Goal: Information Seeking & Learning: Find specific fact

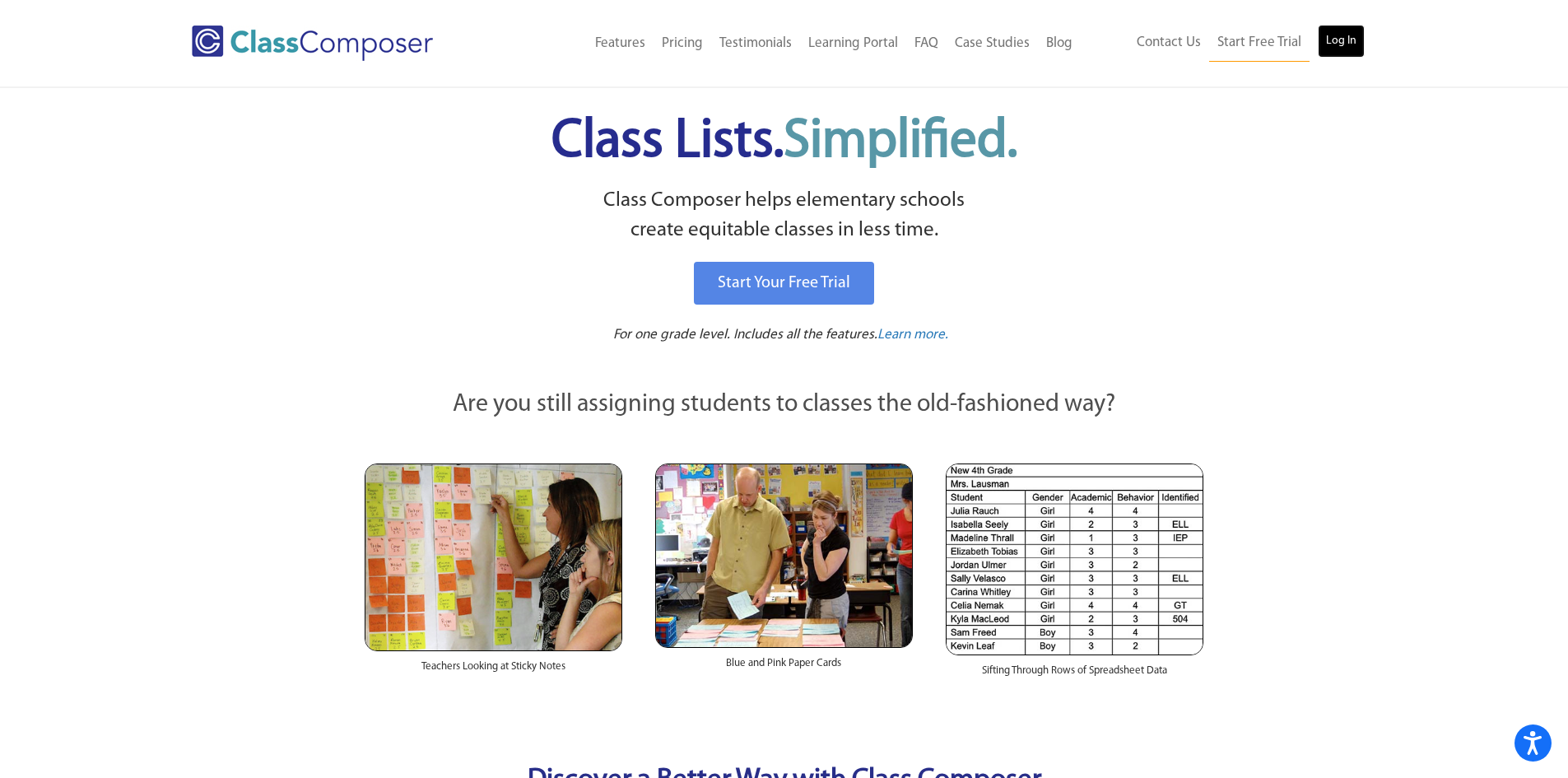
click at [1323, 41] on link "Log In" at bounding box center [1341, 41] width 47 height 33
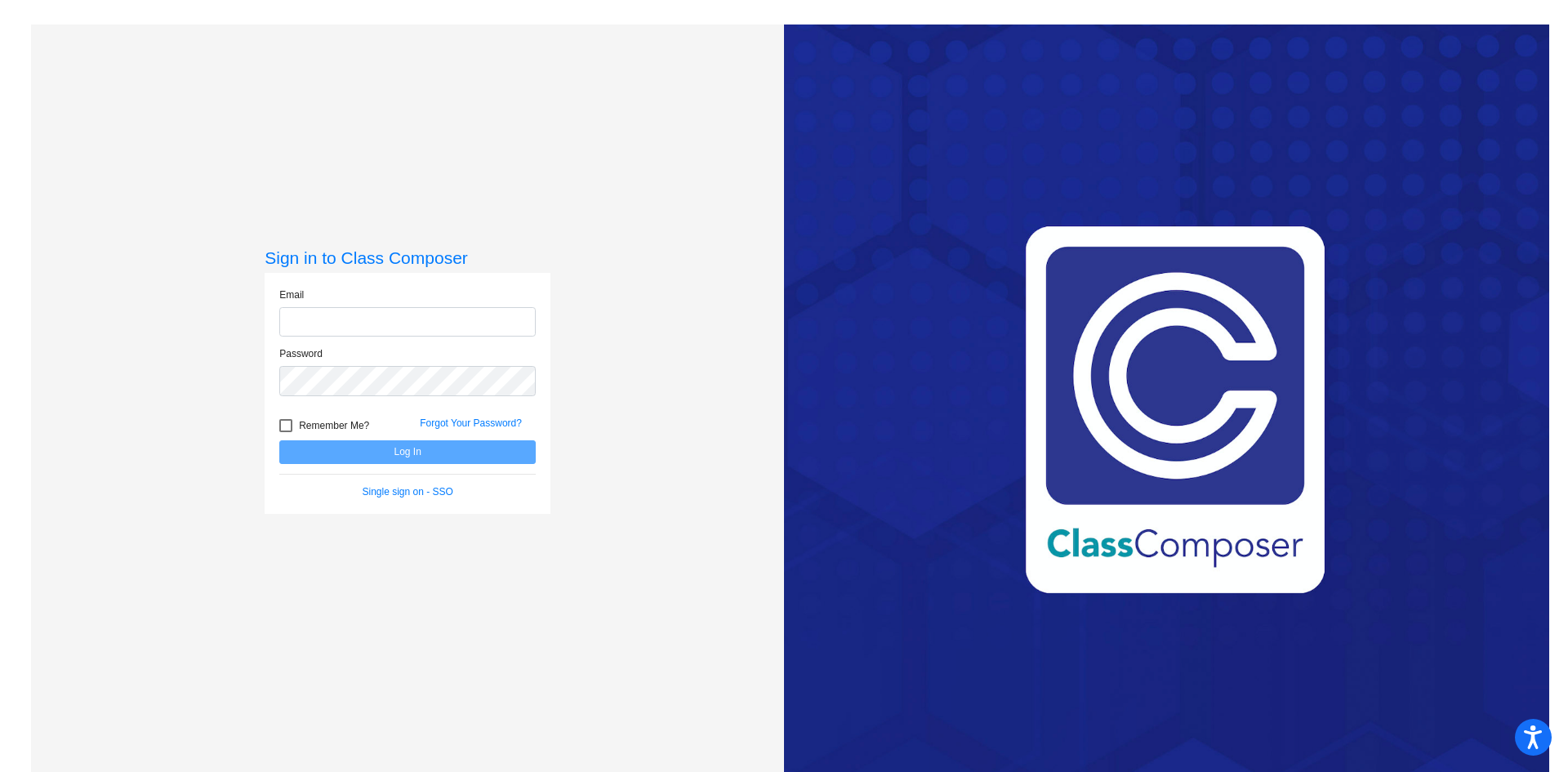
type input "[EMAIL_ADDRESS][DOMAIN_NAME]"
click at [446, 451] on button "Log In" at bounding box center [408, 452] width 257 height 24
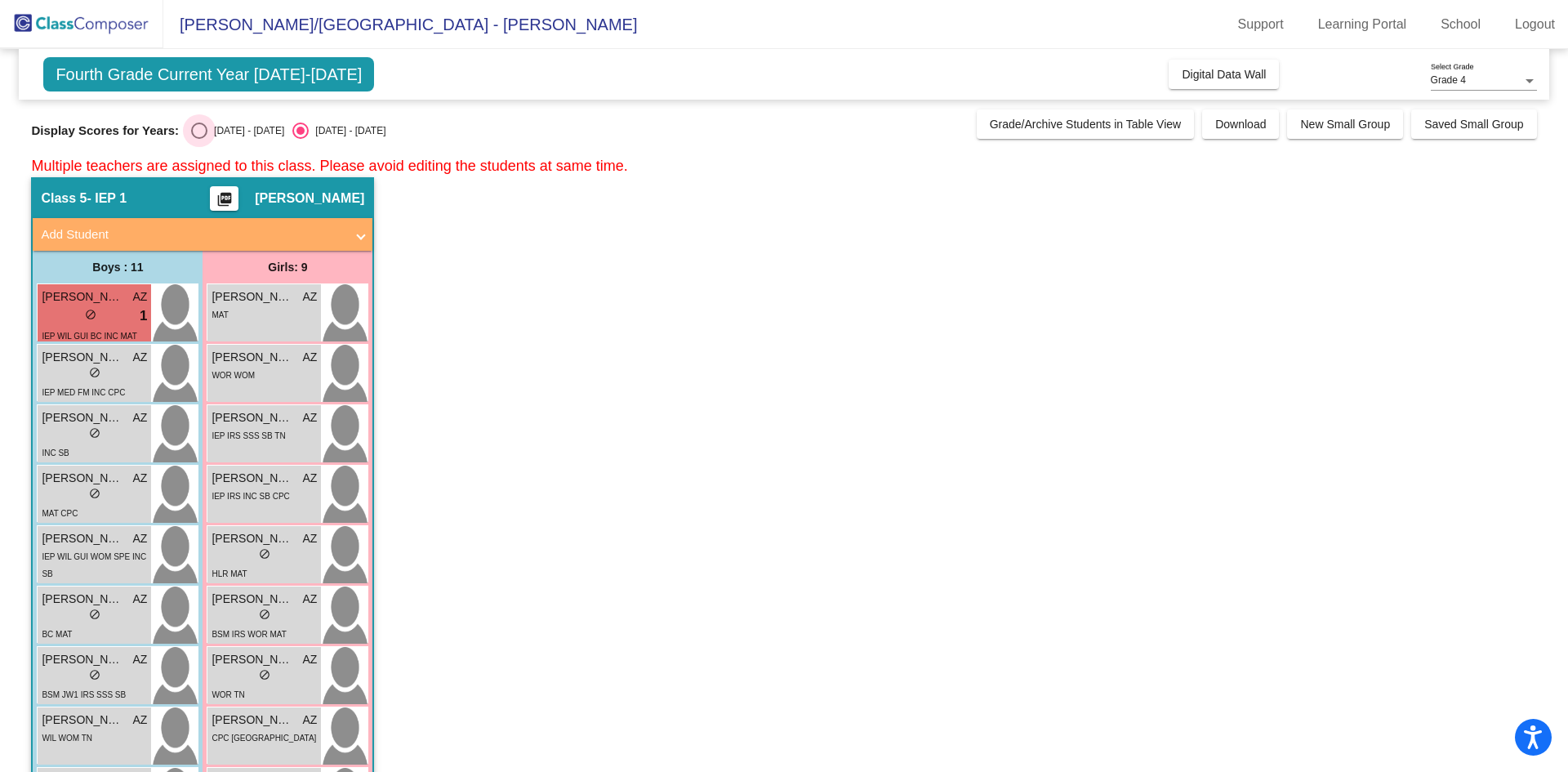
click at [196, 138] on div "Select an option" at bounding box center [199, 131] width 17 height 17
click at [199, 139] on input "[DATE] - [DATE]" at bounding box center [199, 139] width 1 height 1
radio input "true"
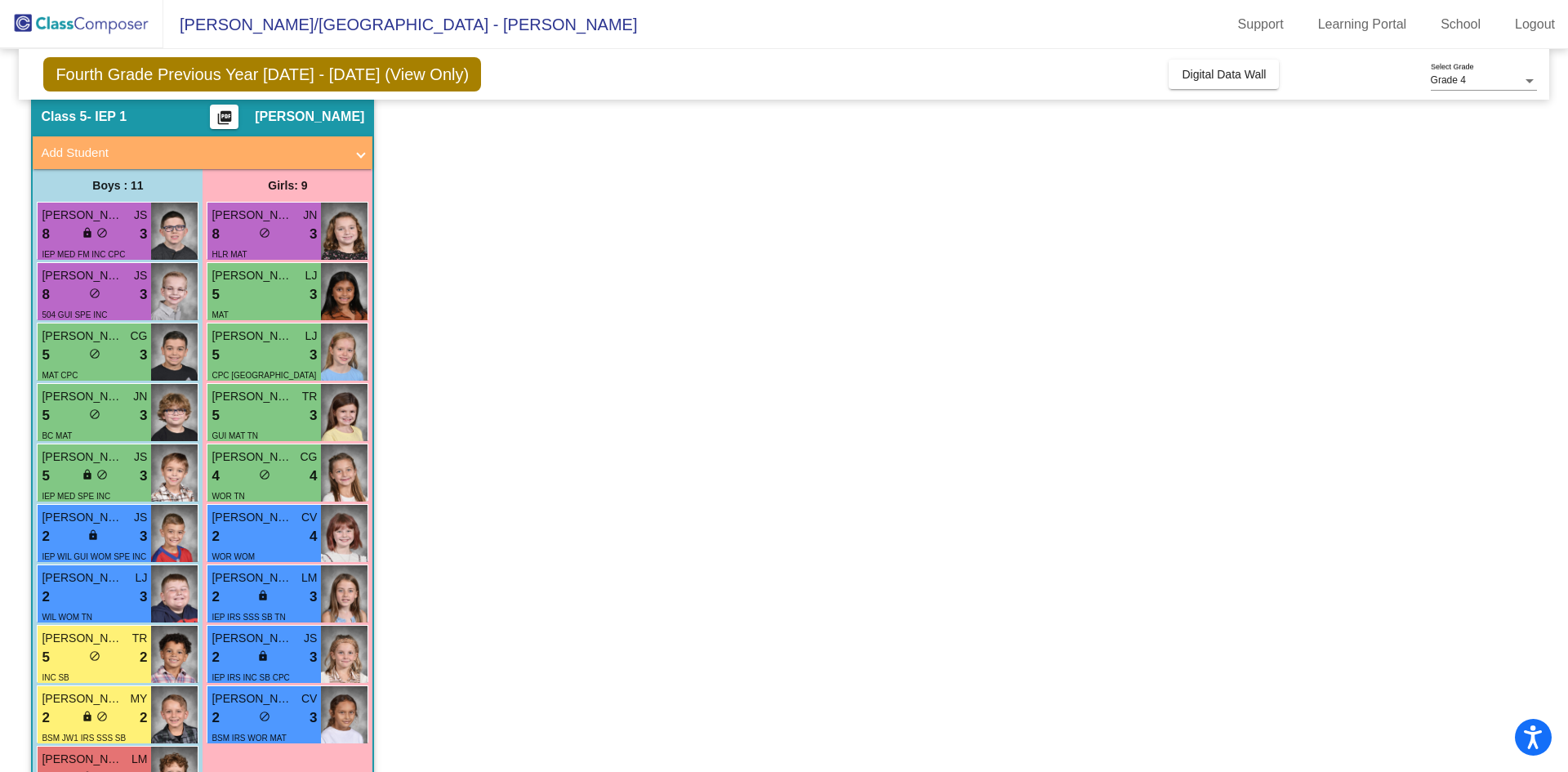
scroll to position [163, 0]
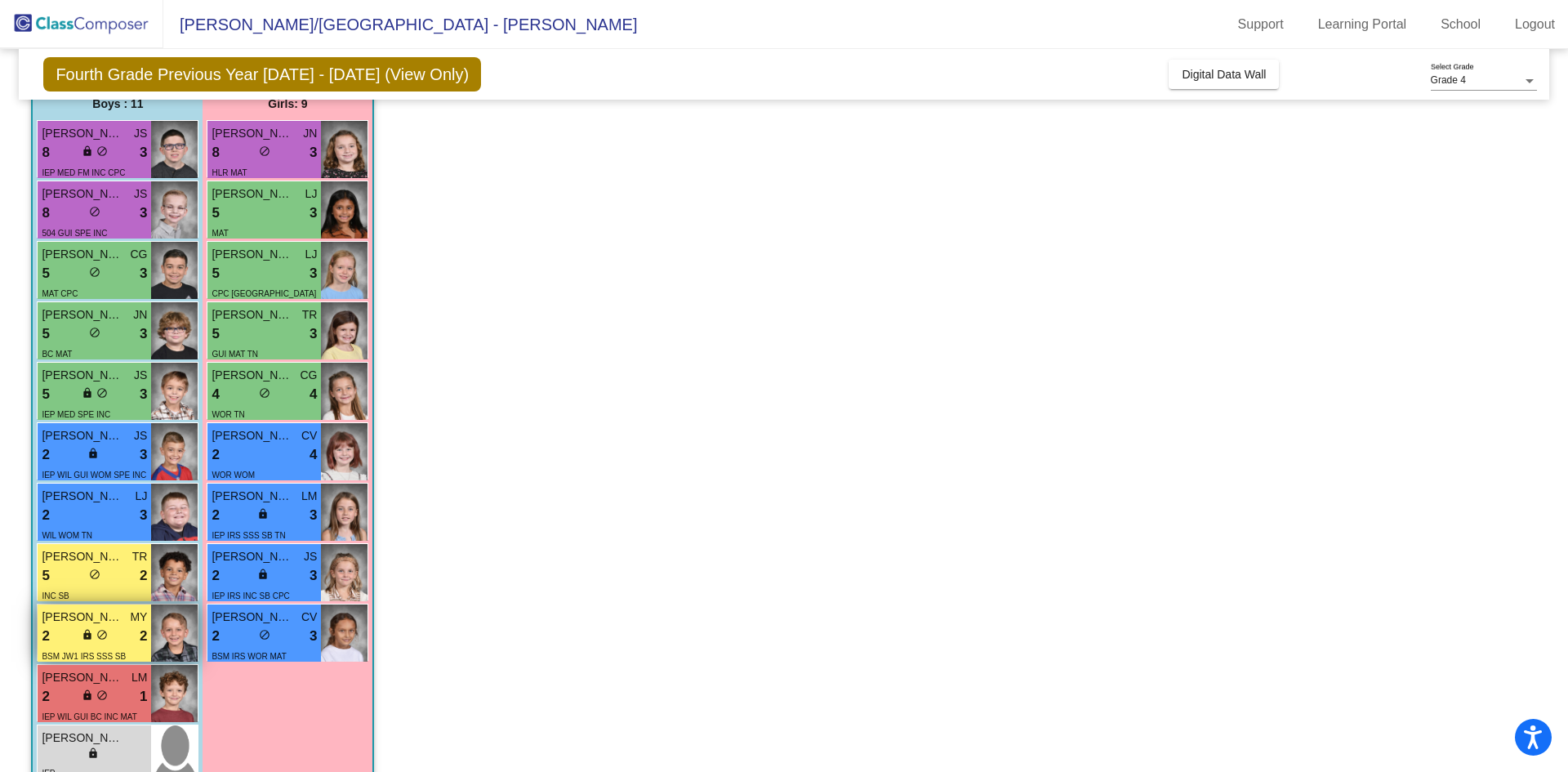
click at [175, 620] on img at bounding box center [174, 633] width 47 height 57
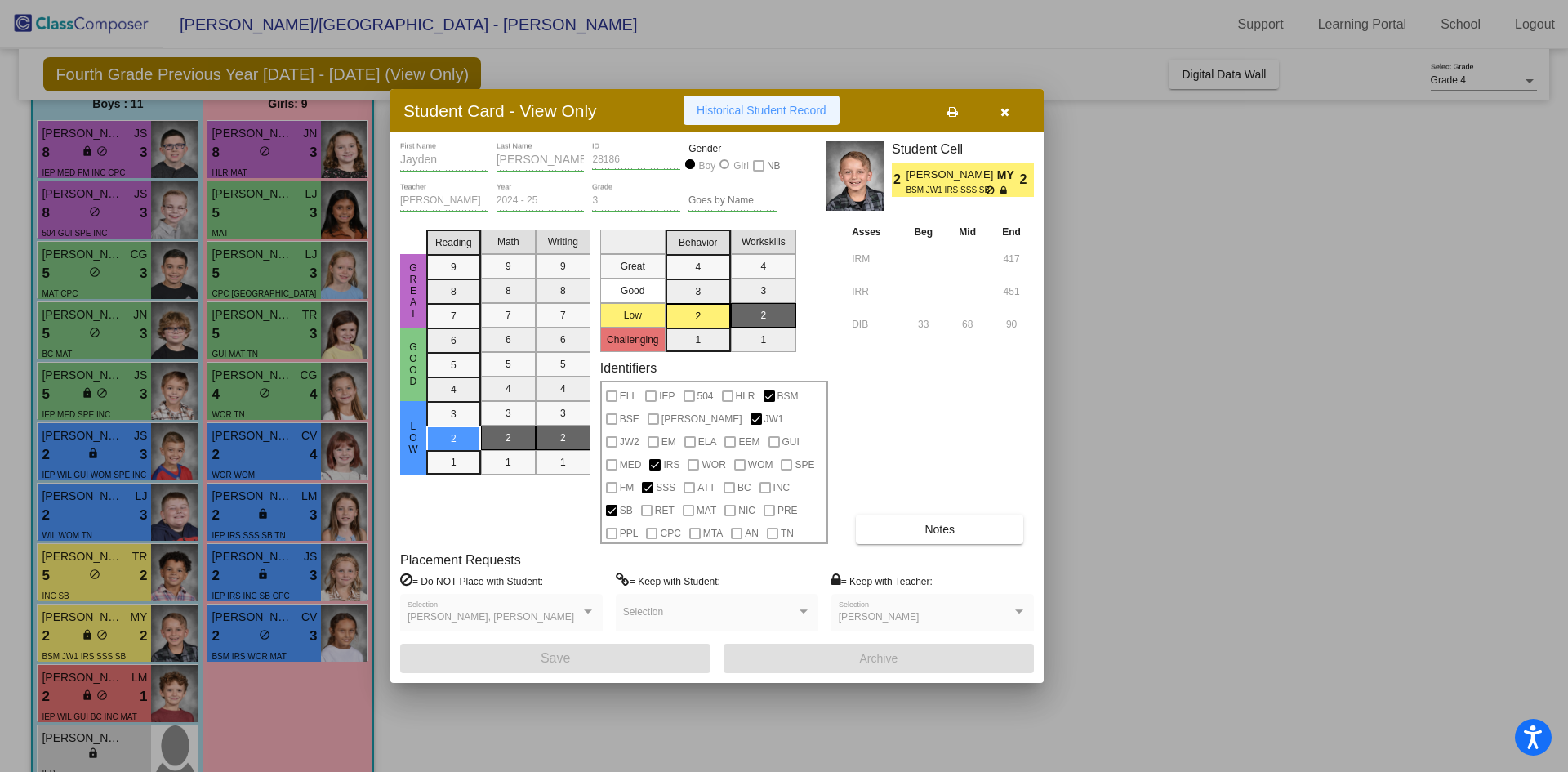
click at [726, 116] on span "Historical Student Record" at bounding box center [761, 110] width 130 height 13
click at [934, 536] on button "Notes" at bounding box center [940, 528] width 168 height 29
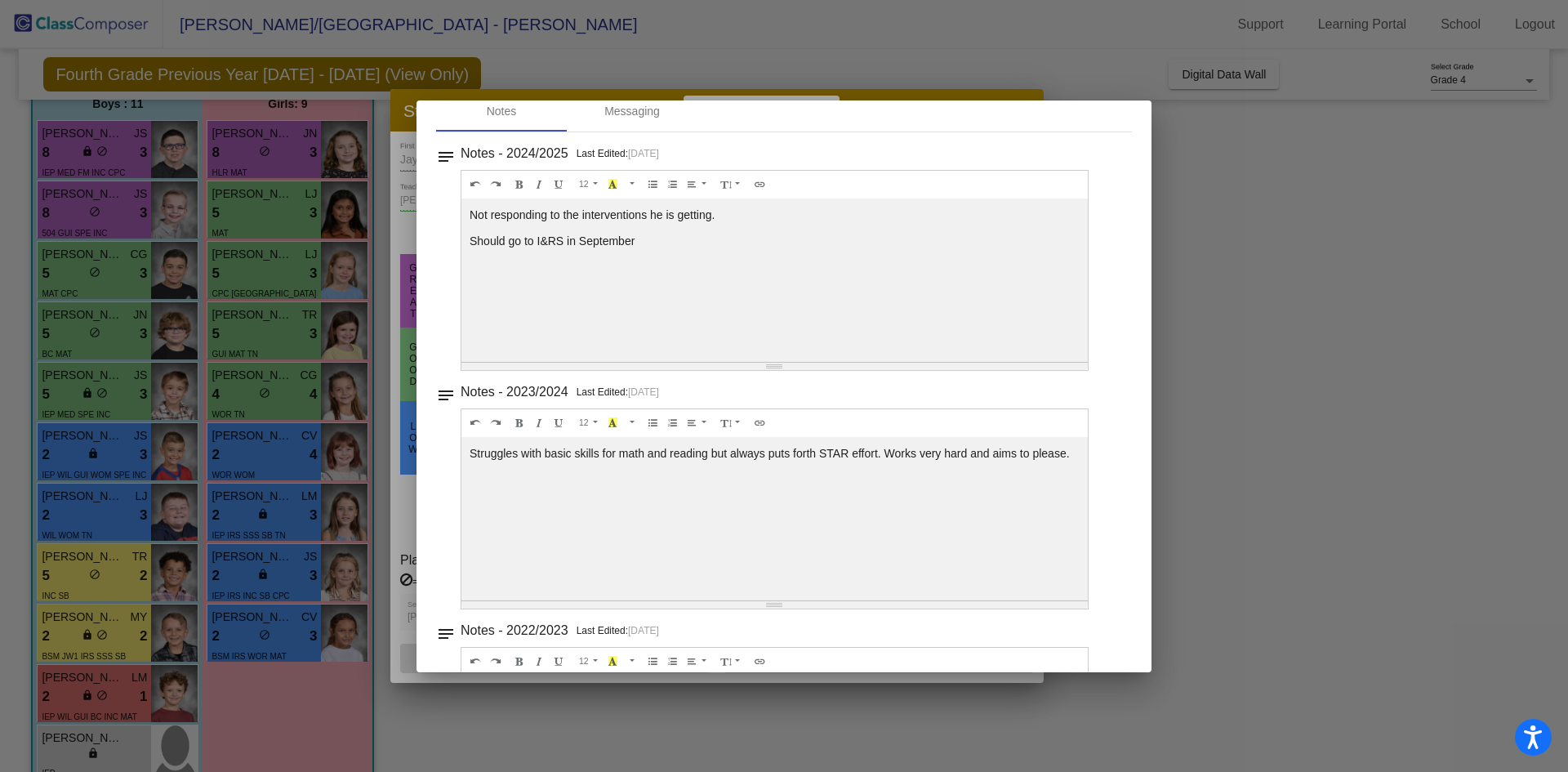
scroll to position [0, 0]
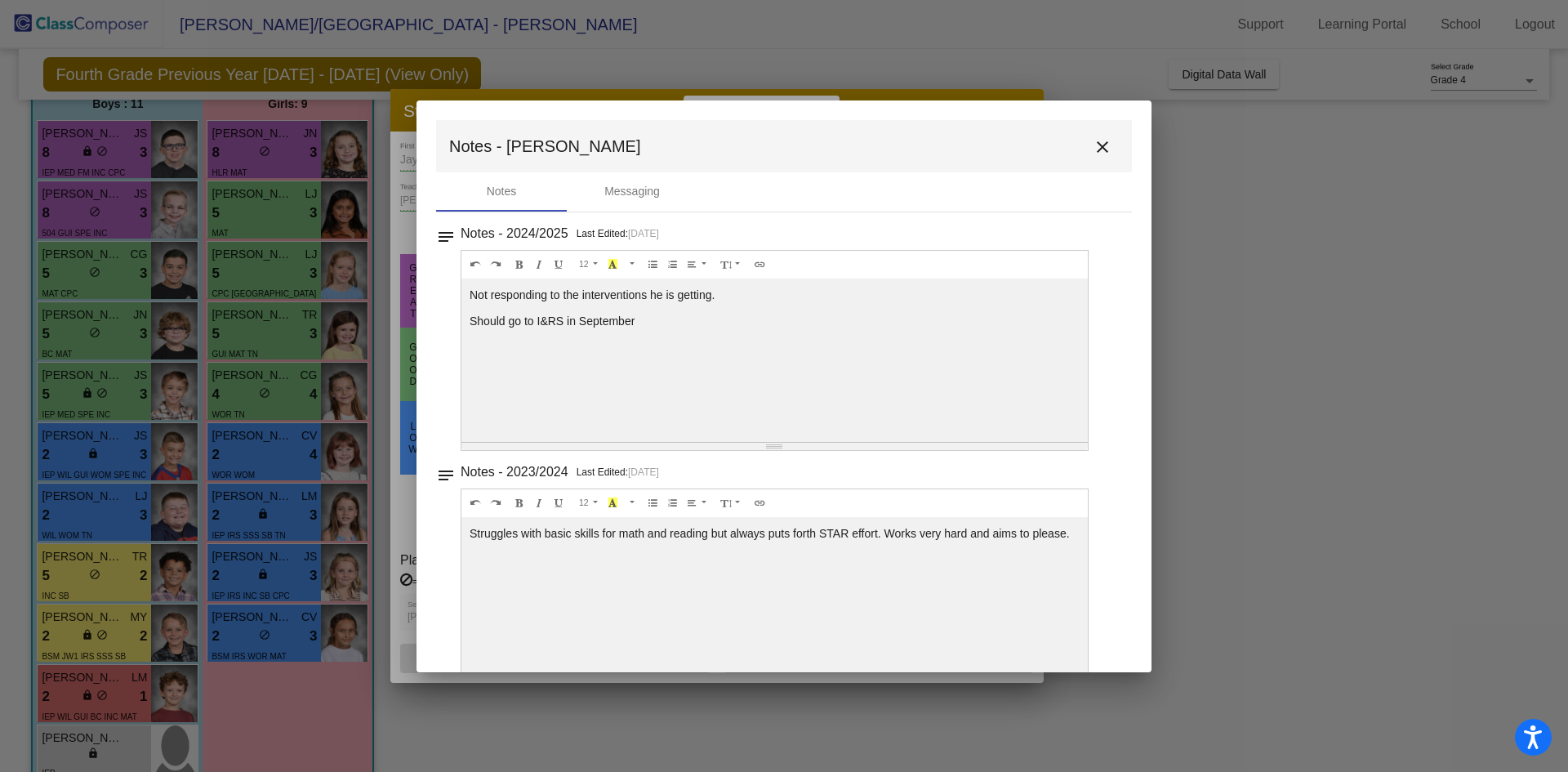
click at [1096, 146] on mat-icon "close" at bounding box center [1103, 147] width 19 height 19
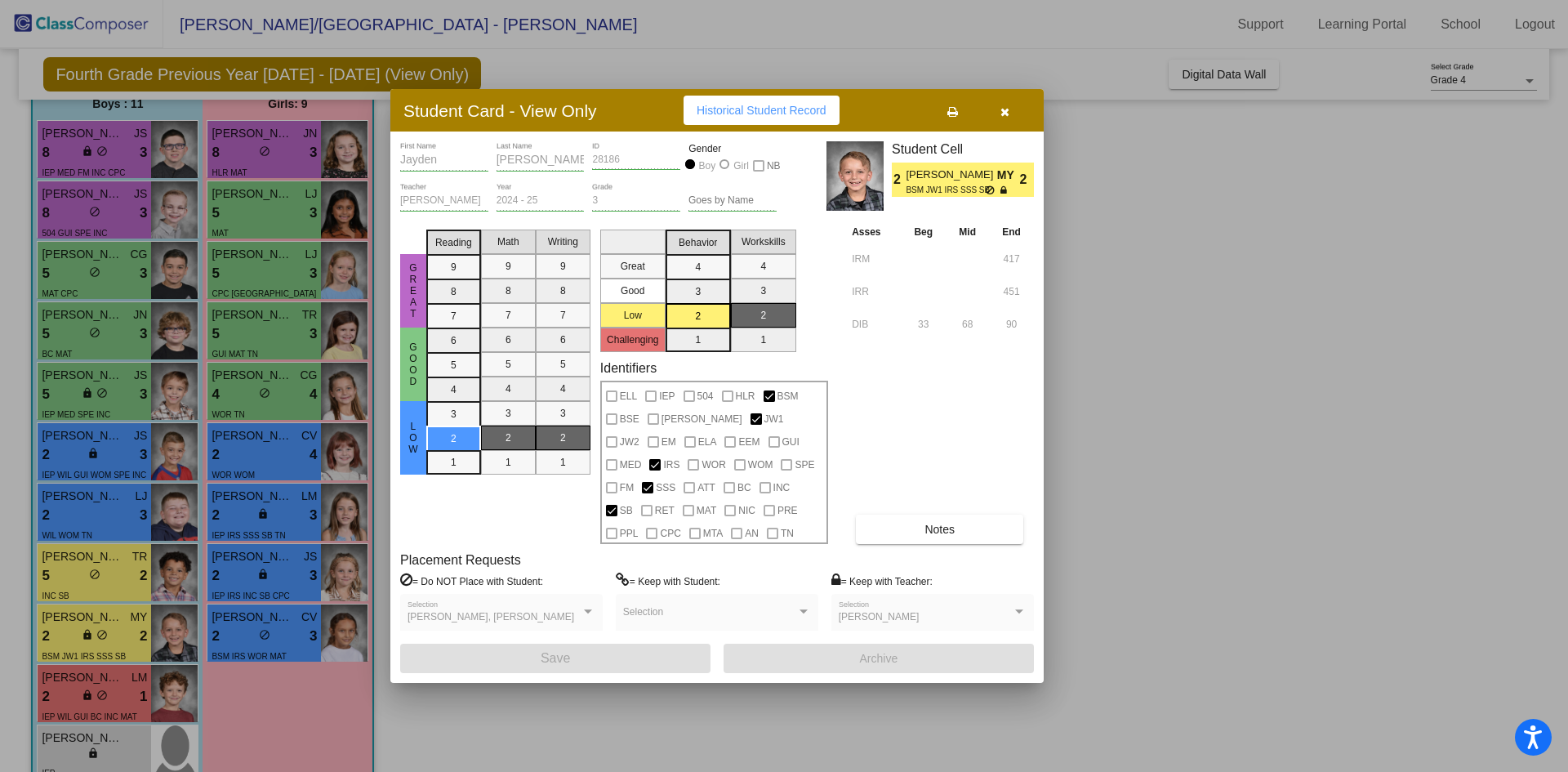
click at [1007, 102] on button "button" at bounding box center [1004, 109] width 52 height 29
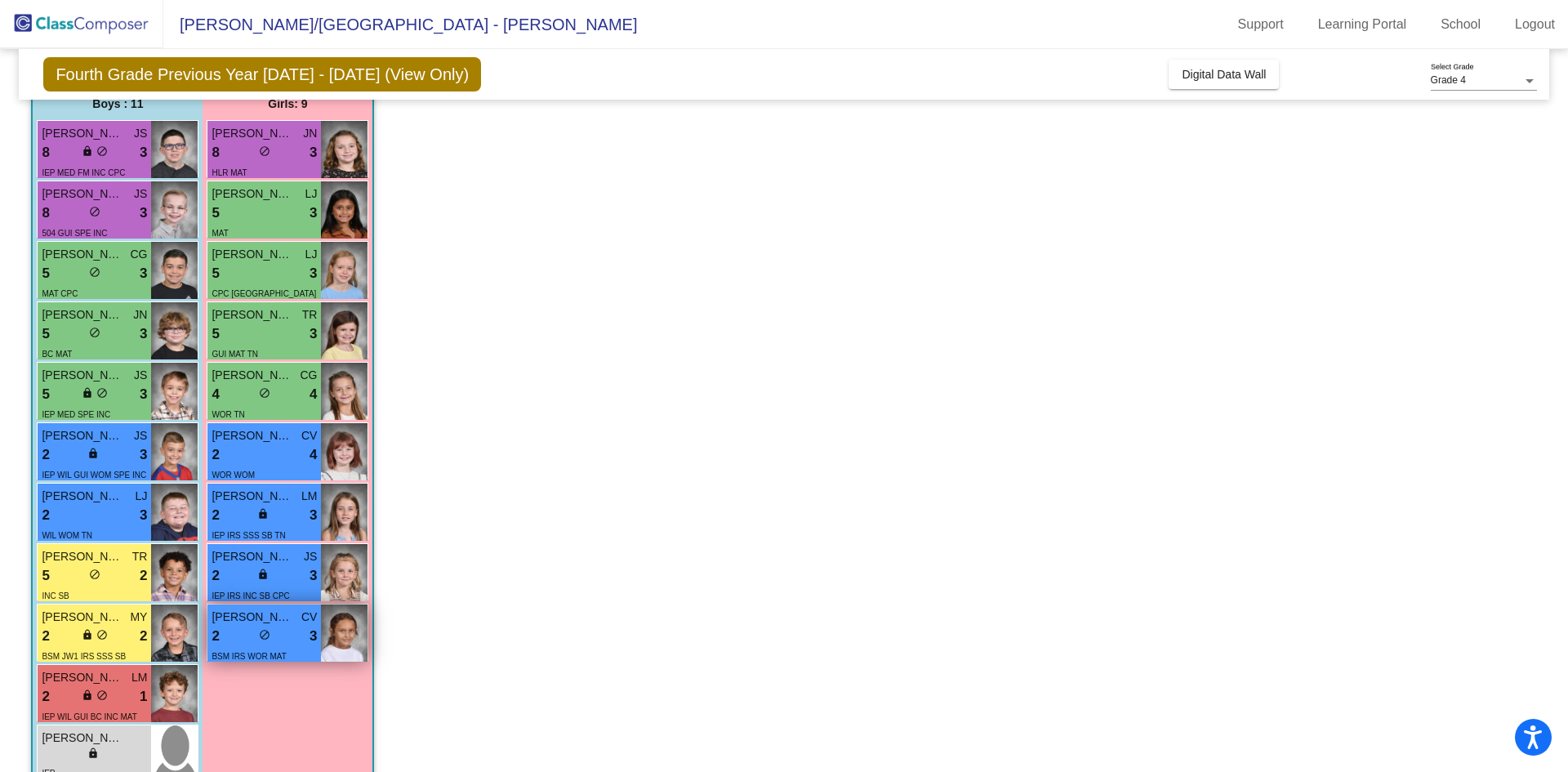
click at [281, 638] on div "2 lock do_not_disturb_alt 3" at bounding box center [264, 636] width 105 height 21
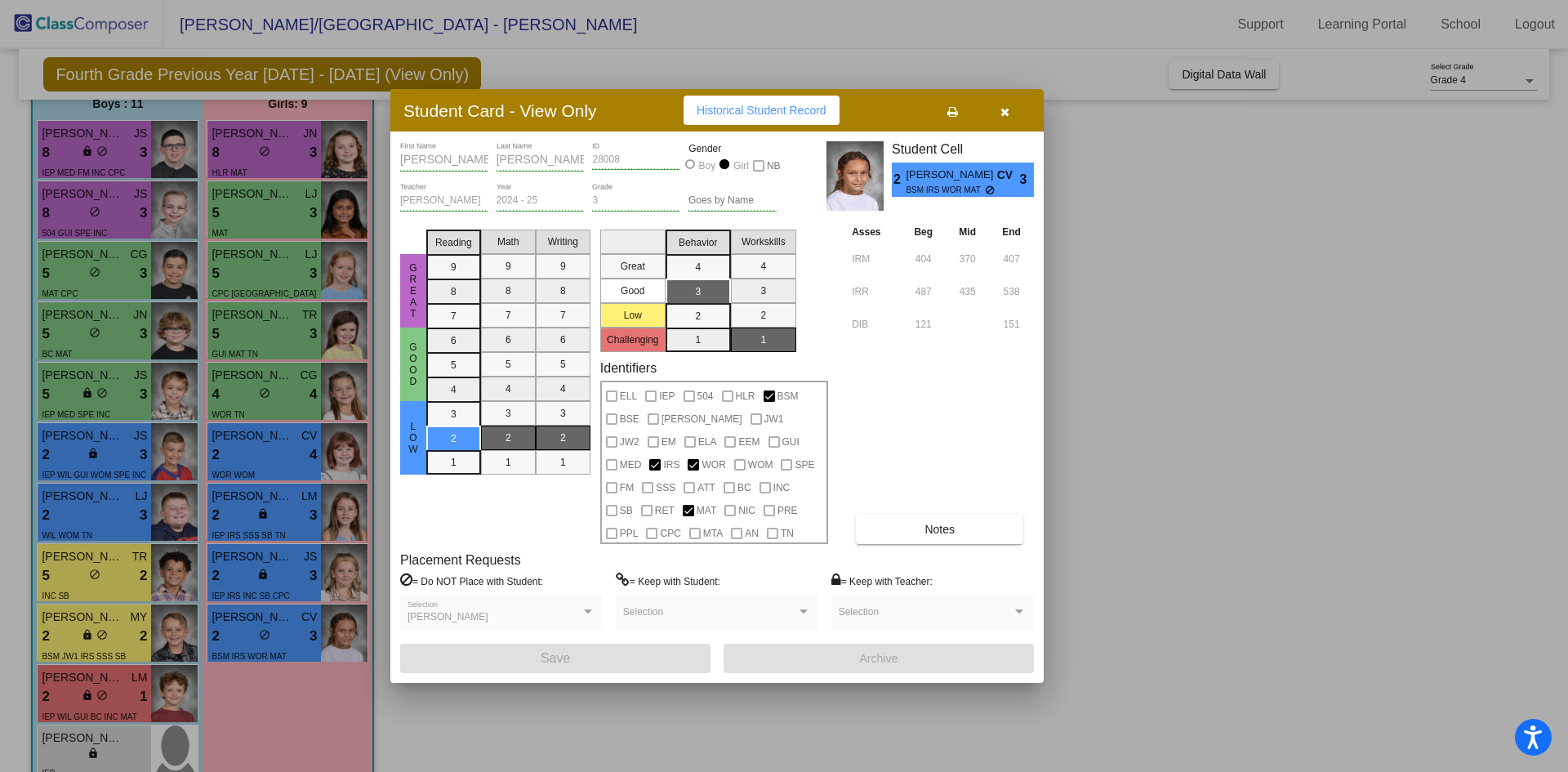
click at [281, 638] on div at bounding box center [784, 386] width 1568 height 772
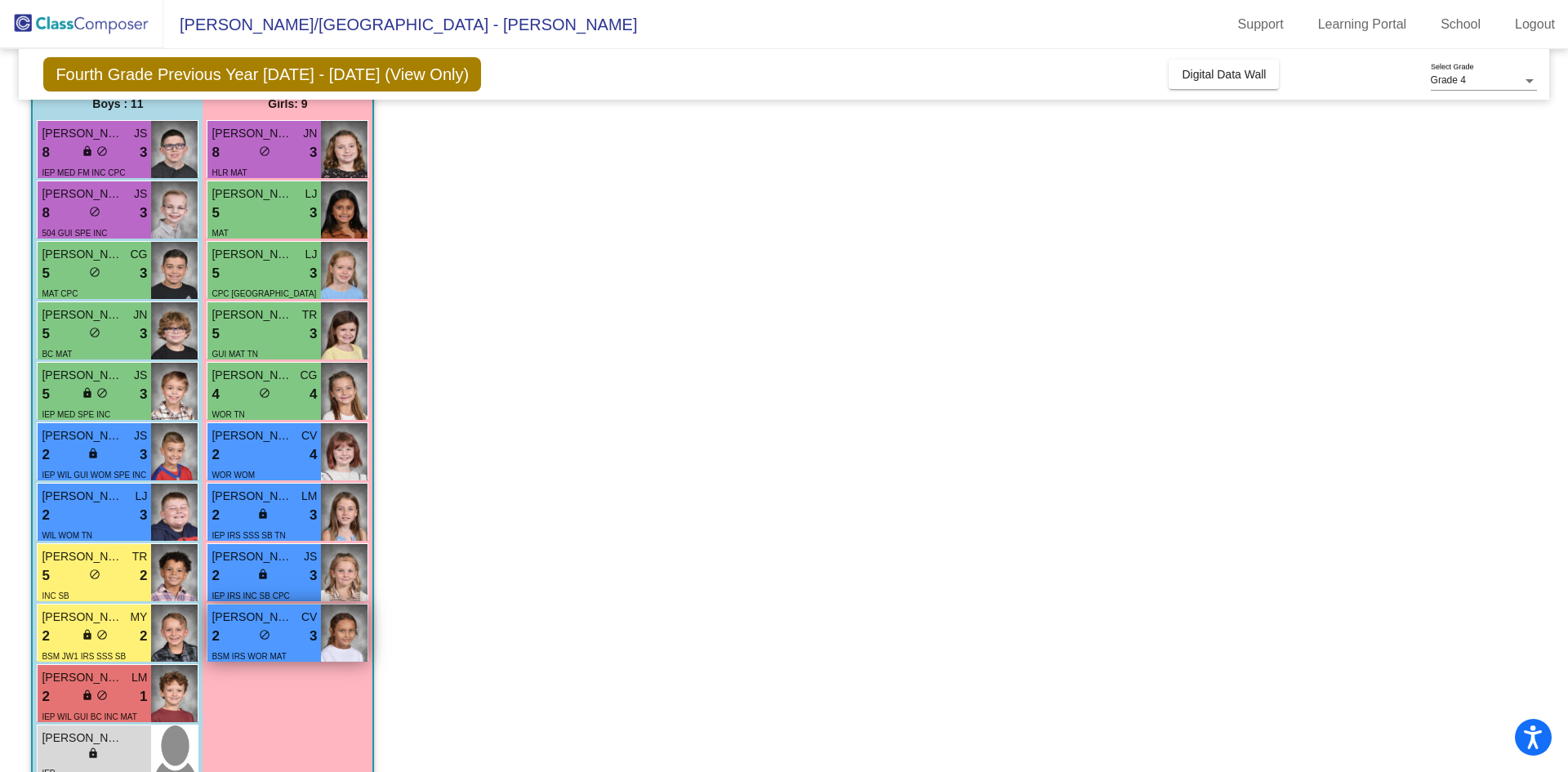
click at [281, 638] on div "2 lock do_not_disturb_alt 3" at bounding box center [264, 636] width 105 height 21
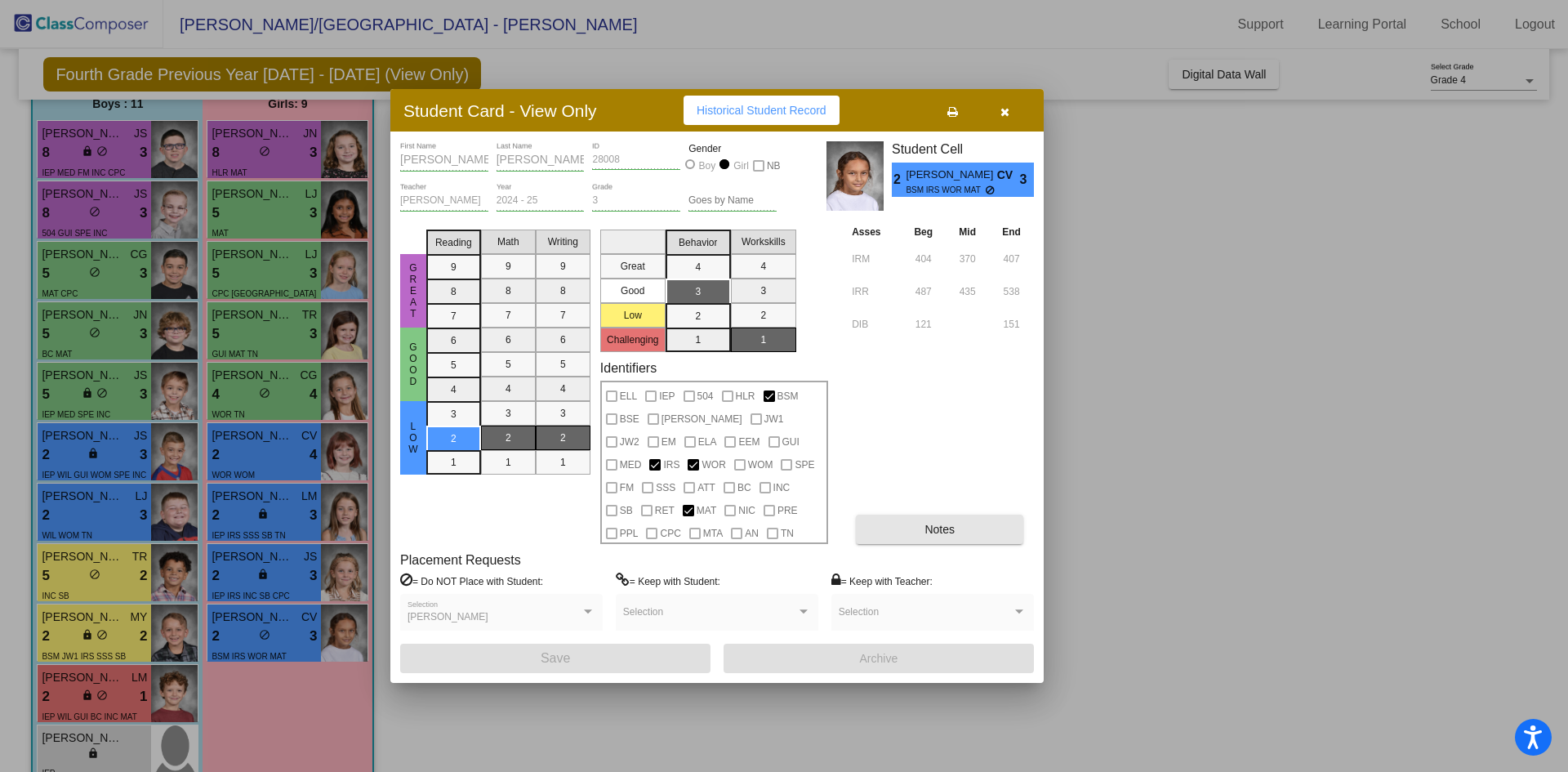
click at [964, 538] on button "Notes" at bounding box center [940, 528] width 168 height 29
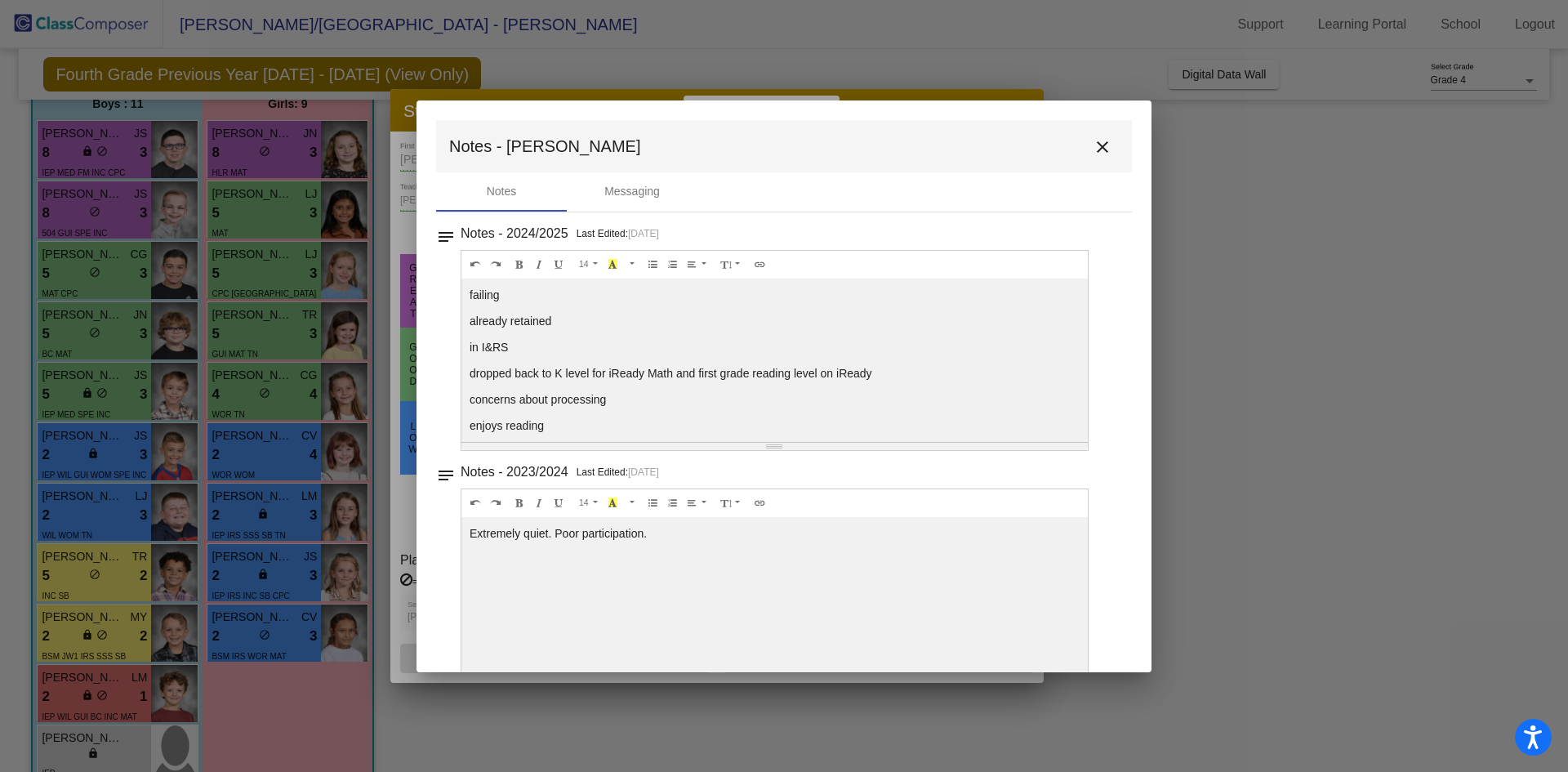
click at [1096, 152] on mat-icon "close" at bounding box center [1103, 147] width 19 height 19
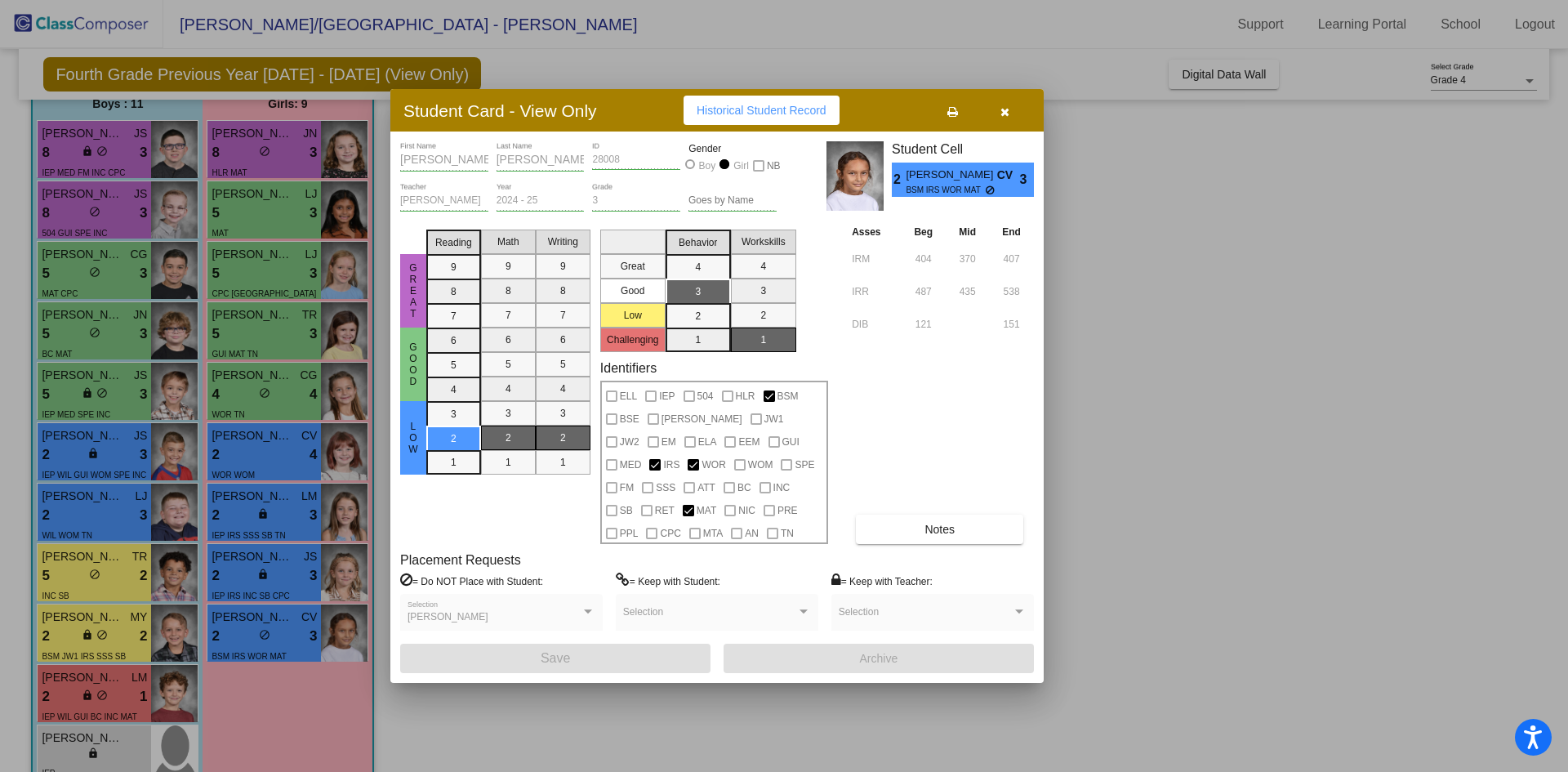
click at [296, 571] on div at bounding box center [784, 386] width 1568 height 772
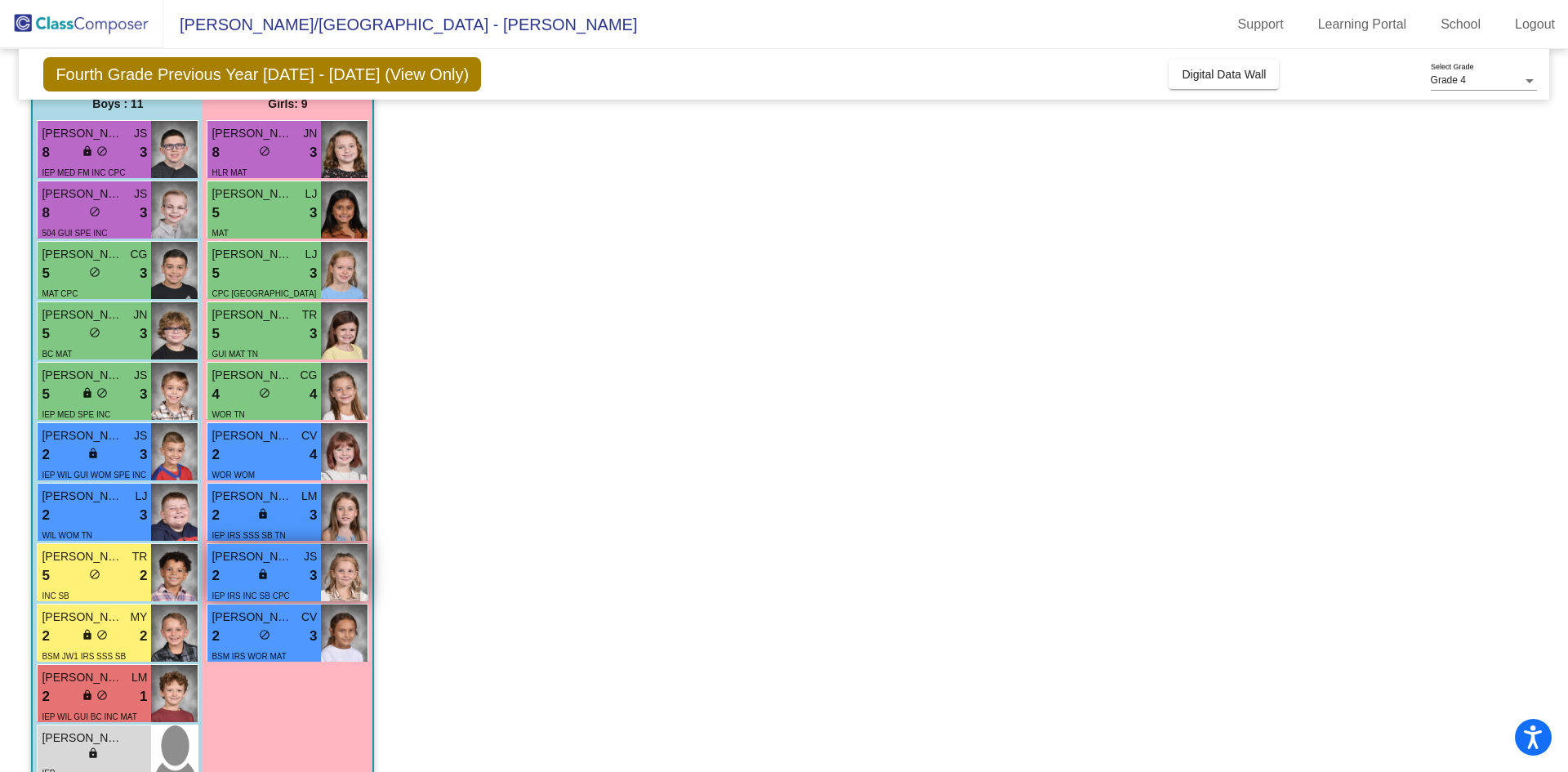
click at [296, 571] on div "2 lock do_not_disturb_alt 3" at bounding box center [264, 576] width 105 height 21
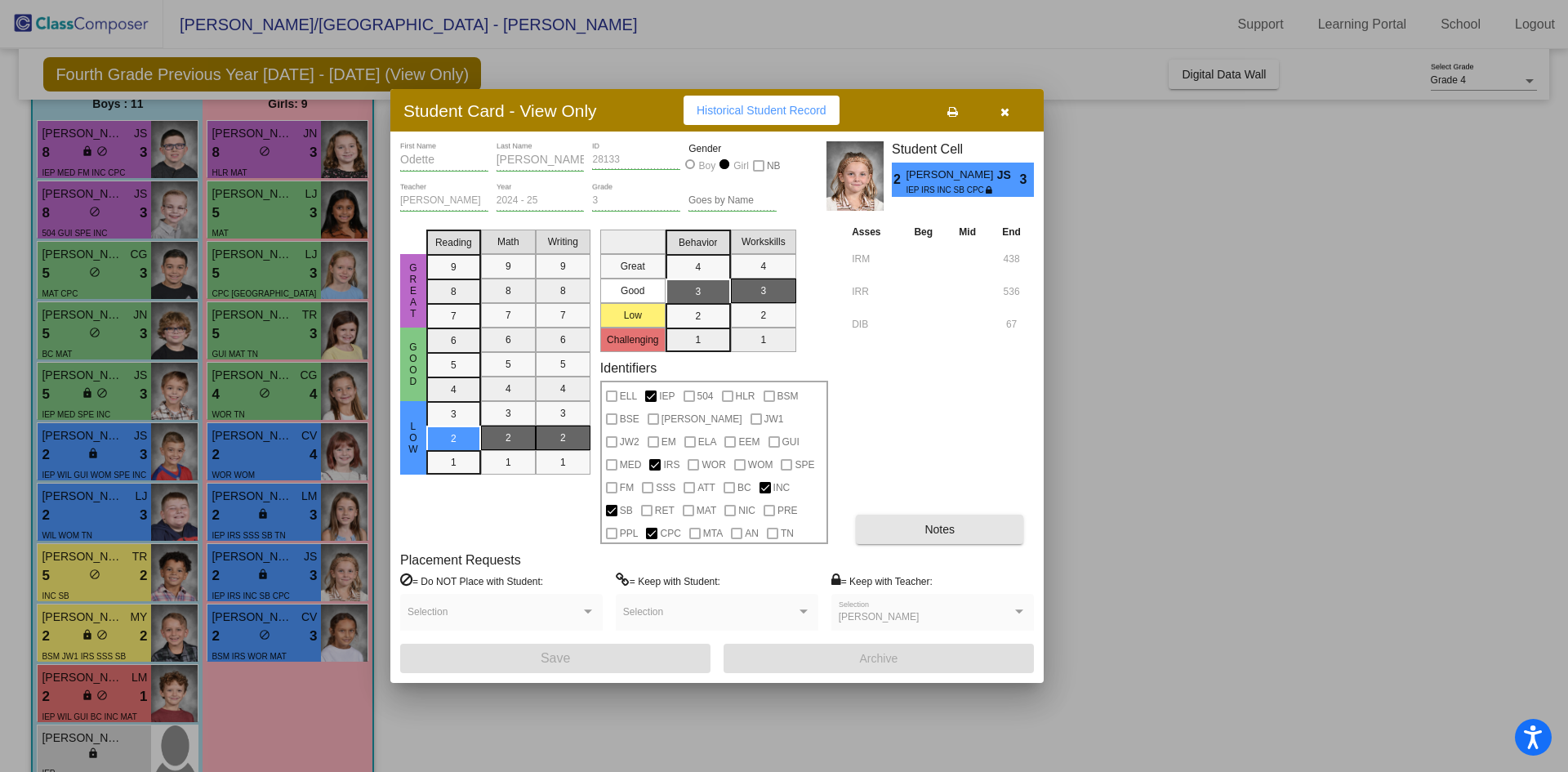
click at [918, 531] on button "Notes" at bounding box center [940, 528] width 168 height 29
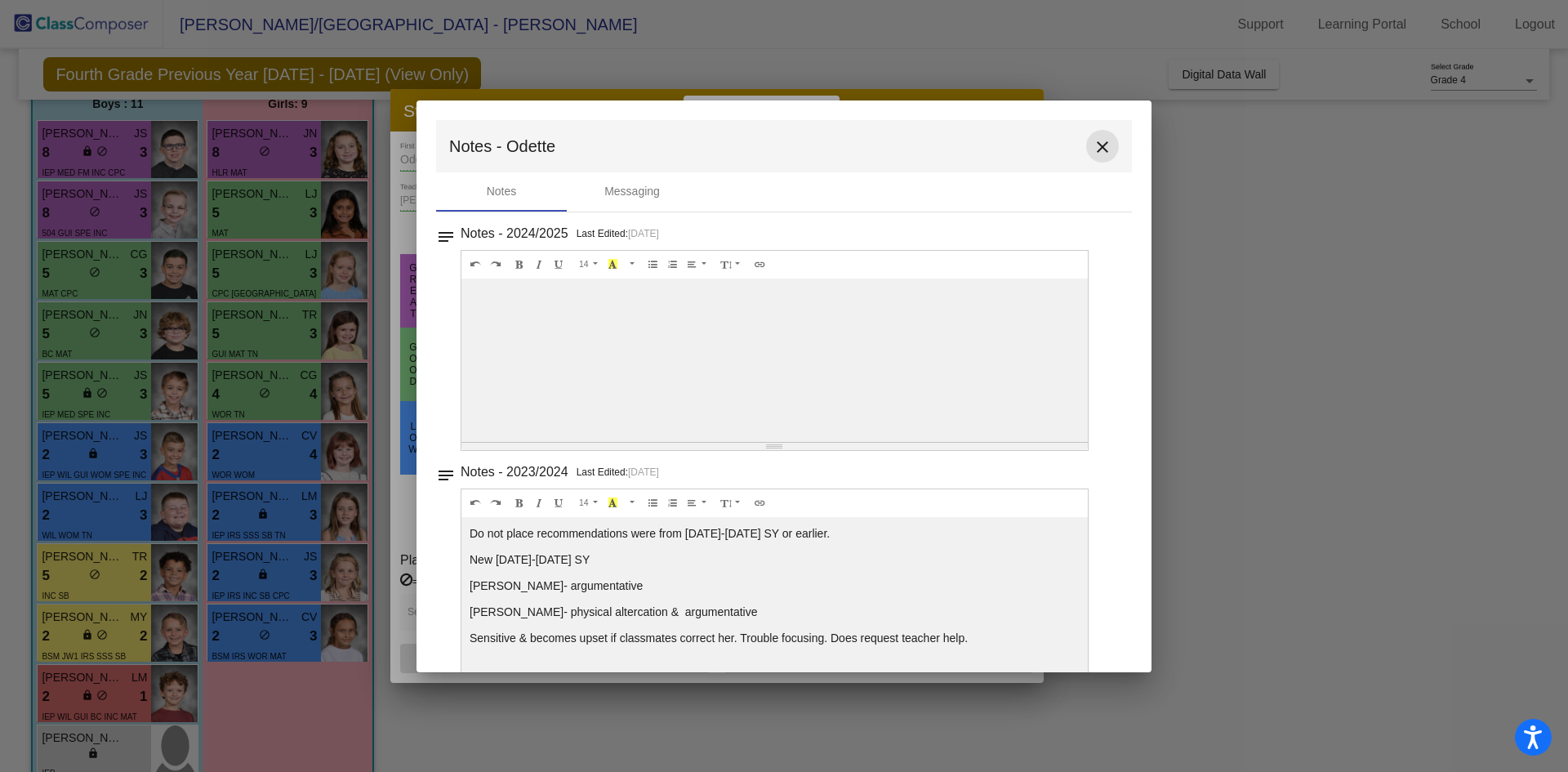
click at [1101, 140] on mat-icon "close" at bounding box center [1103, 147] width 19 height 19
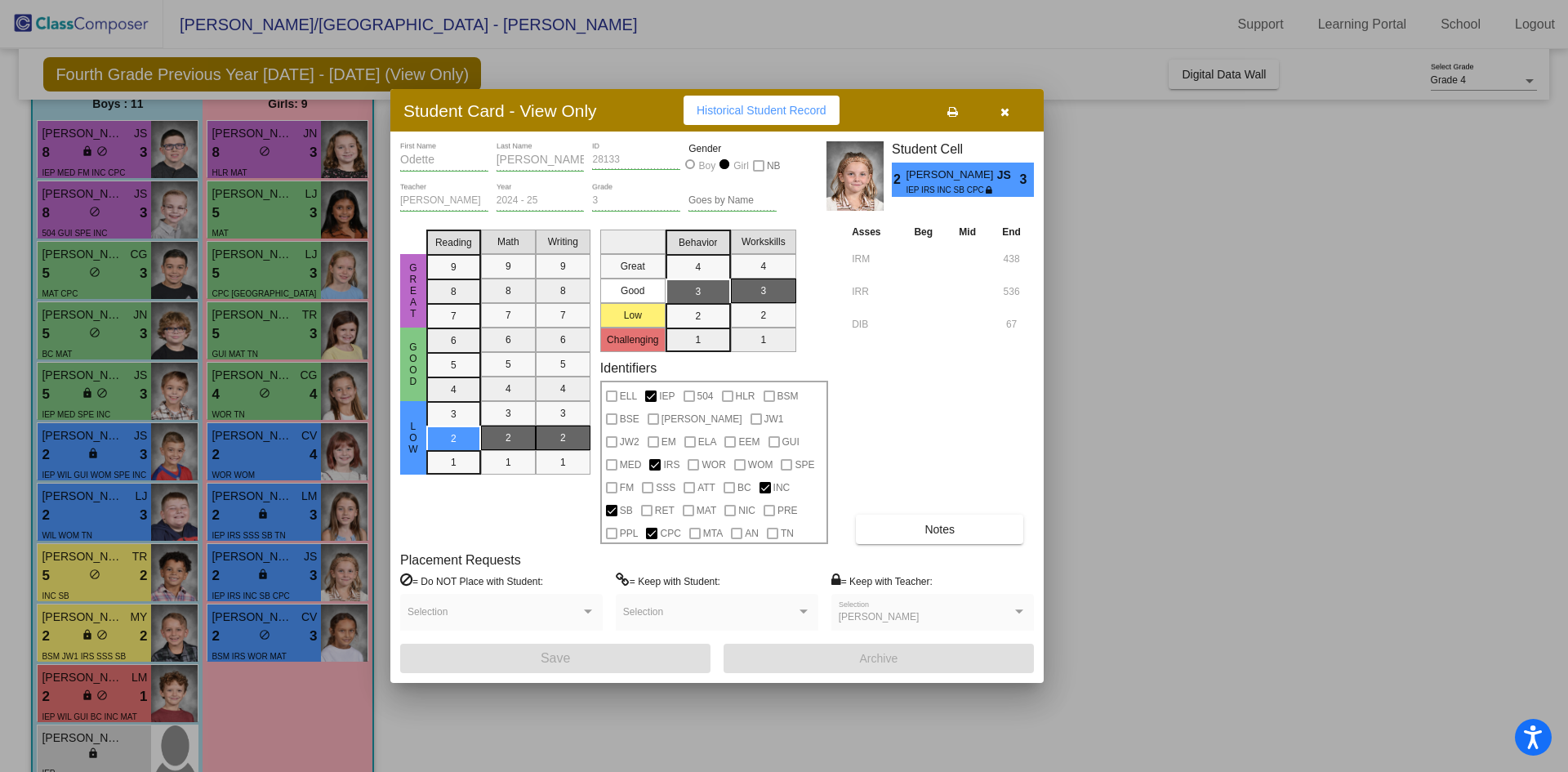
click at [281, 514] on div at bounding box center [784, 386] width 1568 height 772
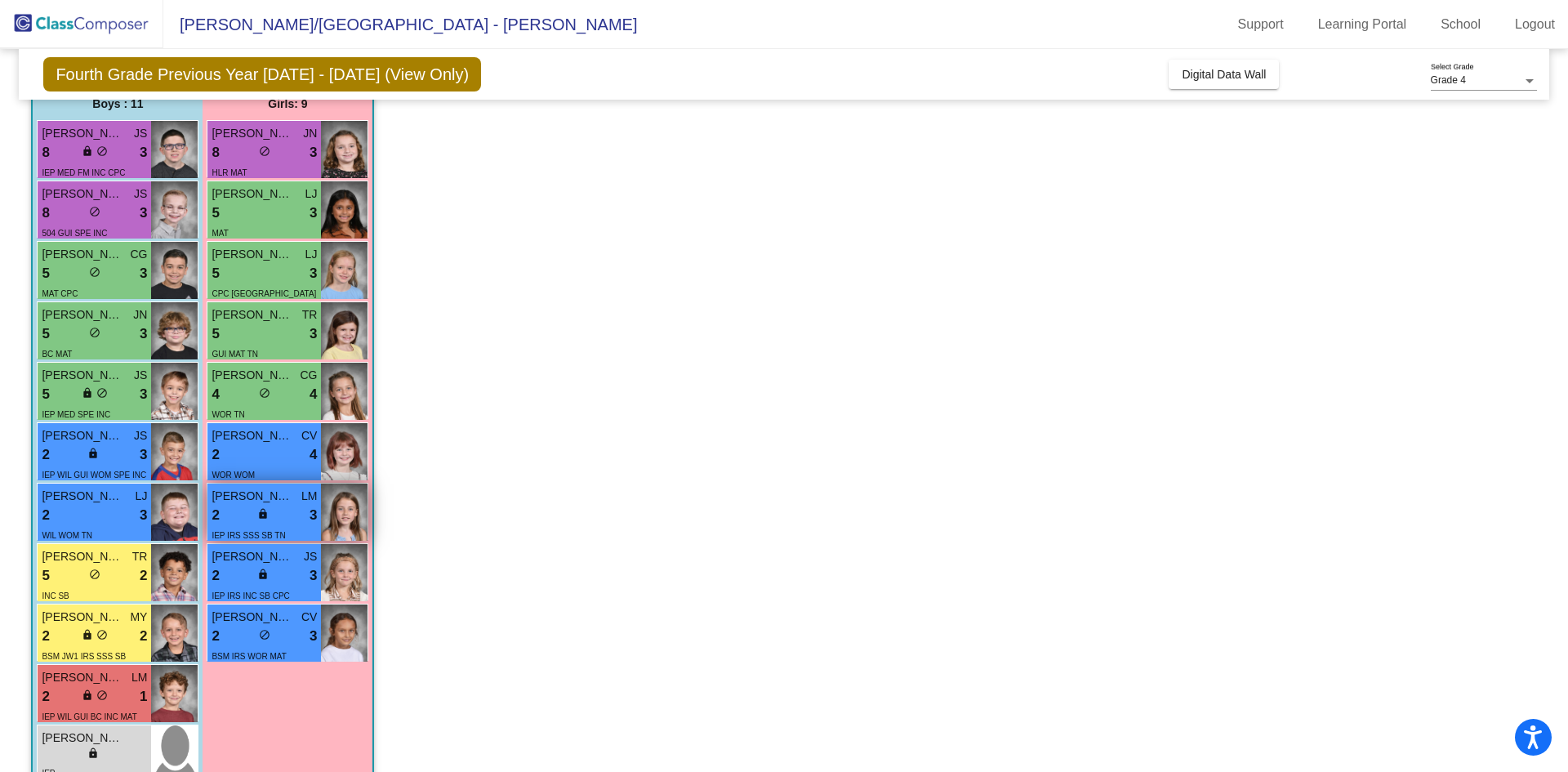
click at [281, 526] on div "IEP IRS SSS SB TN" at bounding box center [248, 534] width 73 height 17
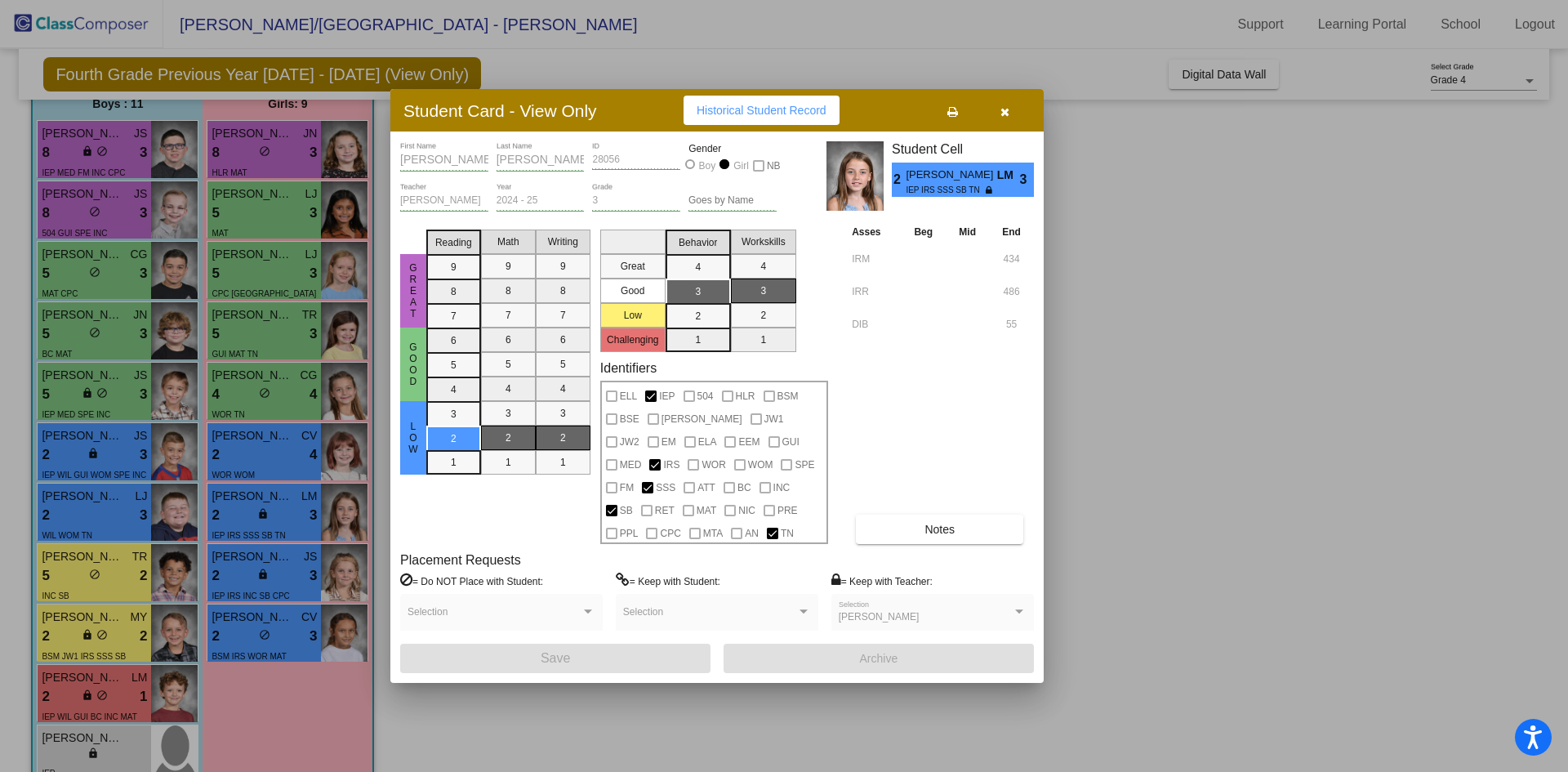
click at [920, 519] on button "Notes" at bounding box center [940, 528] width 168 height 29
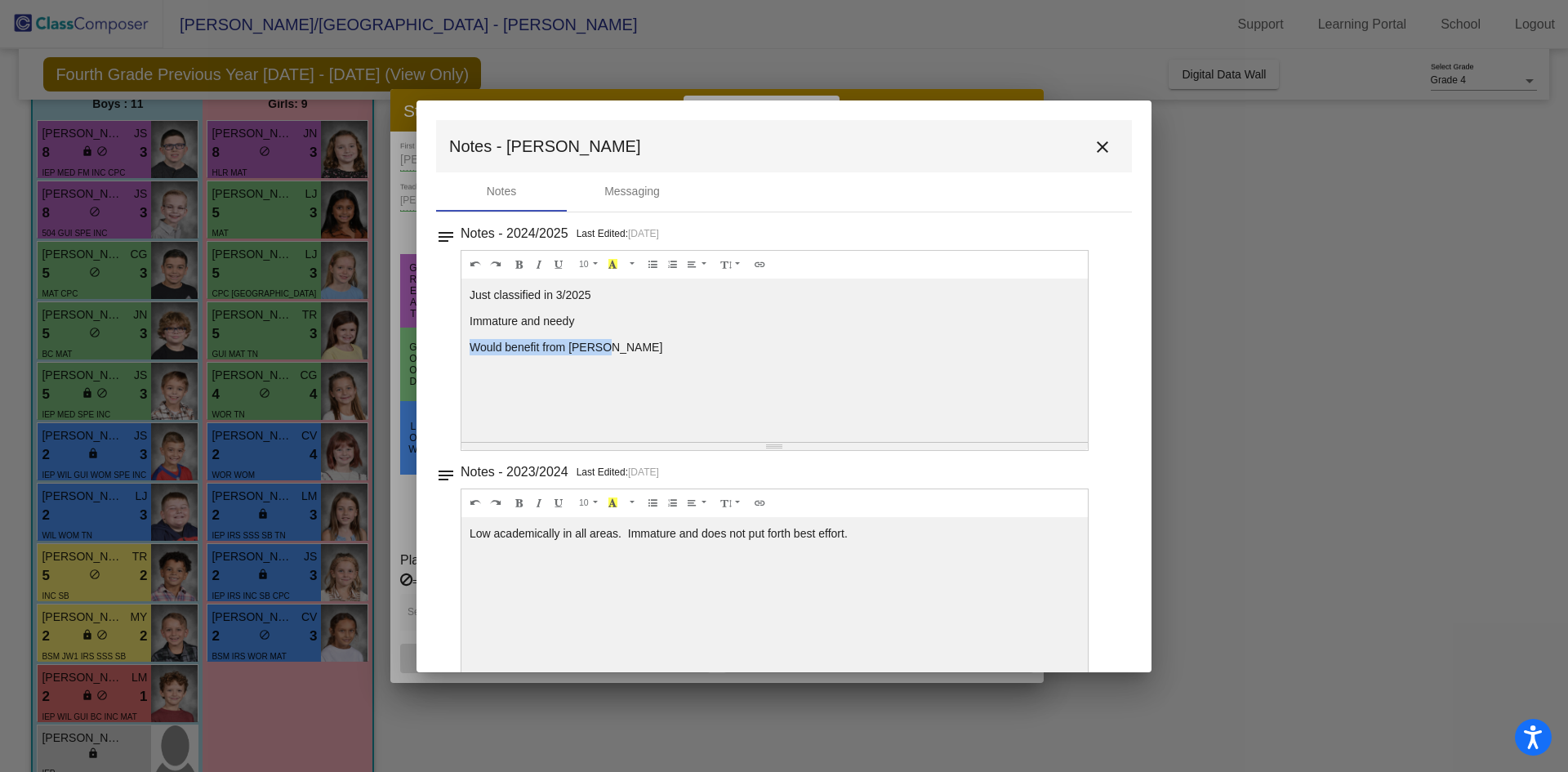
drag, startPoint x: 632, startPoint y: 346, endPoint x: 431, endPoint y: 348, distance: 201.0
click at [431, 348] on mat-dialog-container "Notes - [PERSON_NAME] close Notes Messaging notes Notes - 2024/2025 Last Edited…" at bounding box center [784, 386] width 735 height 572
click at [1095, 145] on mat-icon "close" at bounding box center [1103, 147] width 19 height 19
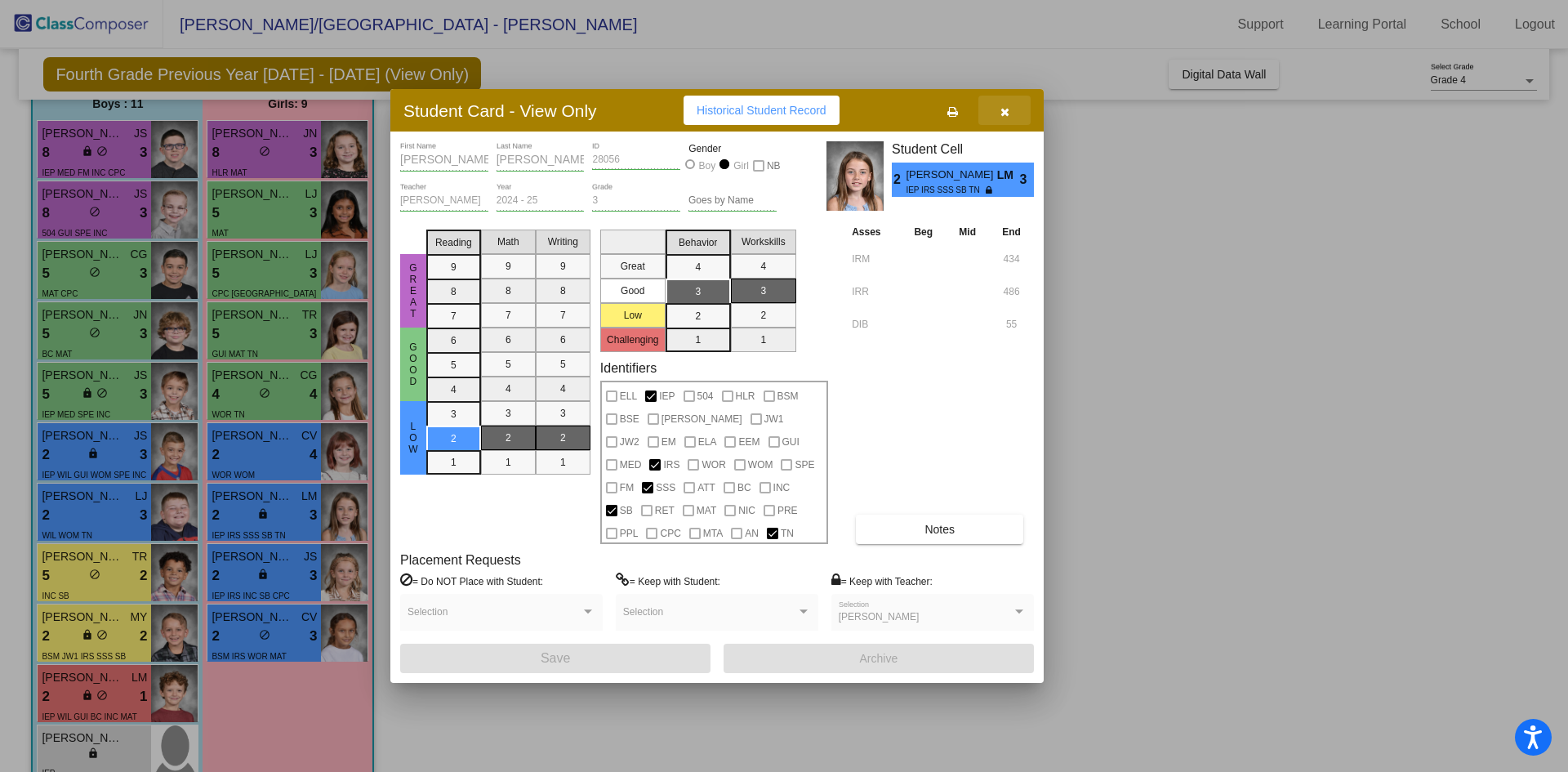
click at [995, 116] on button "button" at bounding box center [1004, 109] width 52 height 29
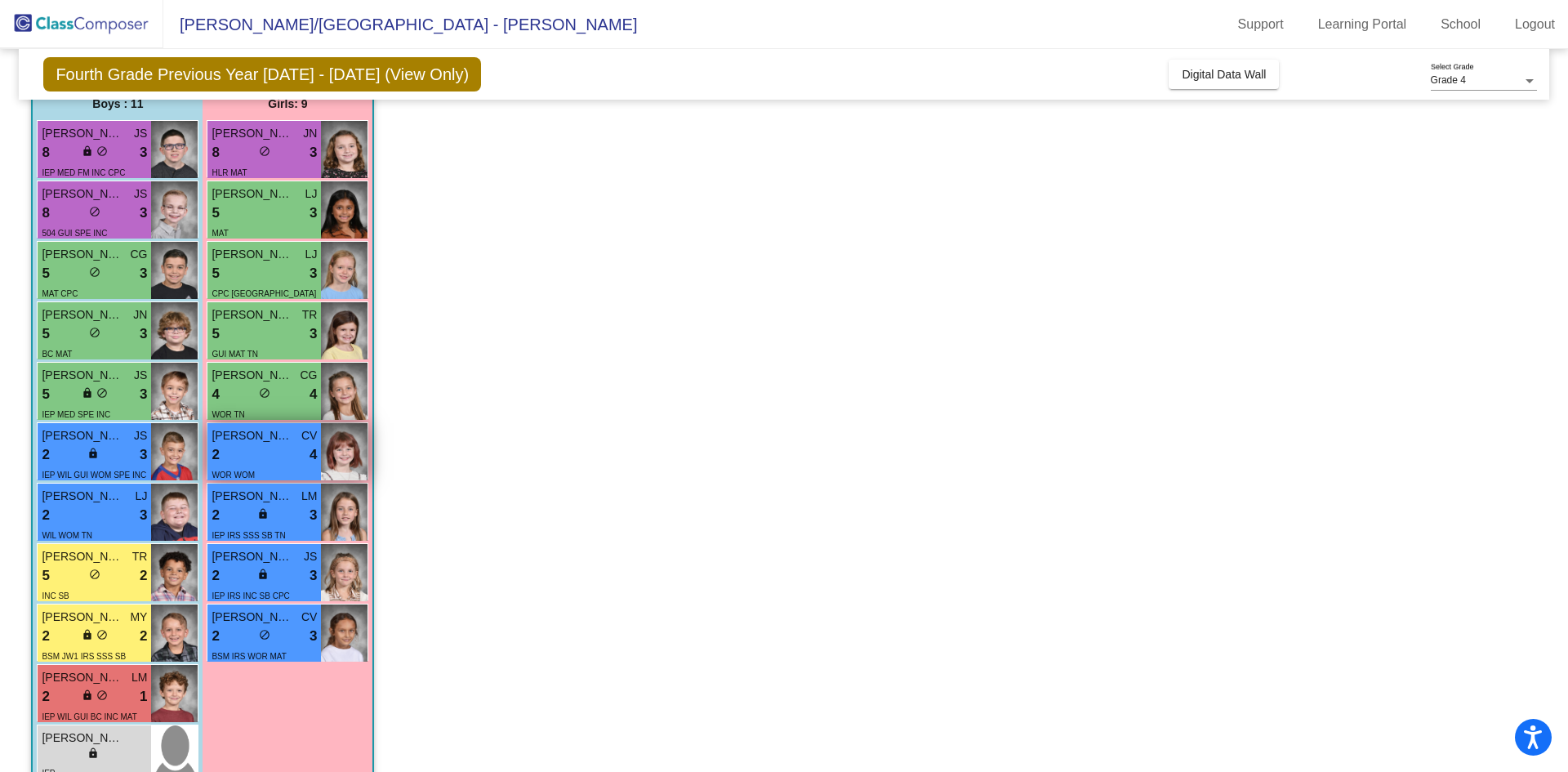
click at [290, 438] on span "[PERSON_NAME]" at bounding box center [252, 435] width 82 height 17
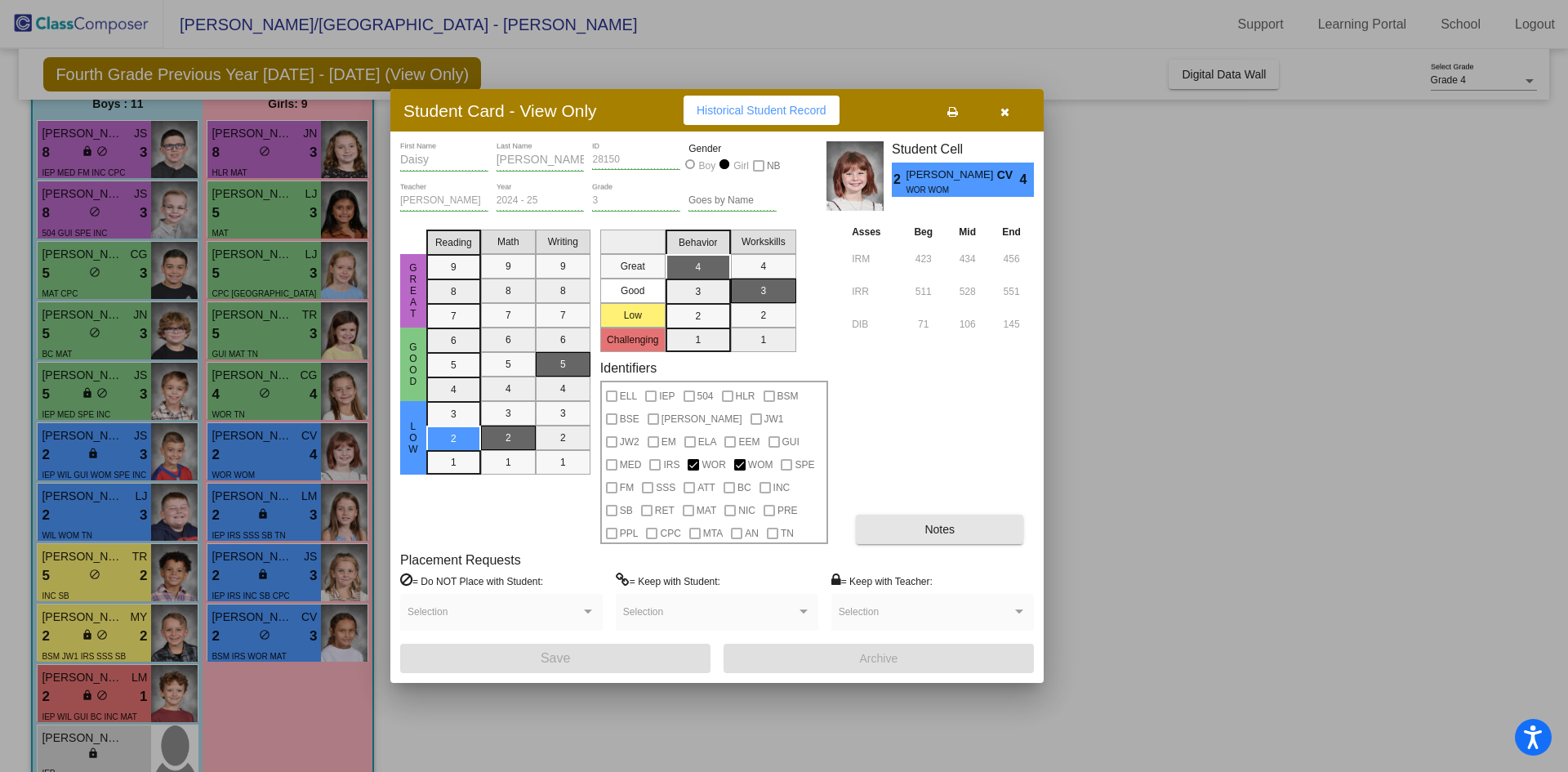
click at [966, 534] on button "Notes" at bounding box center [940, 528] width 168 height 29
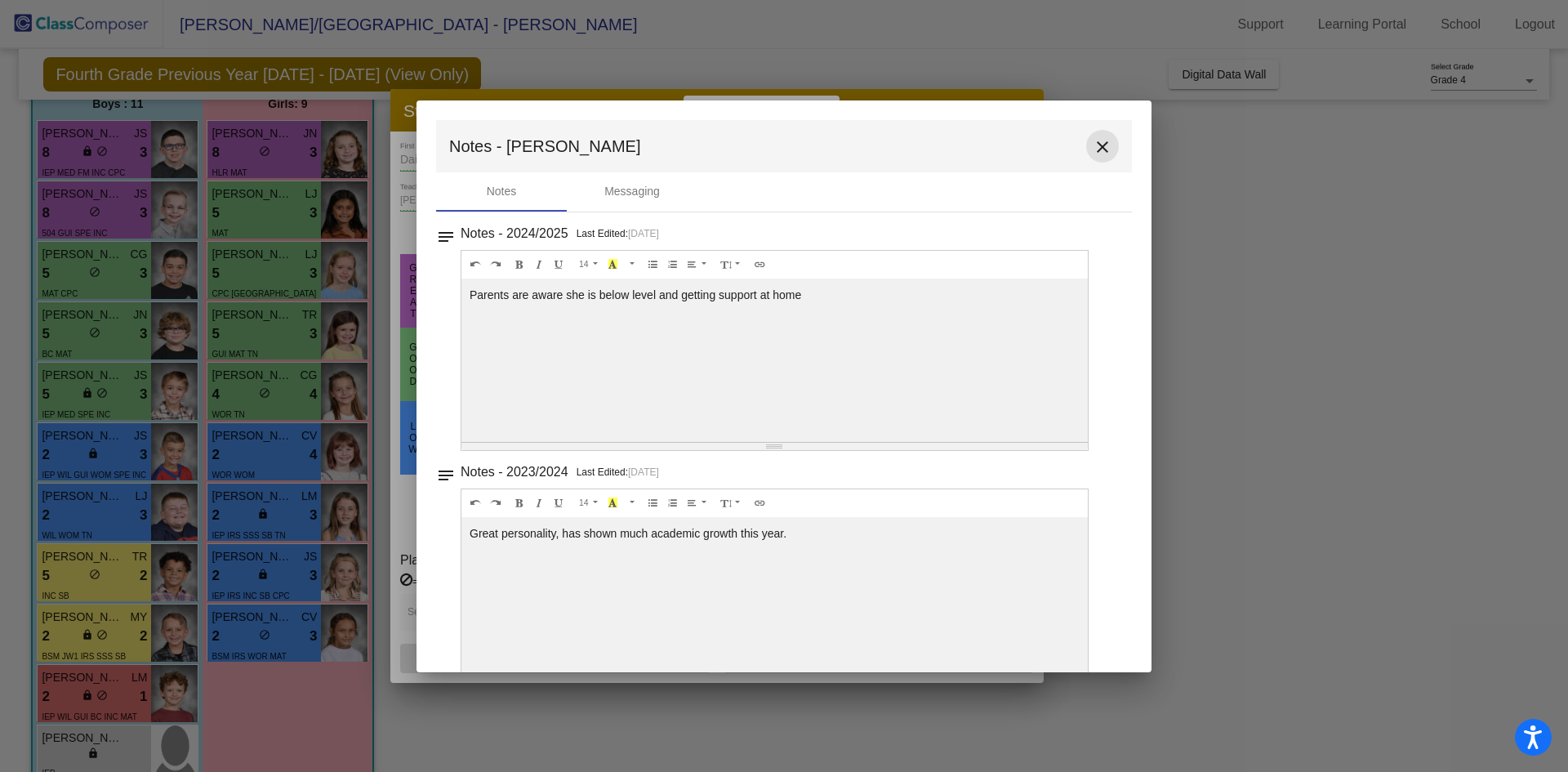
click at [1098, 142] on mat-icon "close" at bounding box center [1103, 147] width 19 height 19
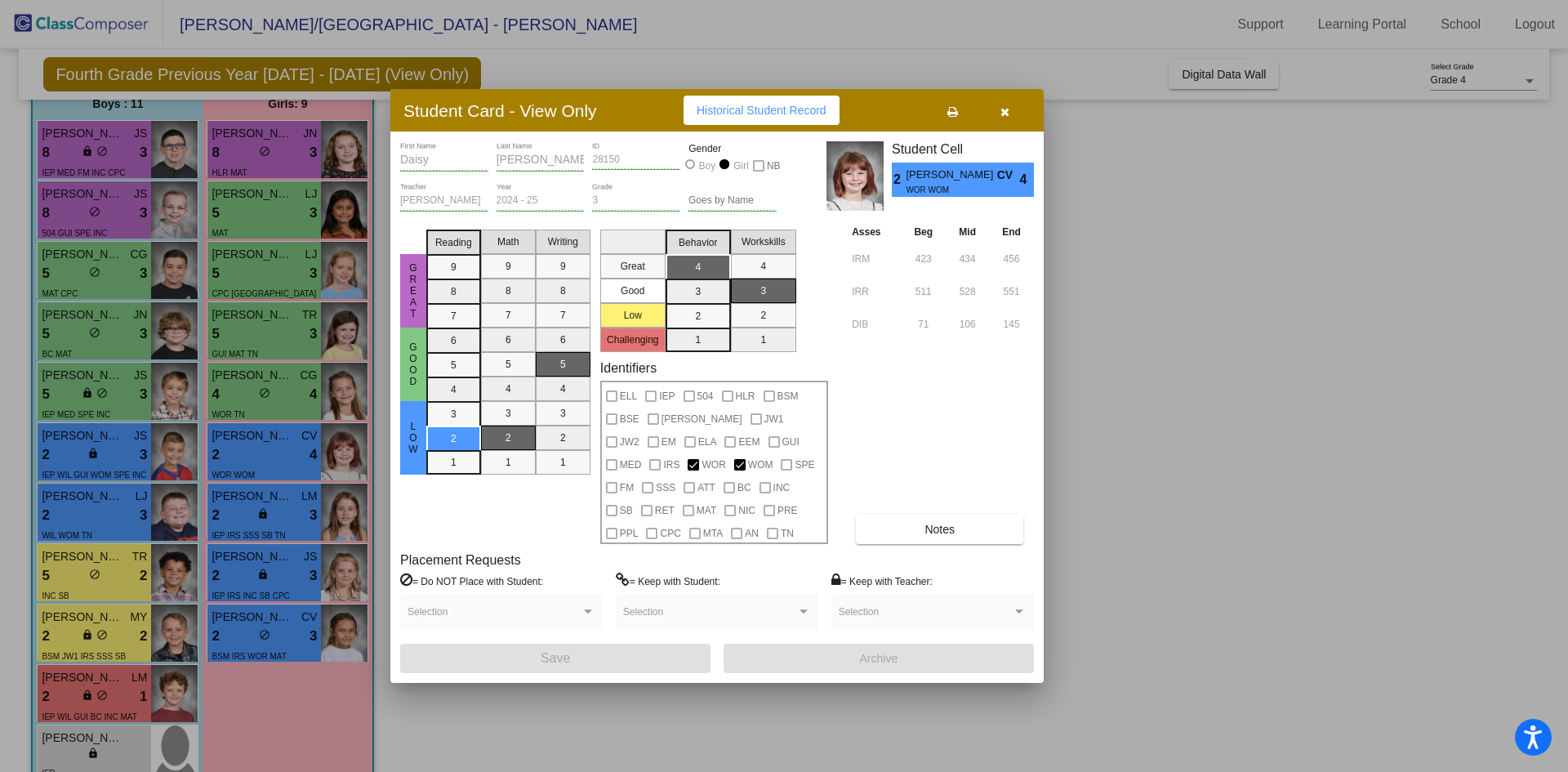
click at [995, 114] on button "button" at bounding box center [1004, 109] width 52 height 29
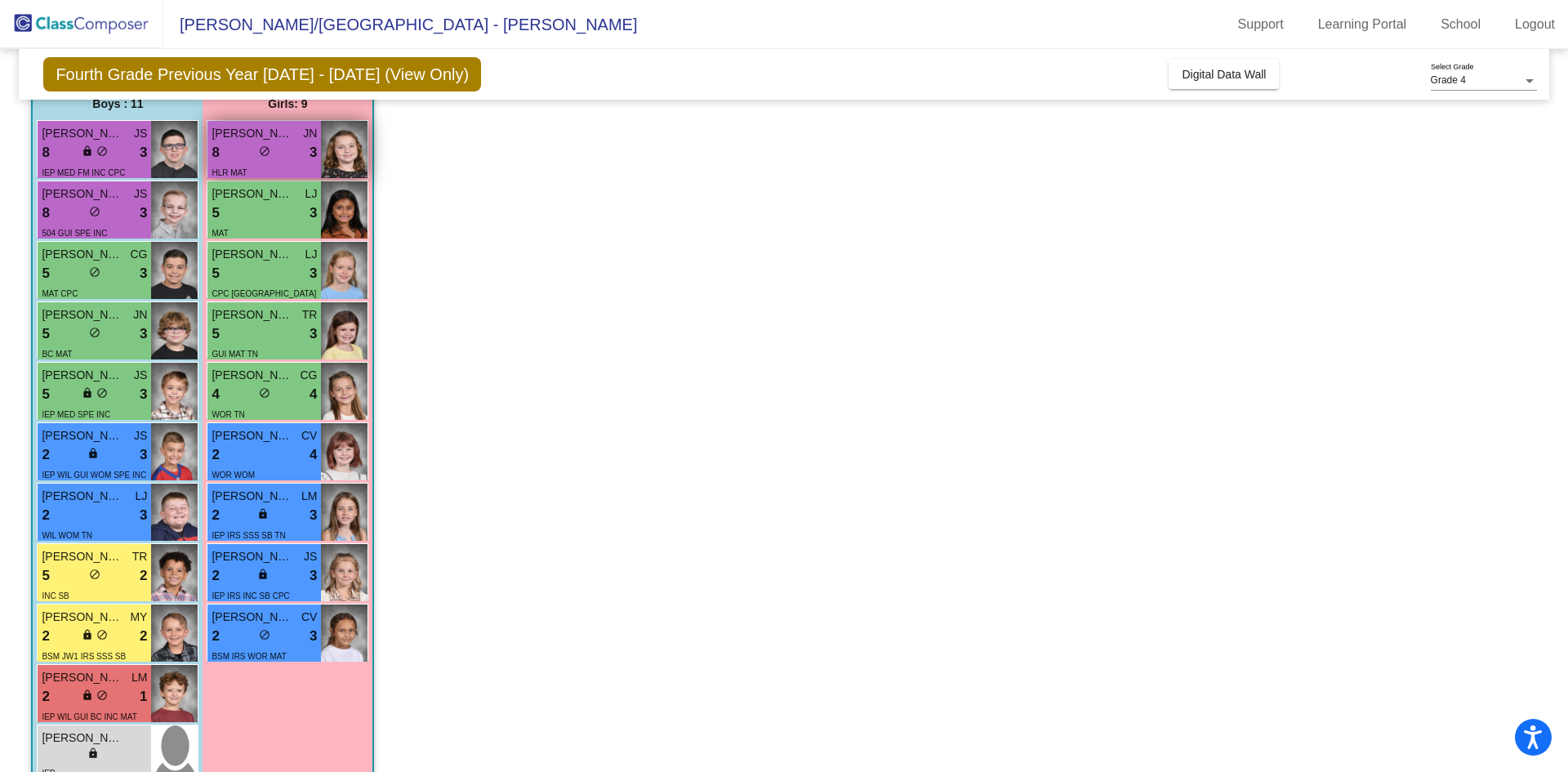
click at [265, 160] on div "lock do_not_disturb_alt" at bounding box center [264, 153] width 11 height 17
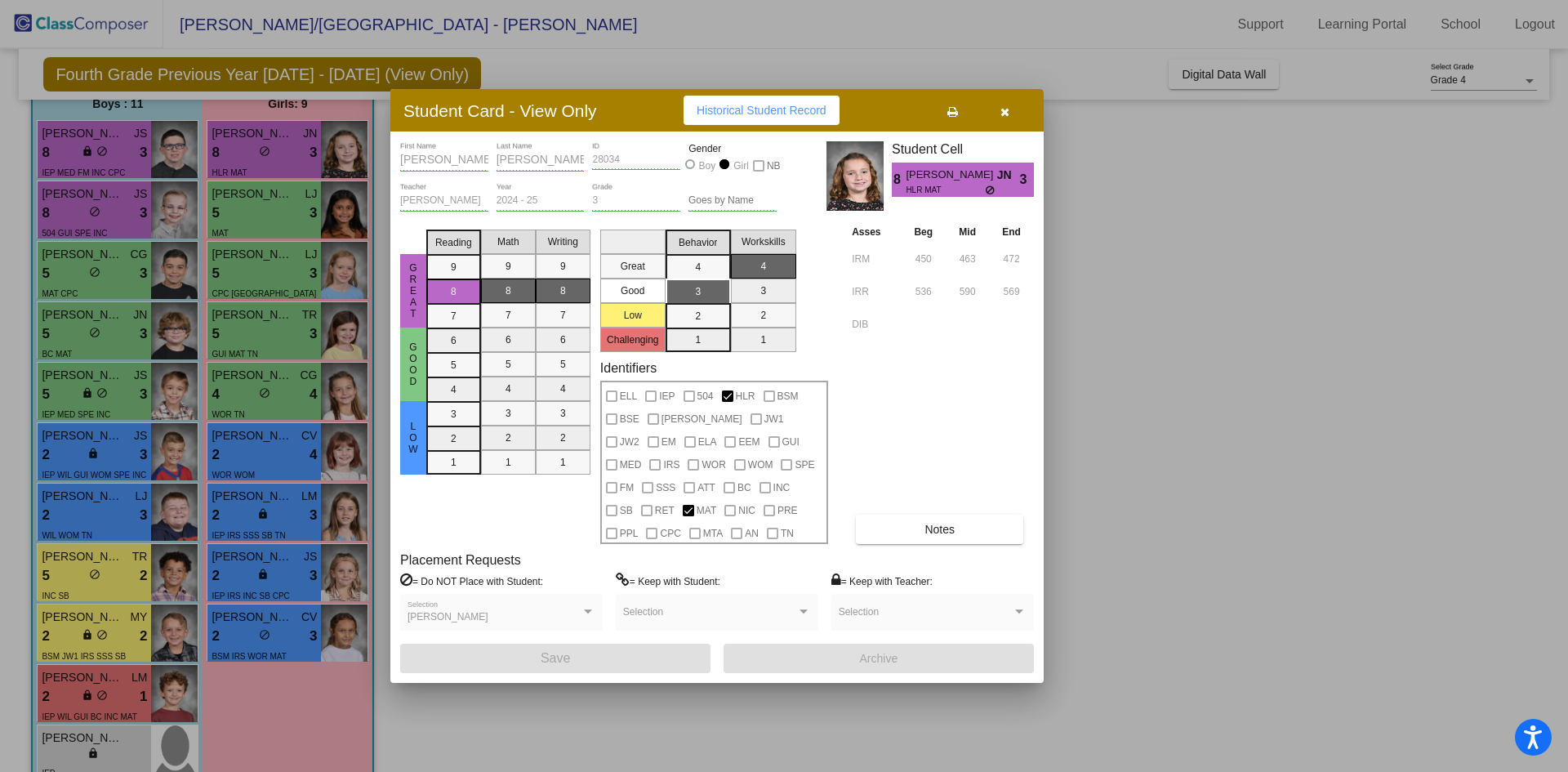
click at [999, 113] on button "button" at bounding box center [1004, 109] width 52 height 29
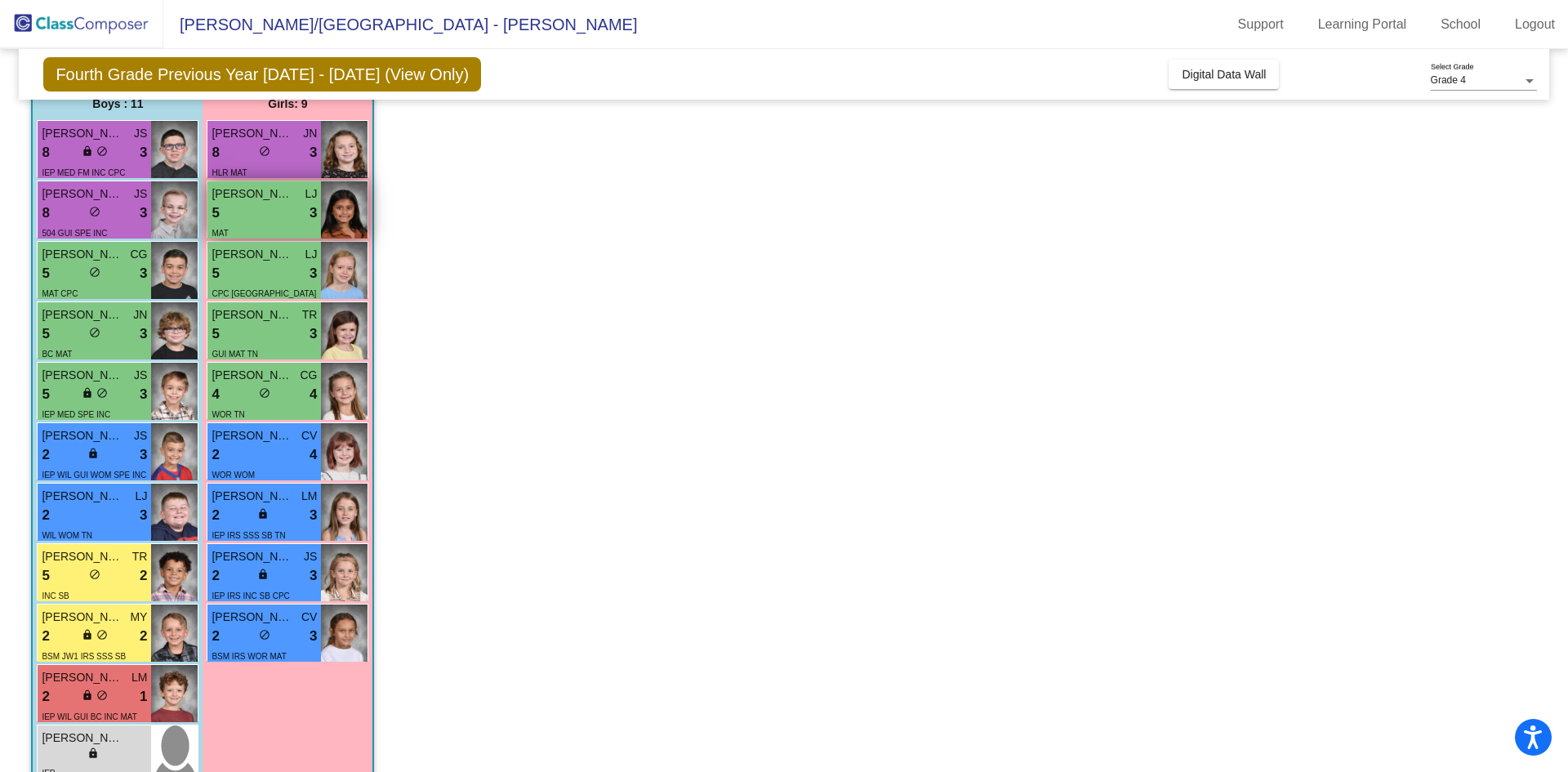
click at [270, 224] on div "MAT" at bounding box center [264, 232] width 105 height 17
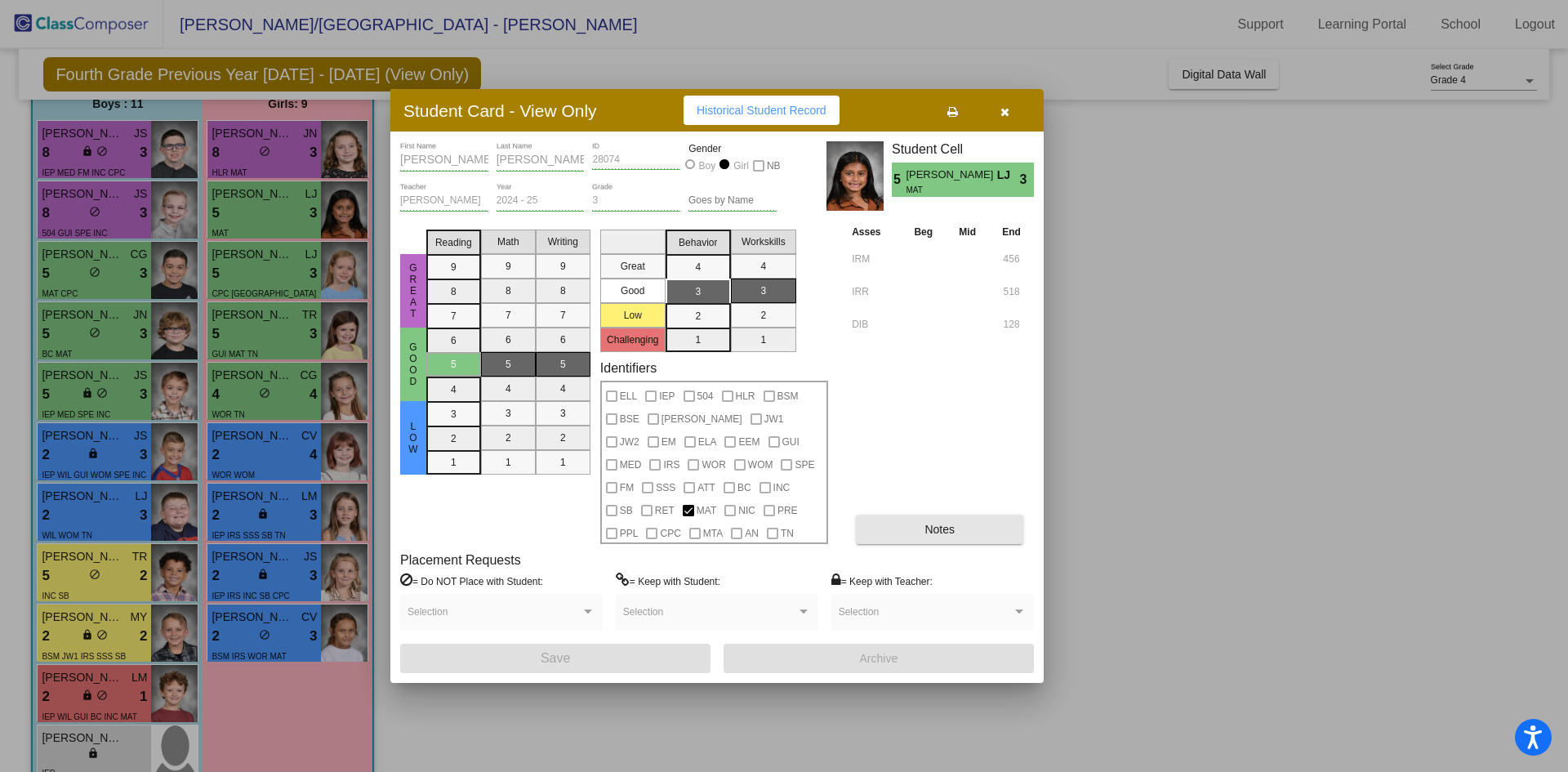
click at [941, 518] on button "Notes" at bounding box center [940, 528] width 168 height 29
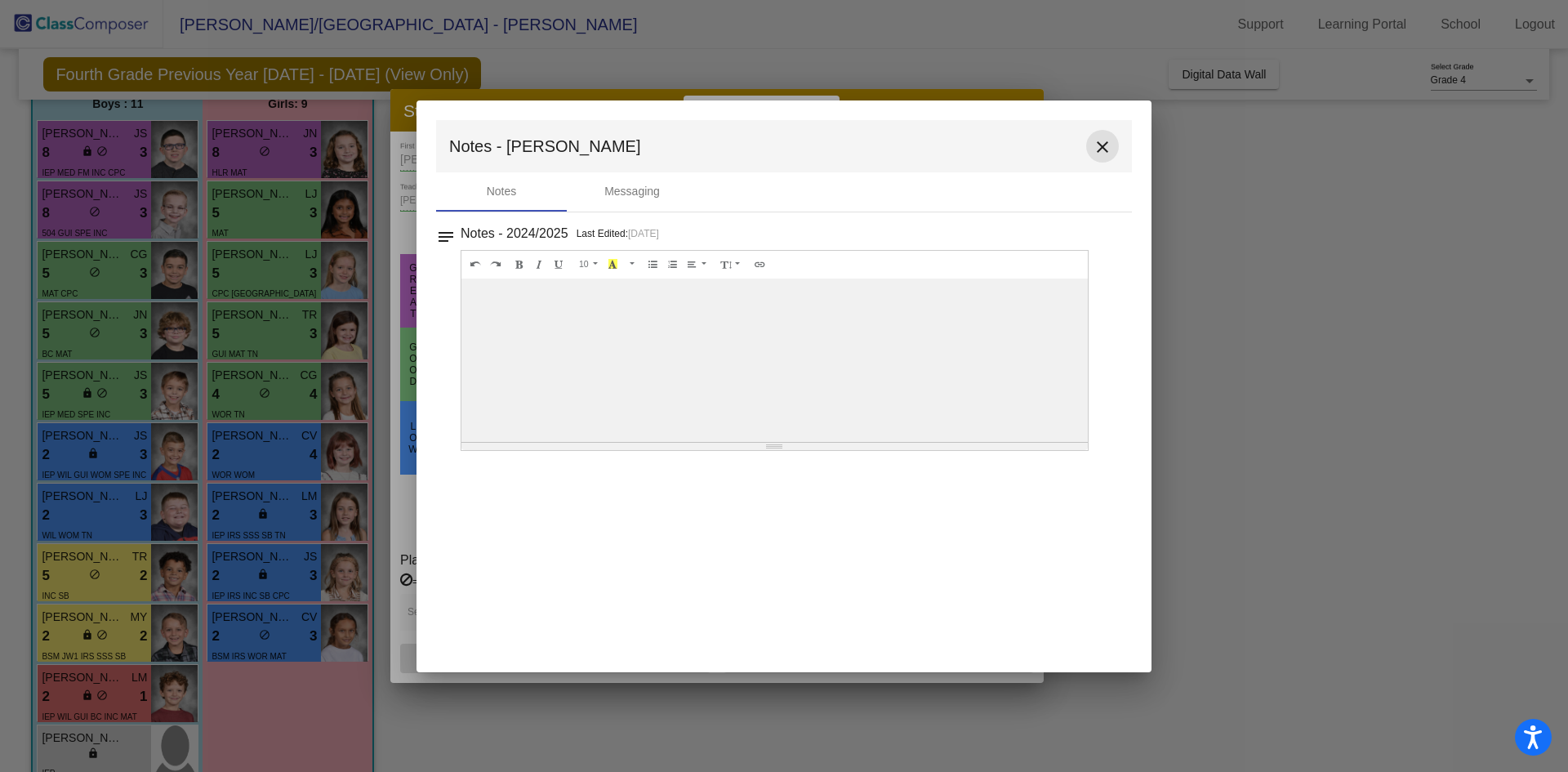
click at [1101, 145] on mat-icon "close" at bounding box center [1103, 147] width 19 height 19
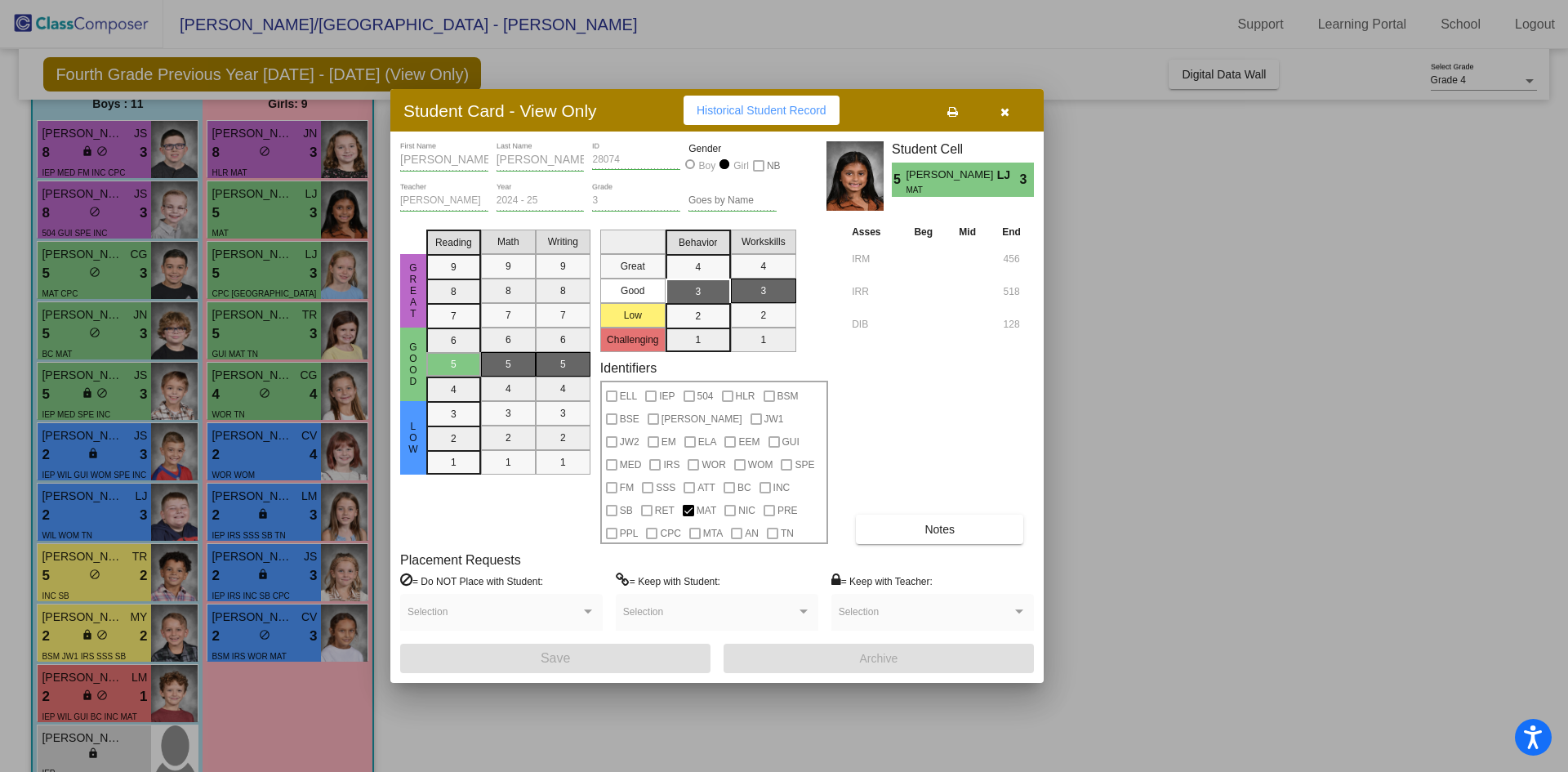
click at [264, 276] on div at bounding box center [784, 386] width 1568 height 772
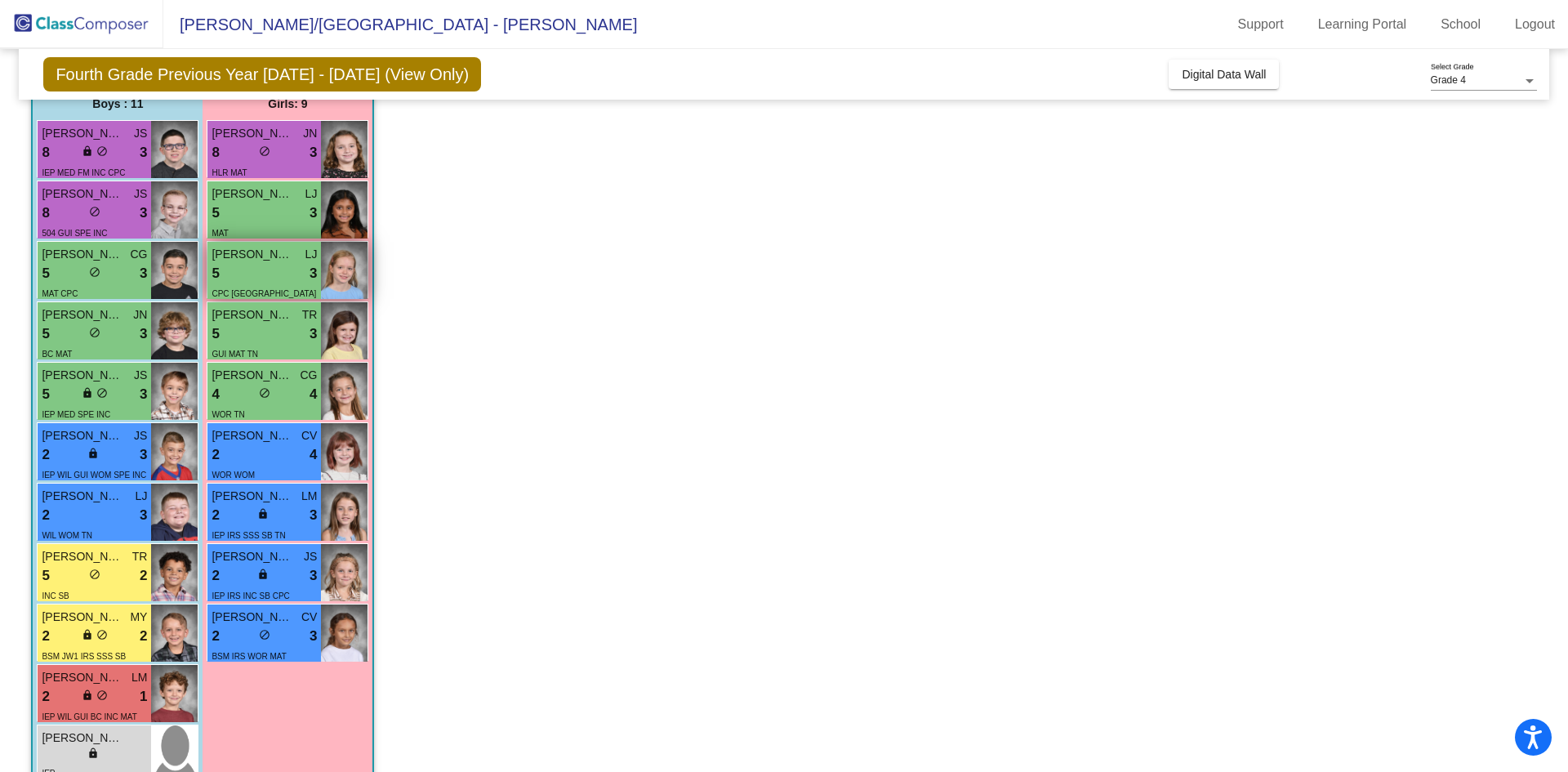
click at [291, 274] on div "5 lock do_not_disturb_alt 3" at bounding box center [264, 274] width 105 height 21
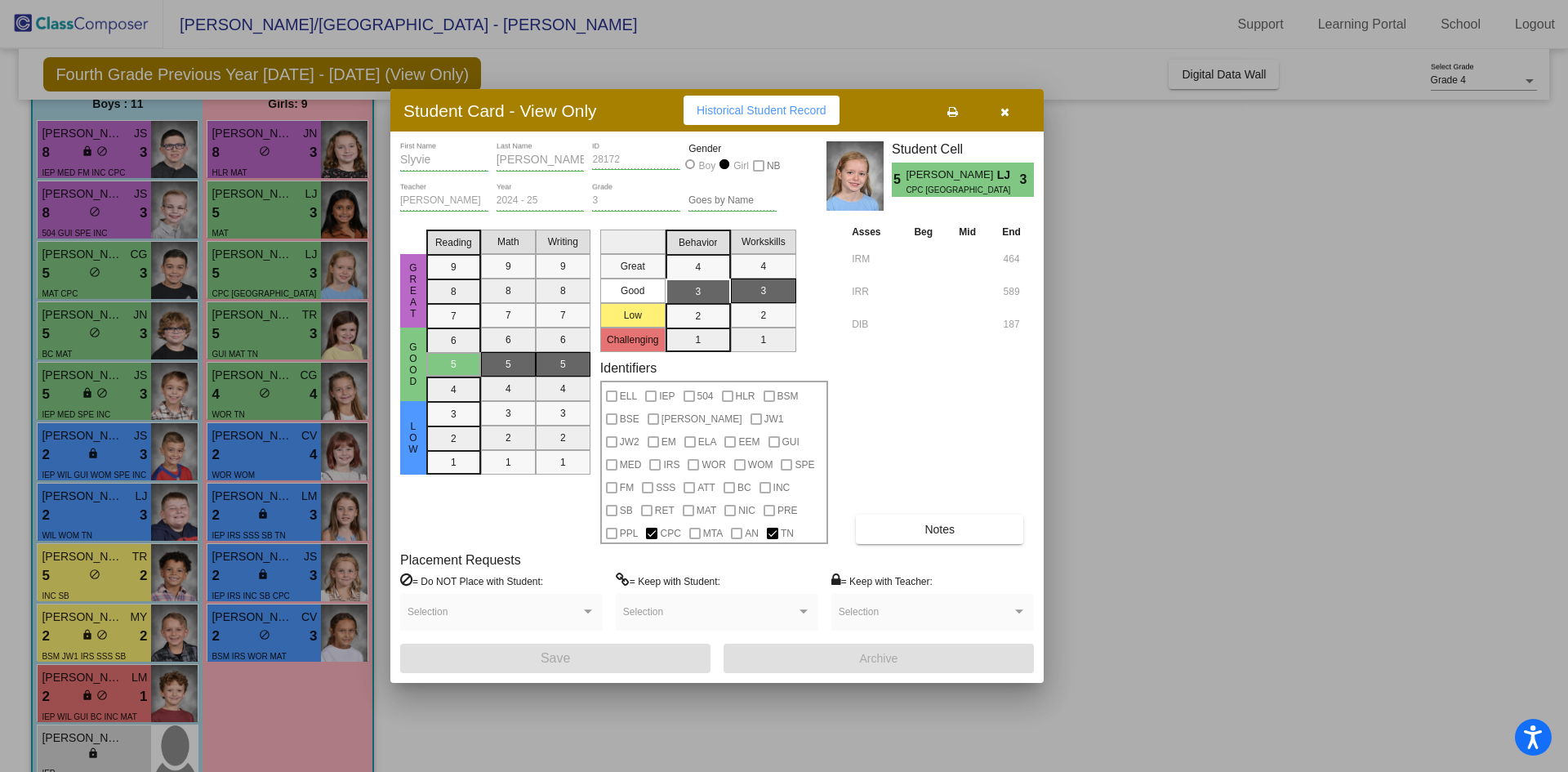
click at [968, 521] on button "Notes" at bounding box center [940, 528] width 168 height 29
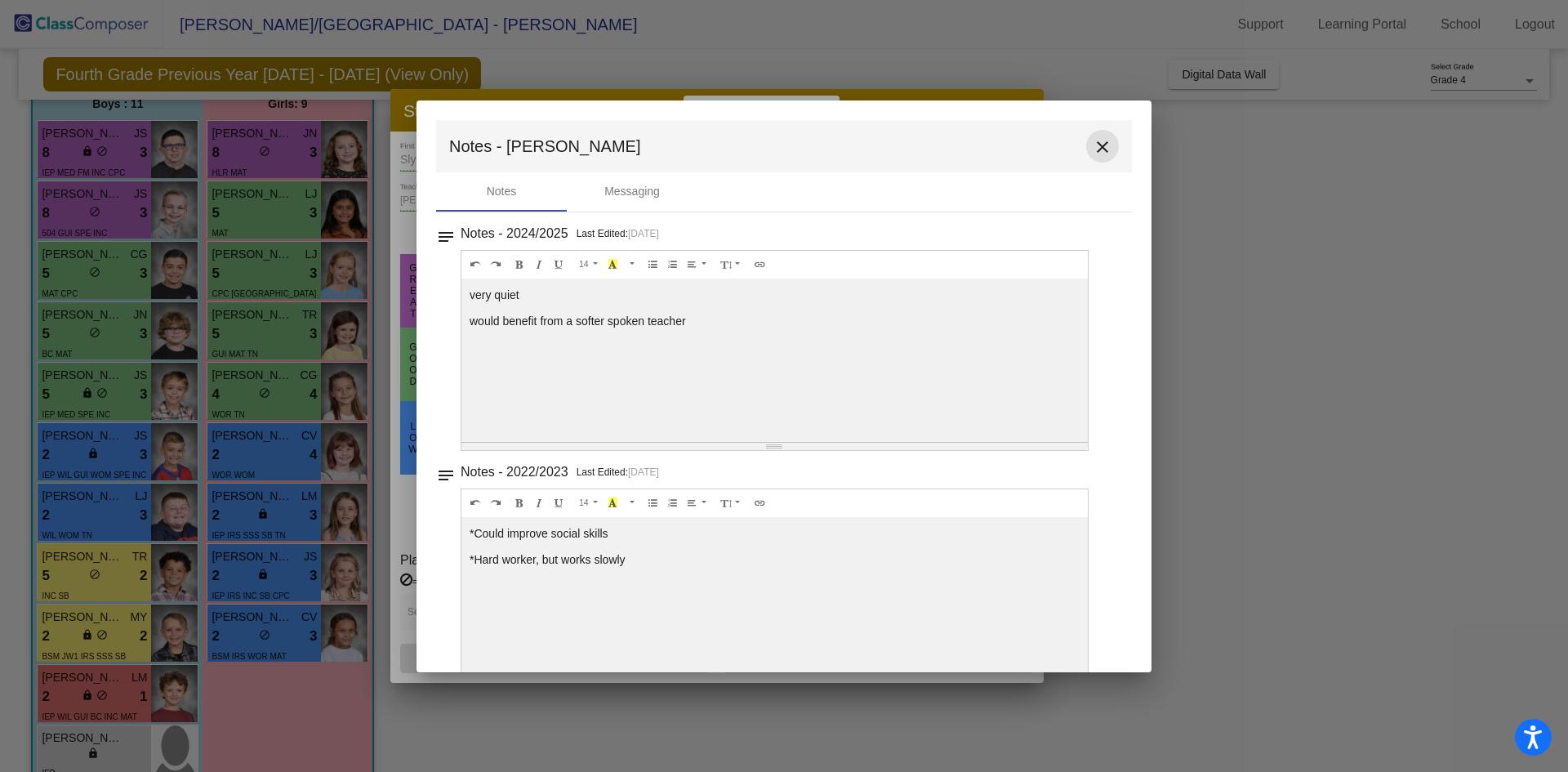
click at [1101, 146] on mat-icon "close" at bounding box center [1103, 147] width 19 height 19
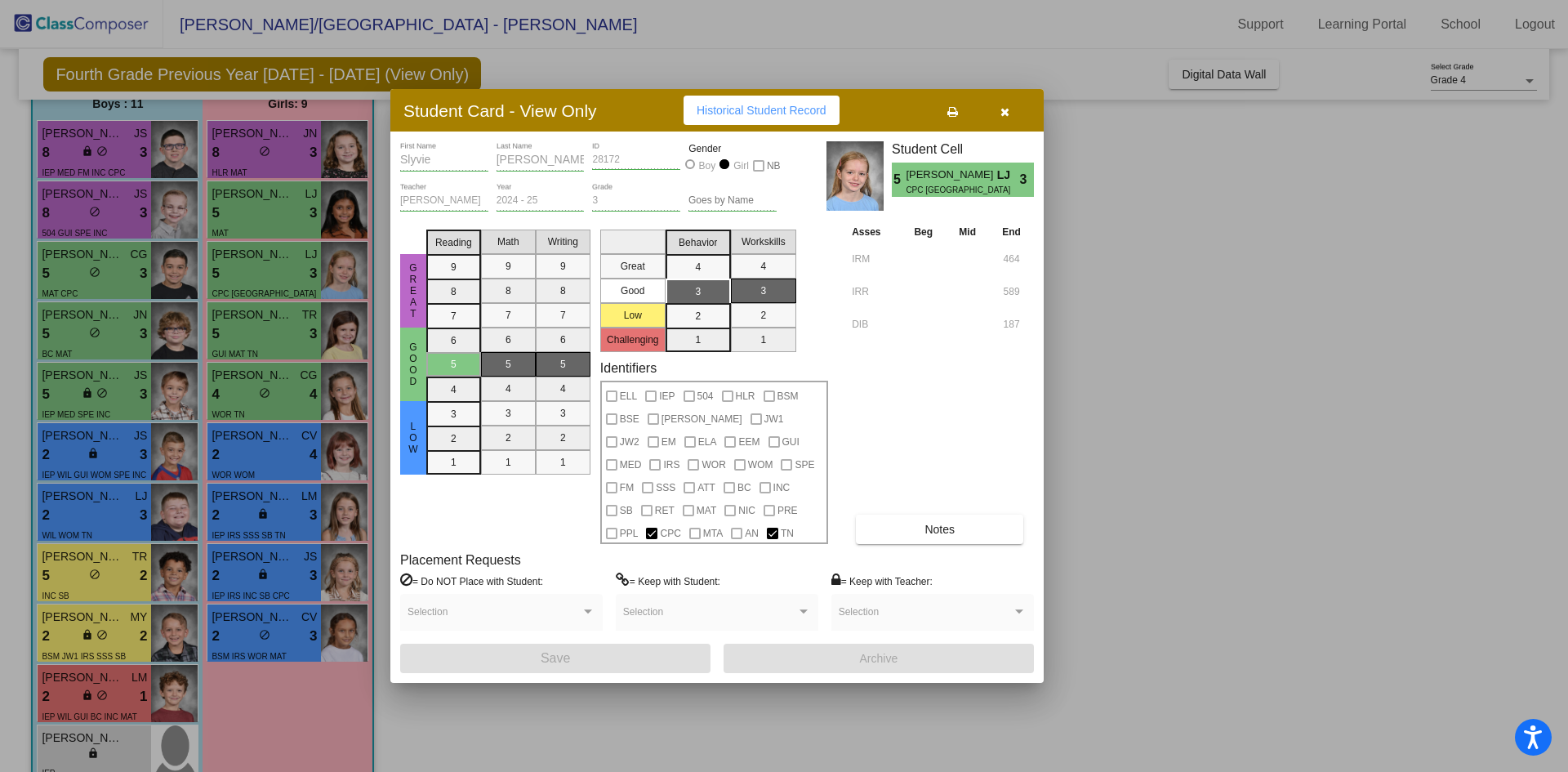
click at [261, 341] on div at bounding box center [784, 386] width 1568 height 772
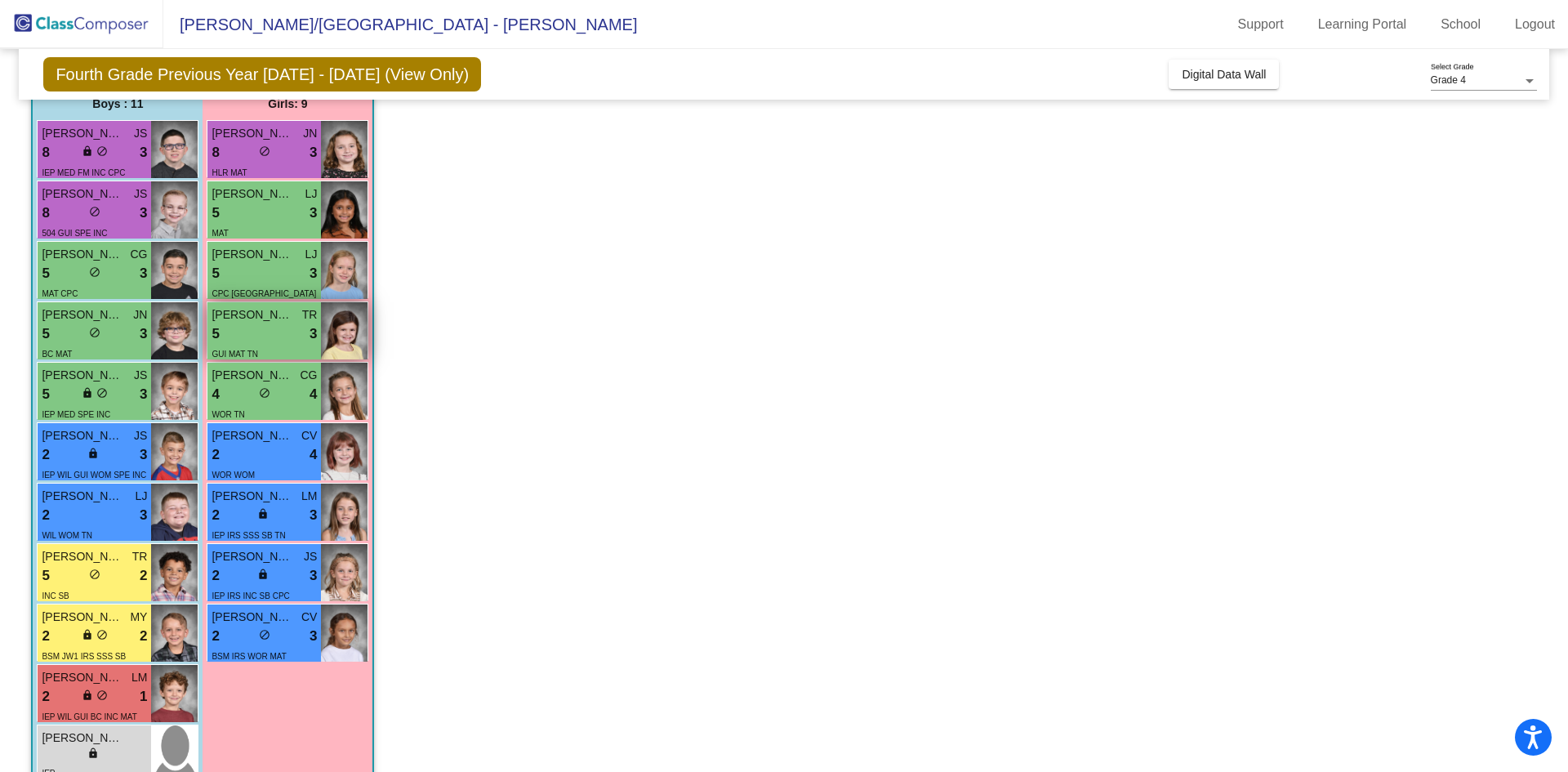
click at [261, 341] on div "5 lock do_not_disturb_alt 3" at bounding box center [264, 334] width 105 height 21
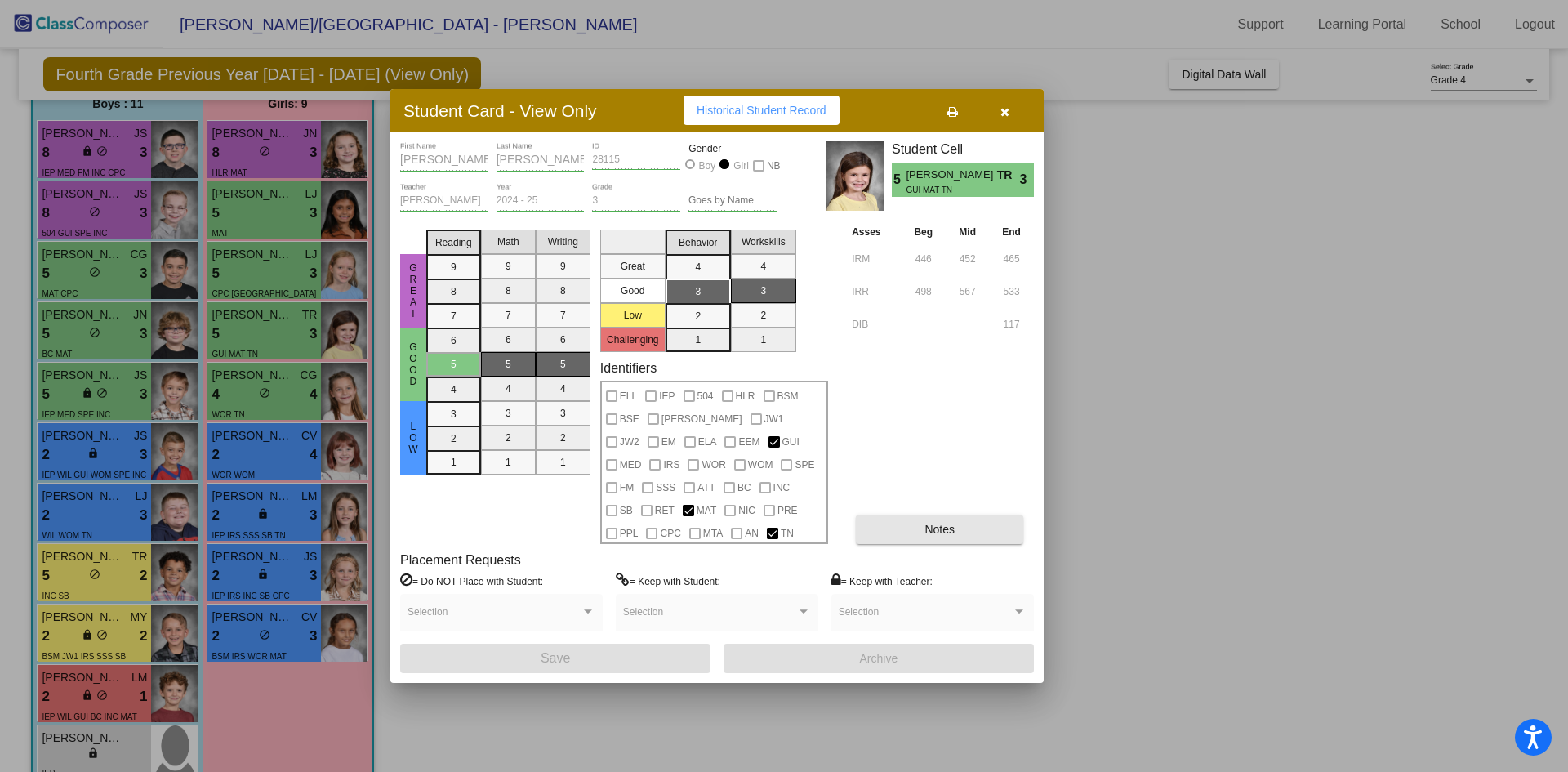
click at [936, 530] on span "Notes" at bounding box center [940, 528] width 30 height 13
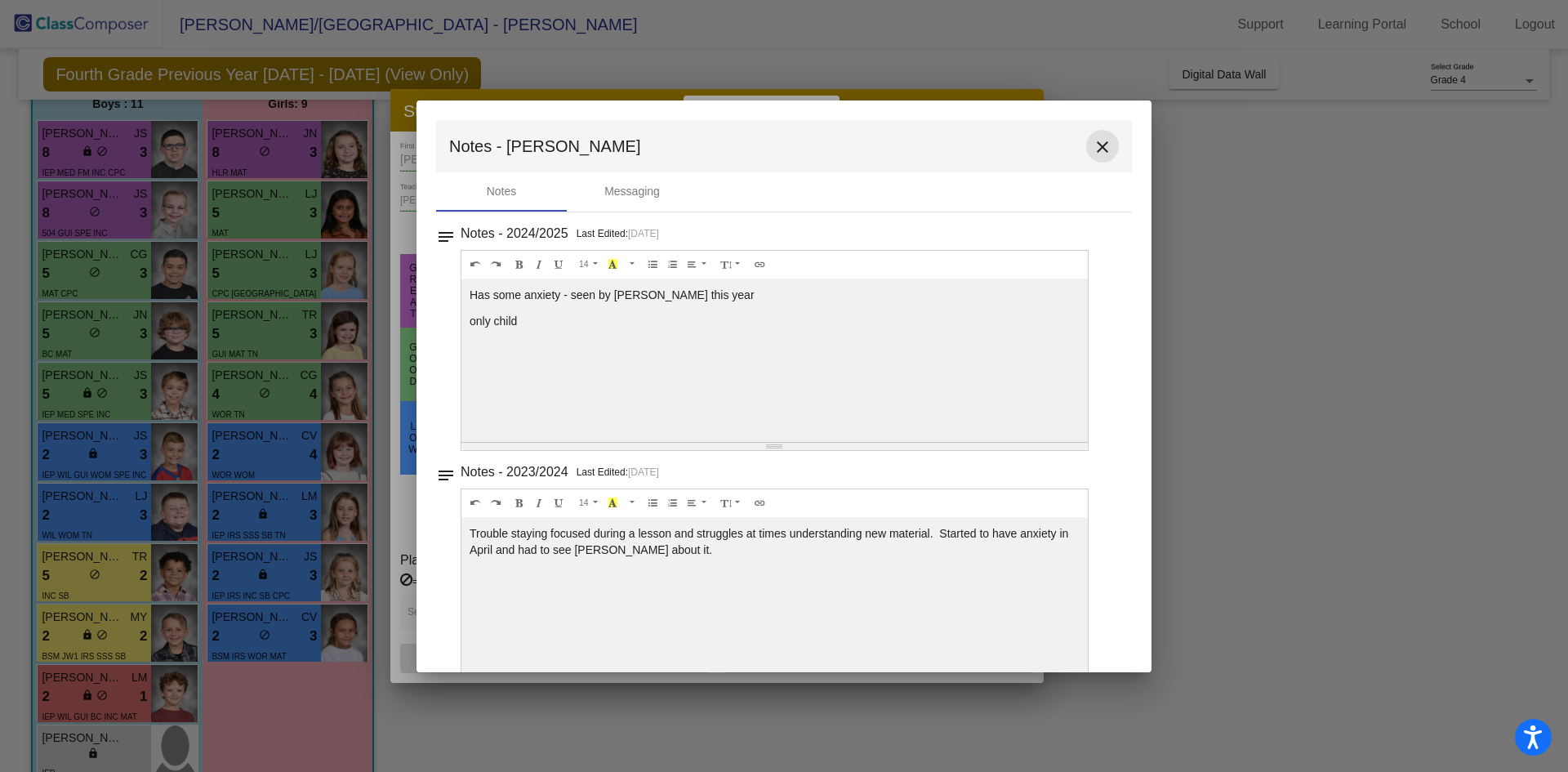
click at [1097, 148] on mat-icon "close" at bounding box center [1103, 147] width 19 height 19
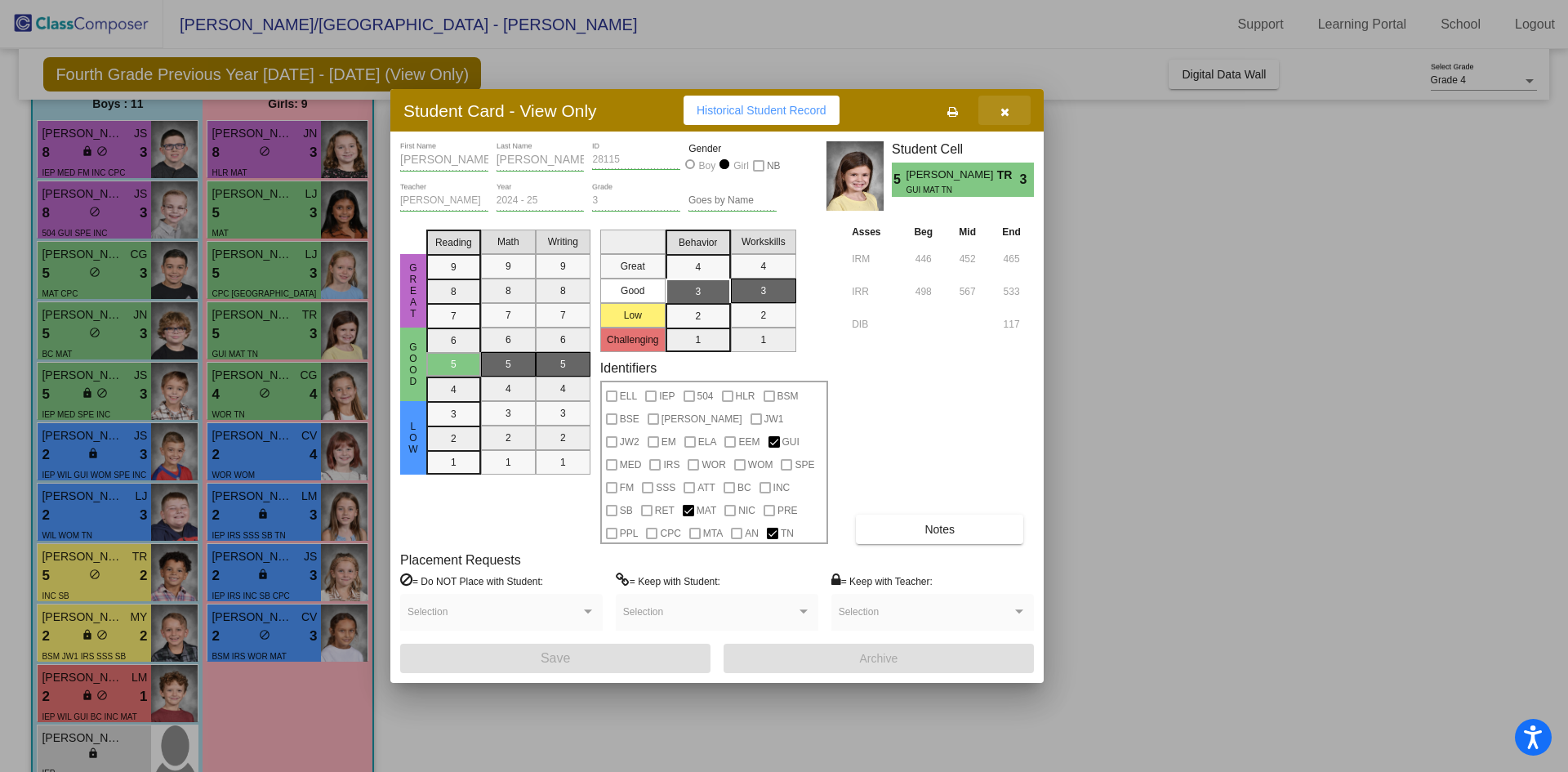
click at [1017, 107] on button "button" at bounding box center [1004, 109] width 52 height 29
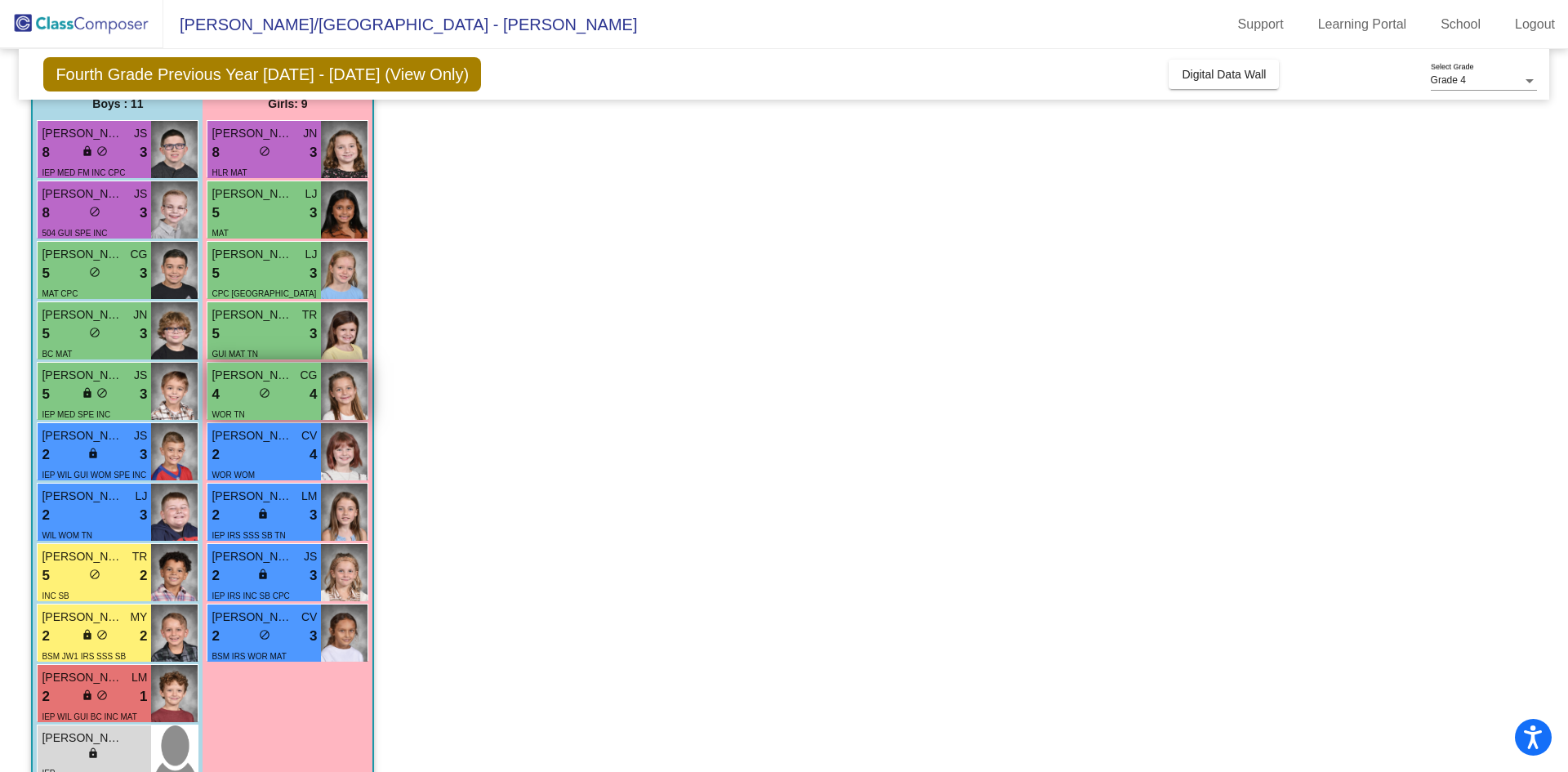
click at [269, 402] on div "lock do_not_disturb_alt" at bounding box center [264, 394] width 11 height 17
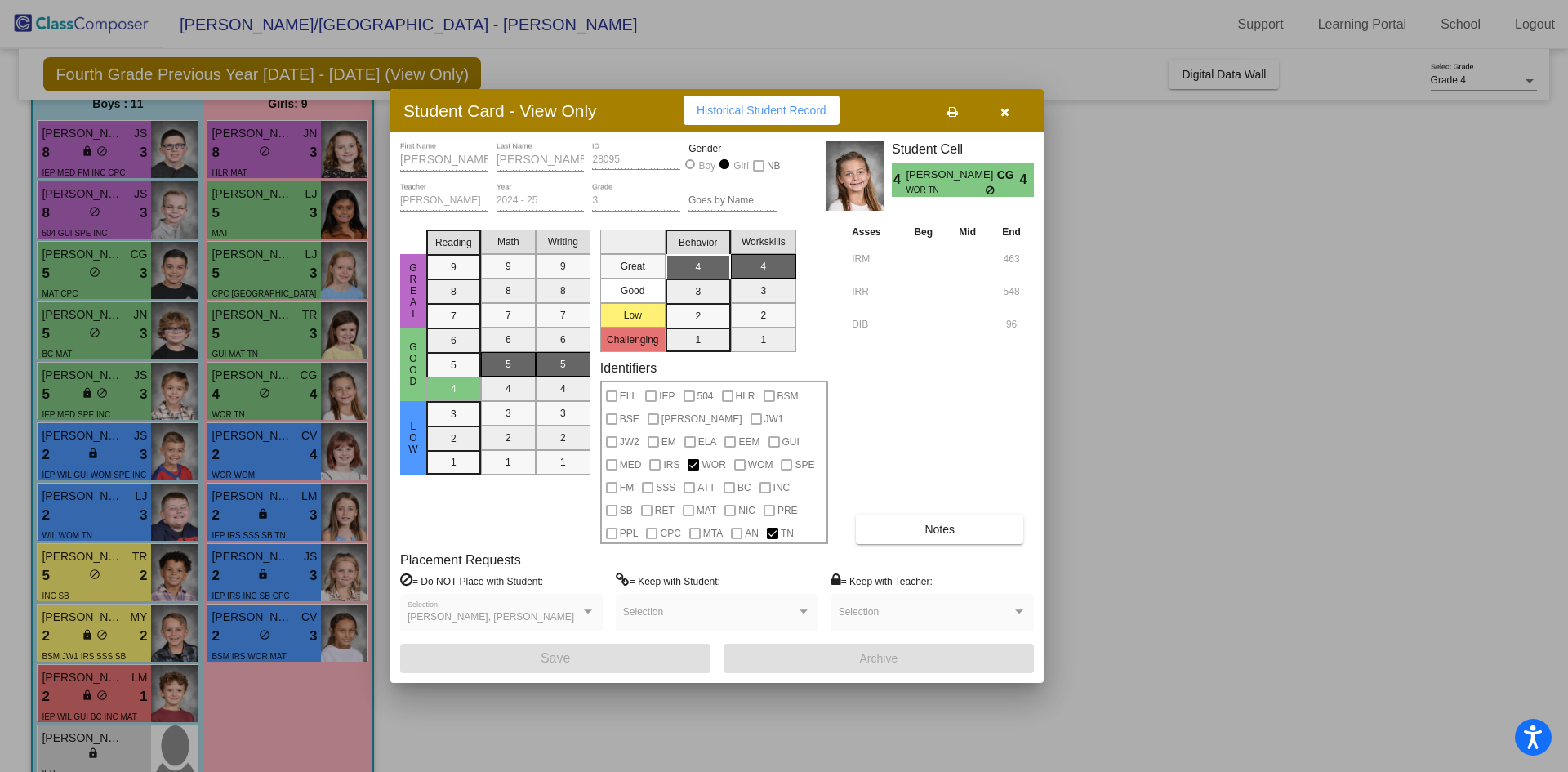
click at [520, 626] on div "[PERSON_NAME], [PERSON_NAME] Selection" at bounding box center [501, 615] width 188 height 29
click at [896, 522] on button "Notes" at bounding box center [940, 528] width 168 height 29
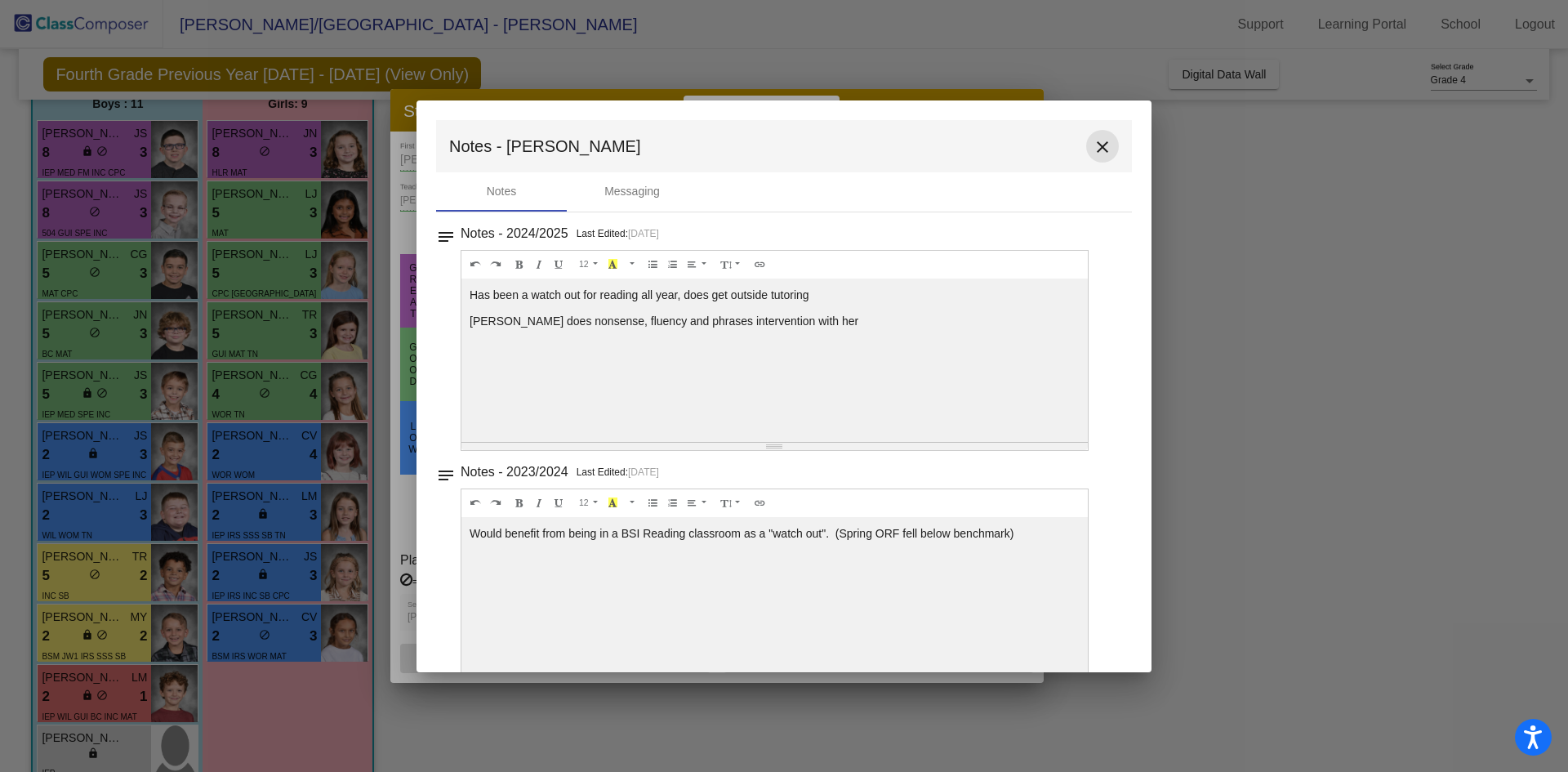
click at [1101, 147] on mat-icon "close" at bounding box center [1103, 147] width 19 height 19
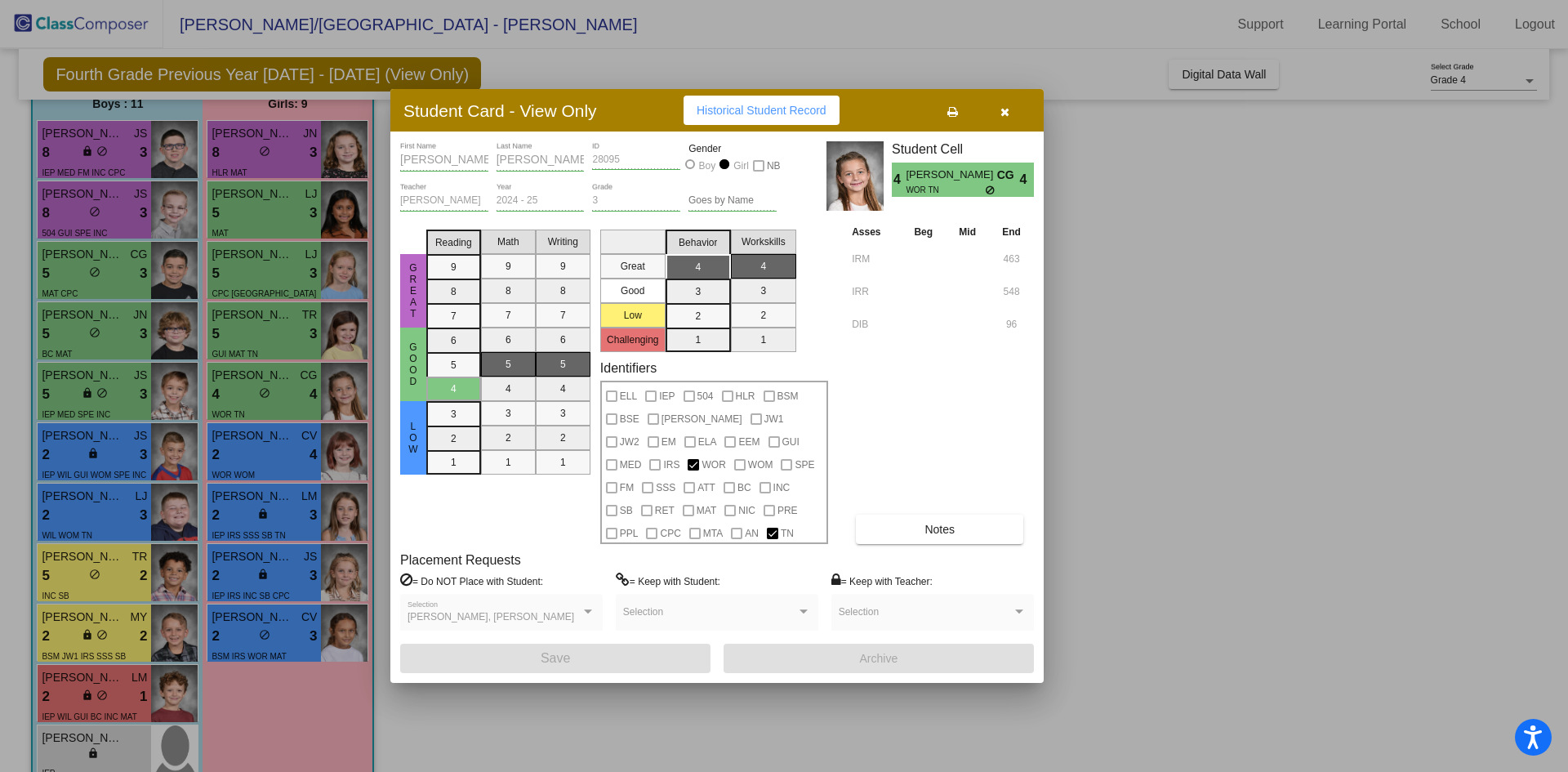
click at [1017, 98] on button "button" at bounding box center [1004, 109] width 52 height 29
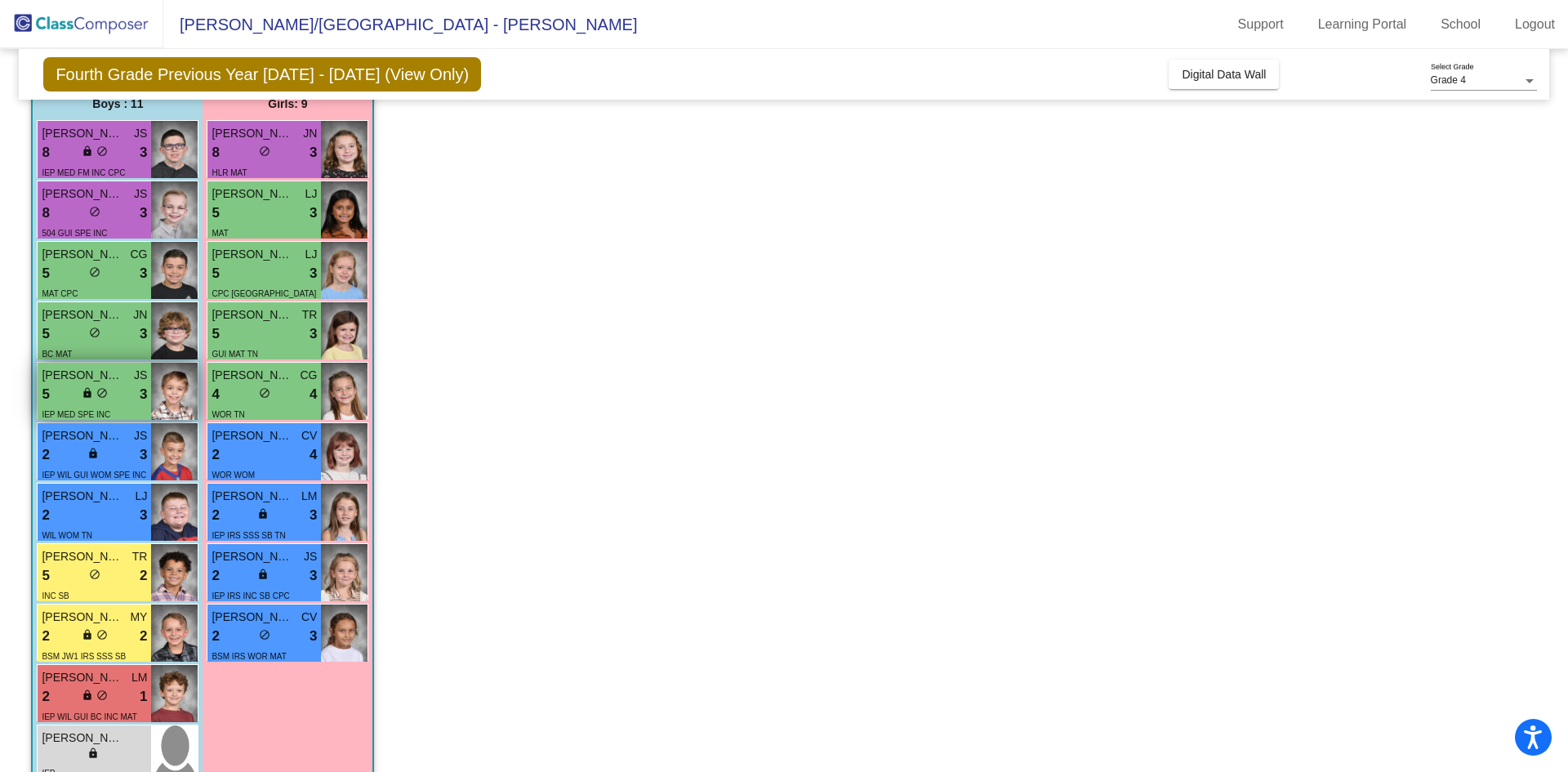
click at [76, 379] on span "[PERSON_NAME]" at bounding box center [82, 375] width 82 height 17
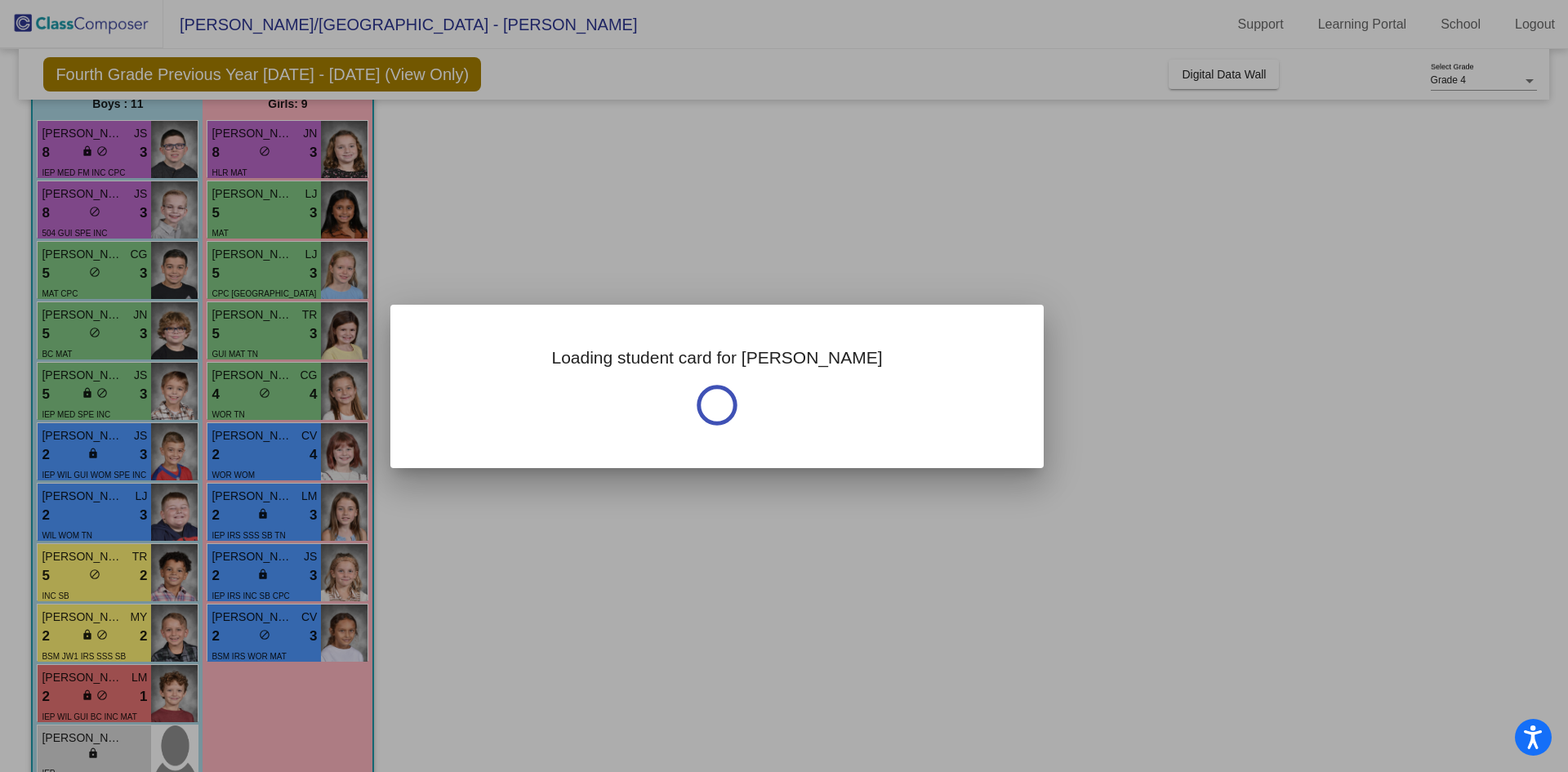
click at [76, 379] on div at bounding box center [784, 386] width 1568 height 772
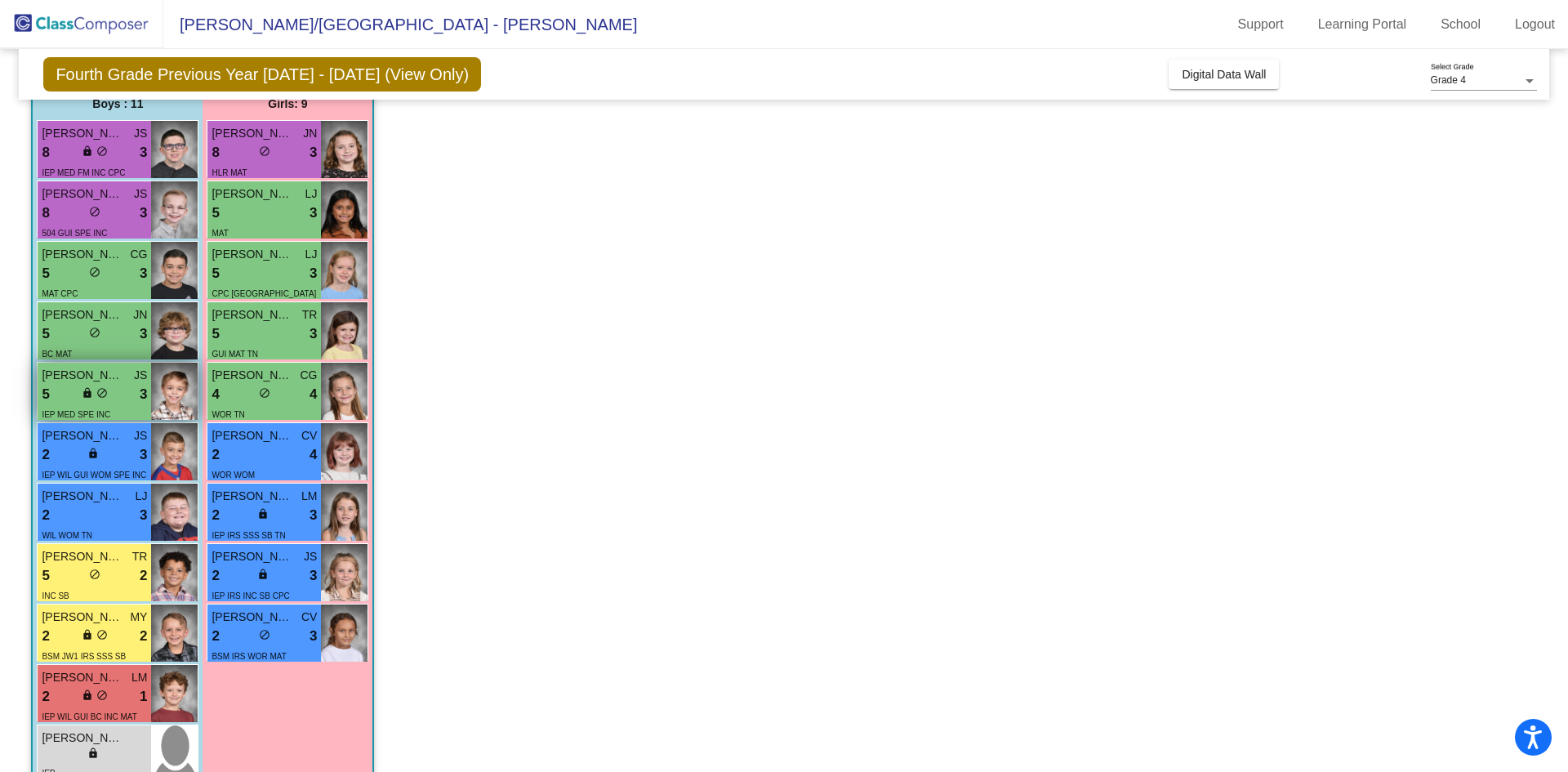
click at [76, 379] on span "[PERSON_NAME]" at bounding box center [82, 375] width 82 height 17
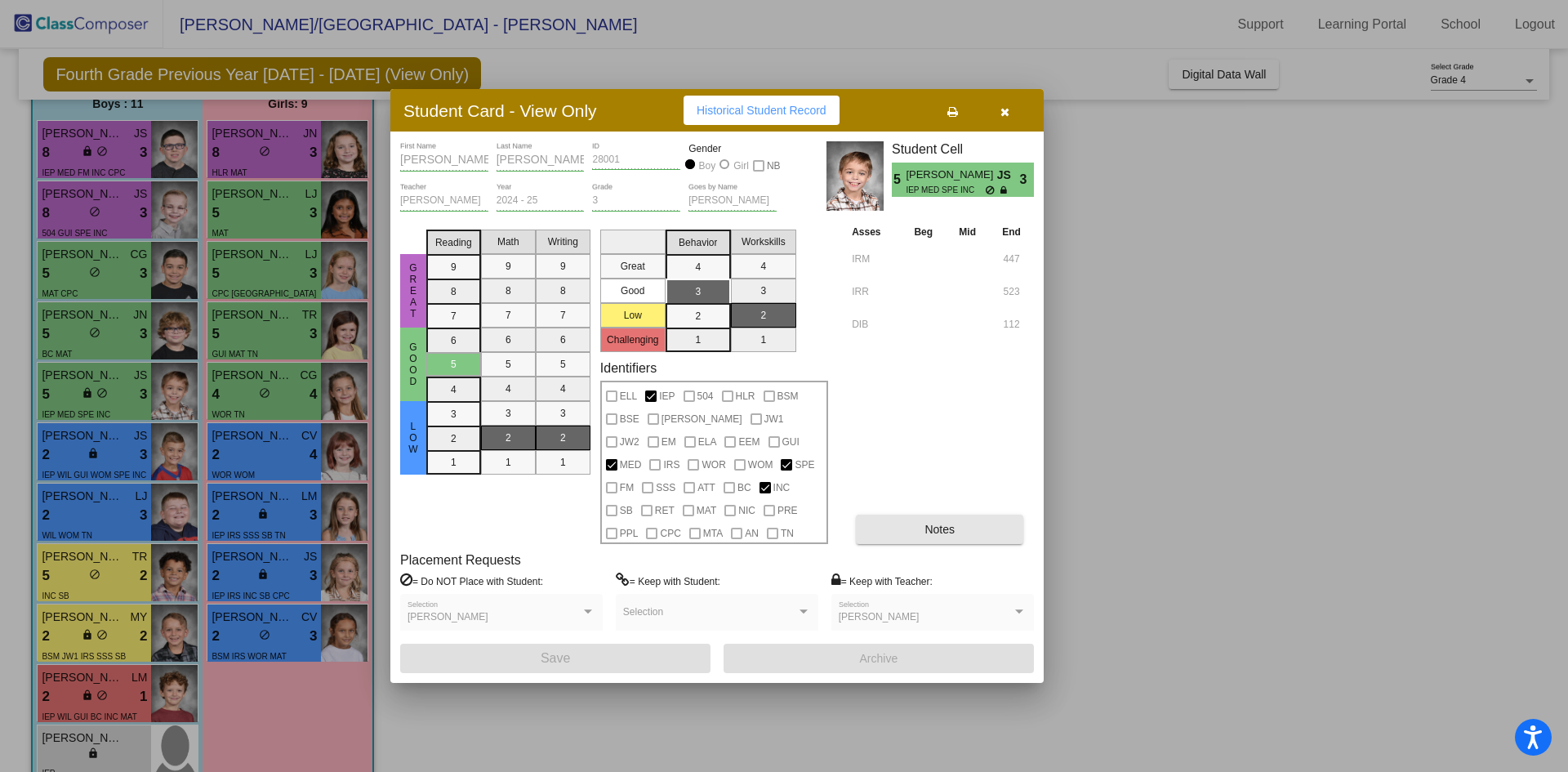
click at [910, 543] on button "Notes" at bounding box center [940, 528] width 168 height 29
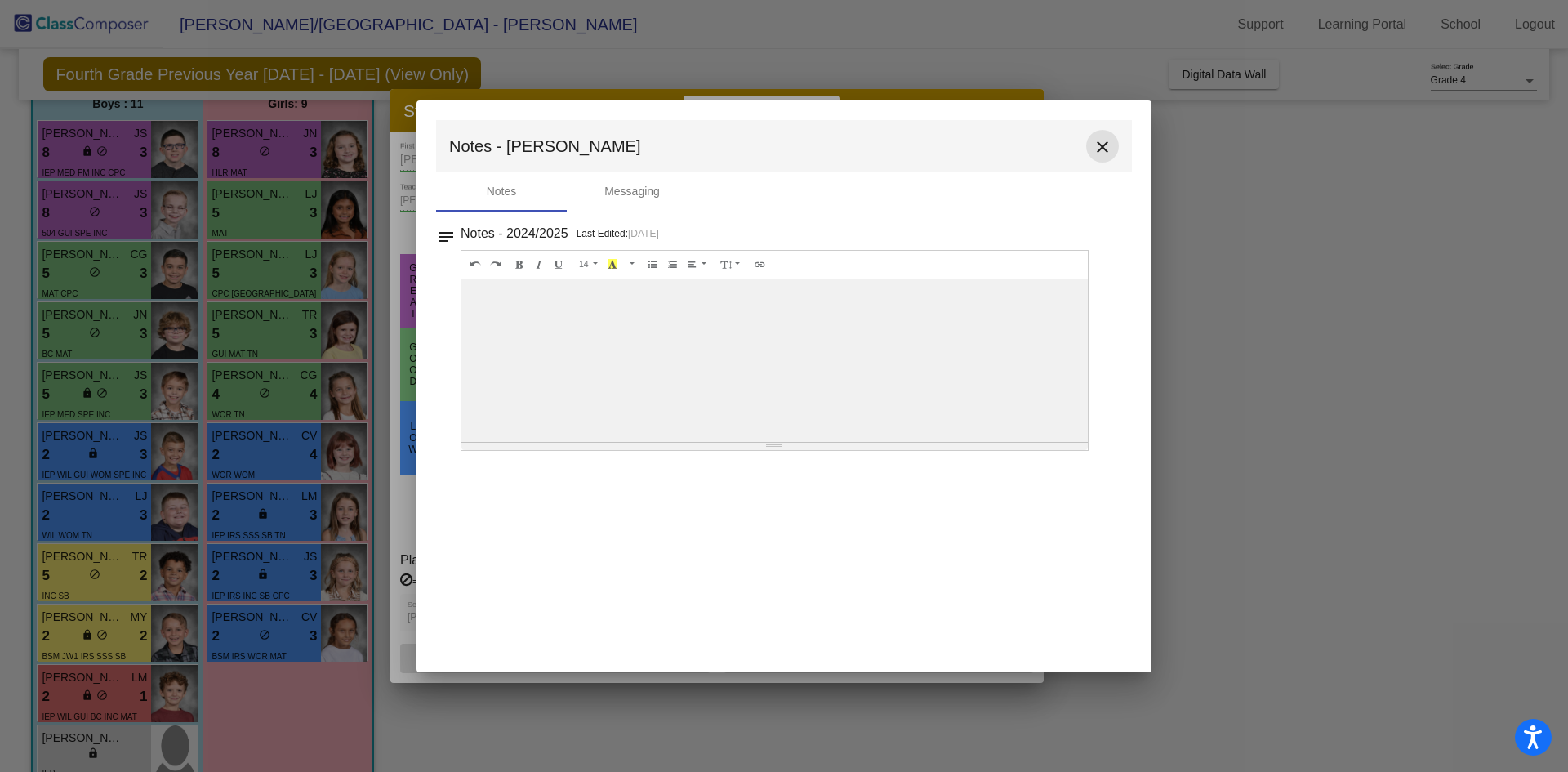
click at [1103, 148] on mat-icon "close" at bounding box center [1103, 147] width 19 height 19
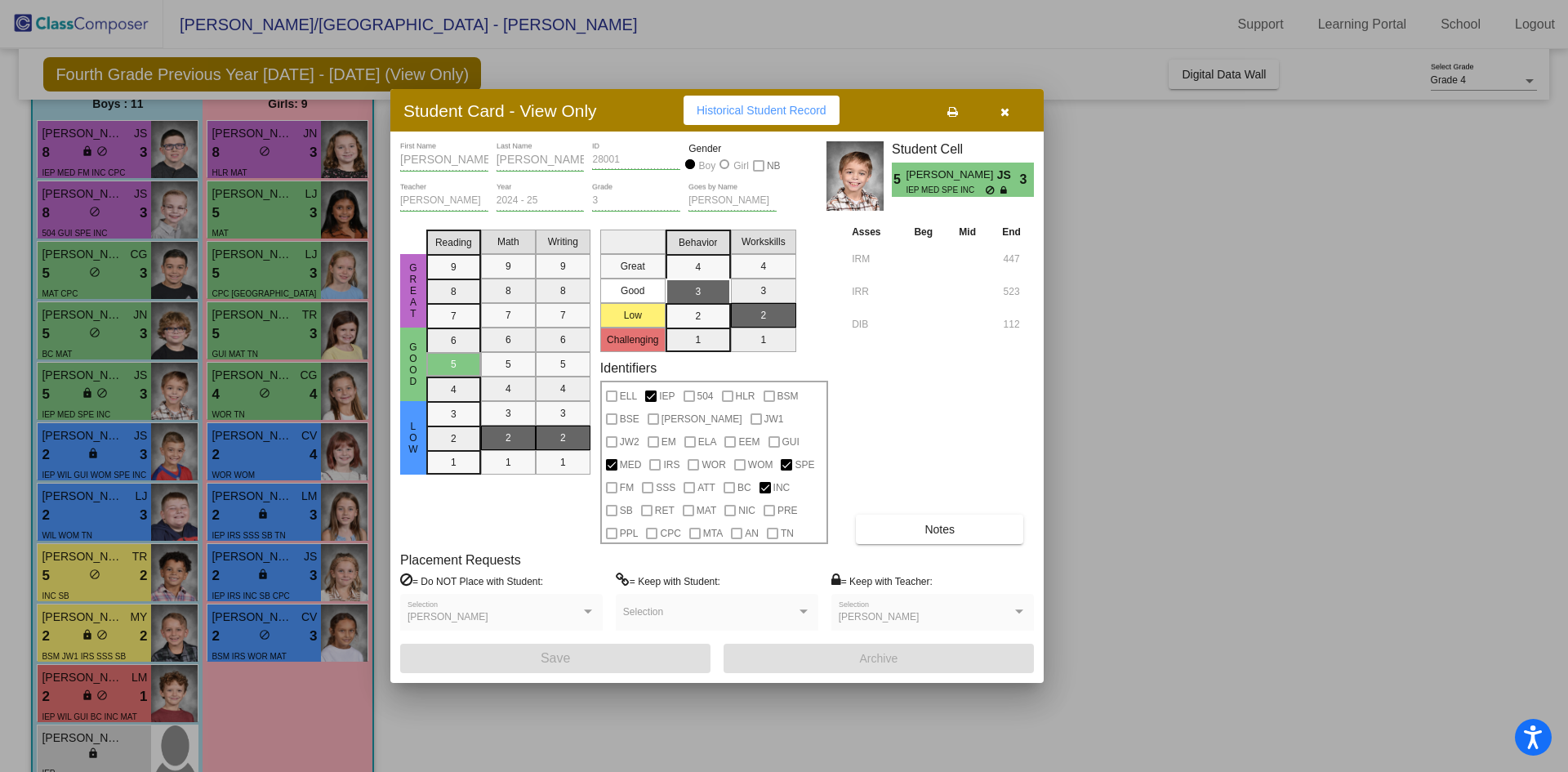
click at [104, 331] on div at bounding box center [784, 386] width 1568 height 772
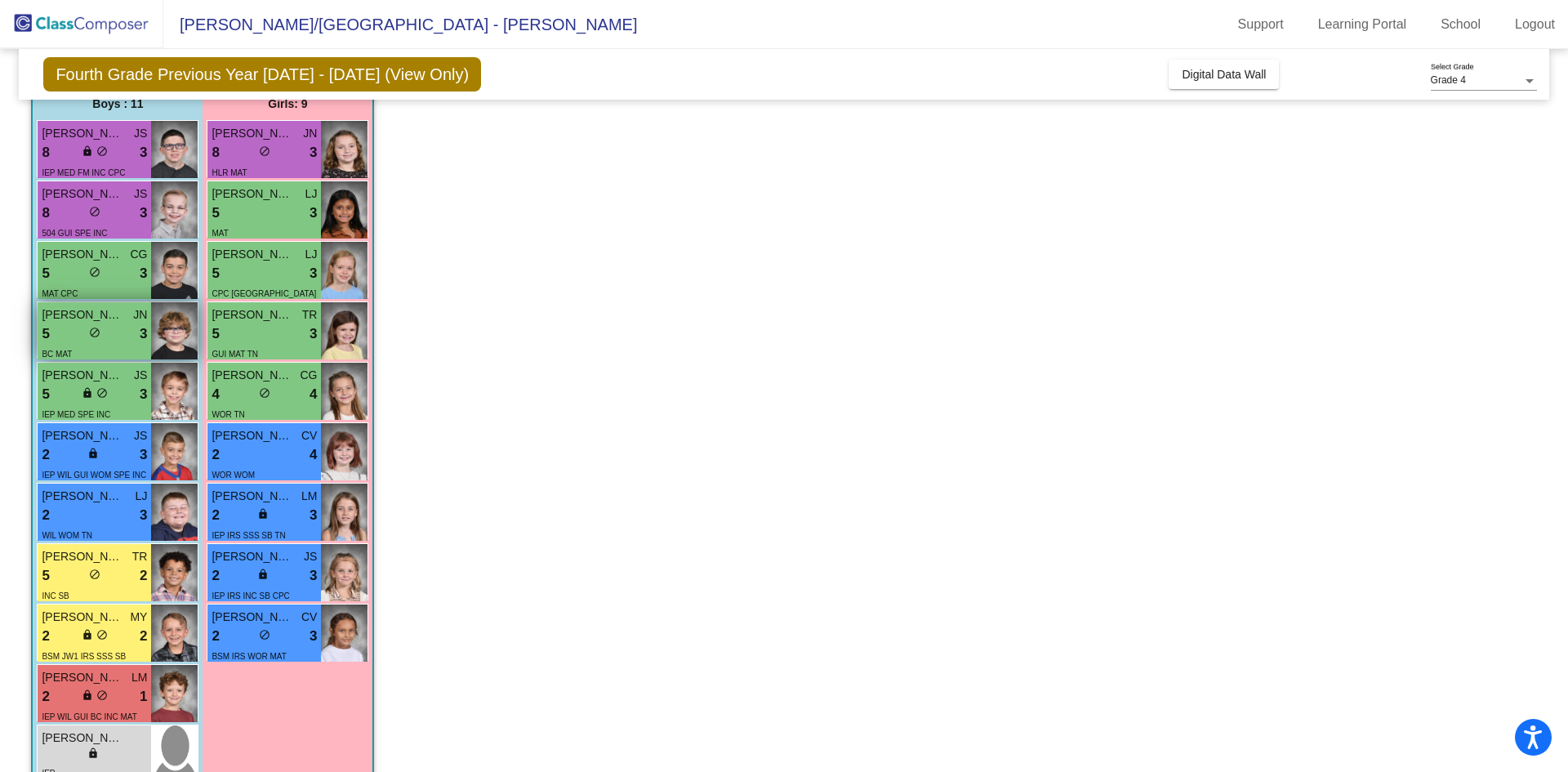
click at [104, 331] on div "5 lock do_not_disturb_alt 3" at bounding box center [94, 334] width 105 height 21
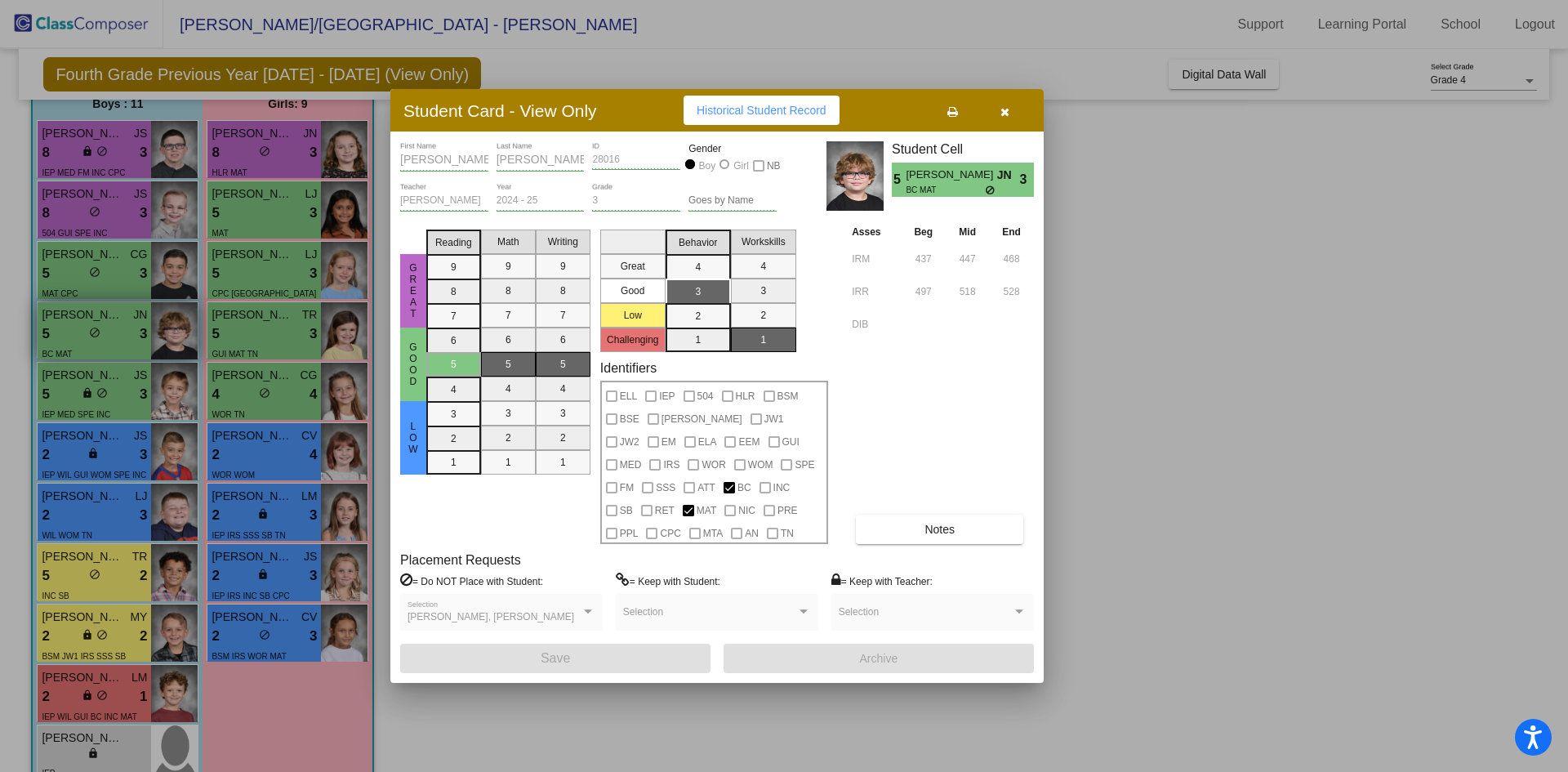
click at [104, 331] on div at bounding box center [784, 386] width 1568 height 772
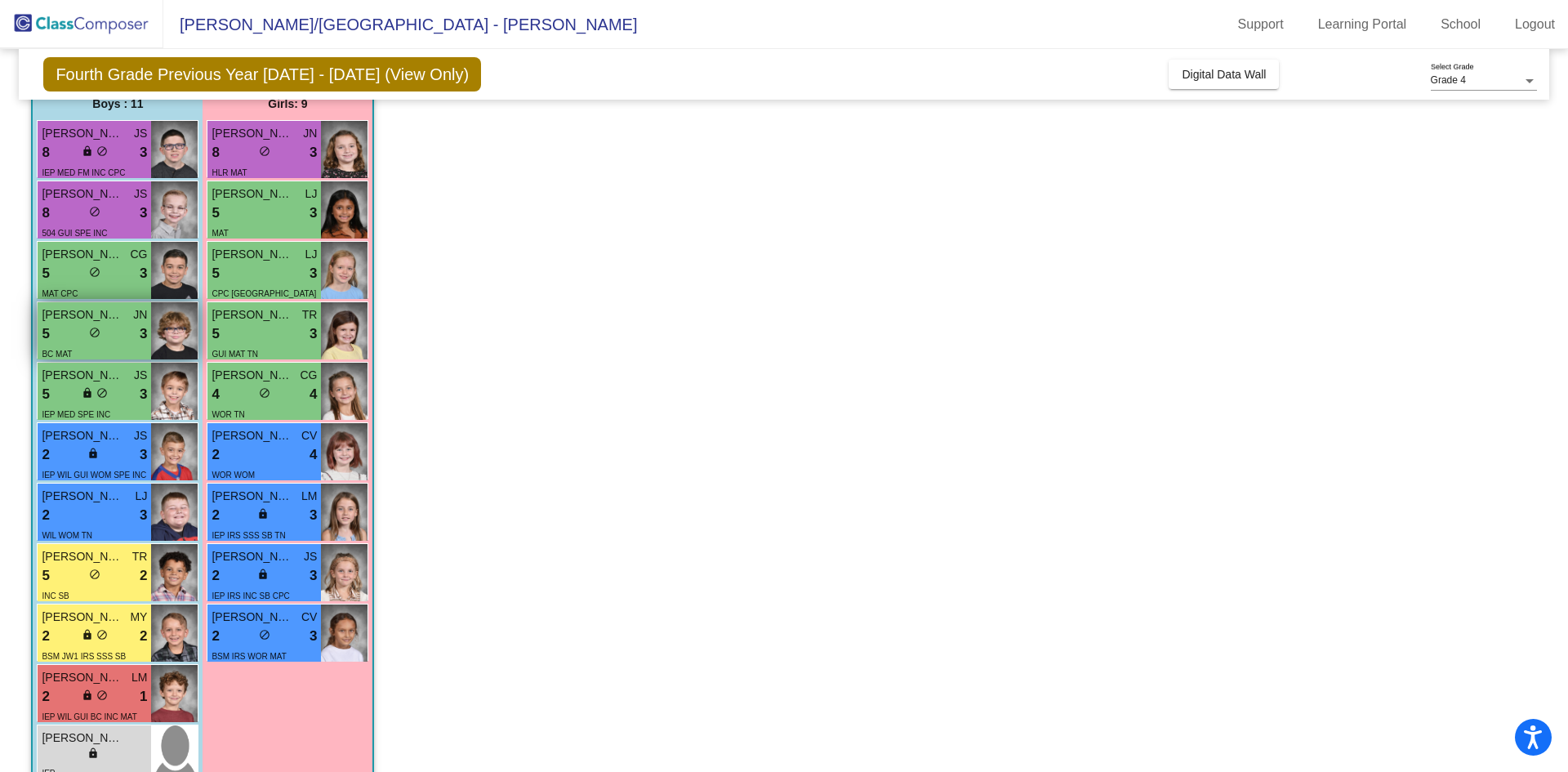
click at [104, 331] on div "5 lock do_not_disturb_alt 3" at bounding box center [94, 334] width 105 height 21
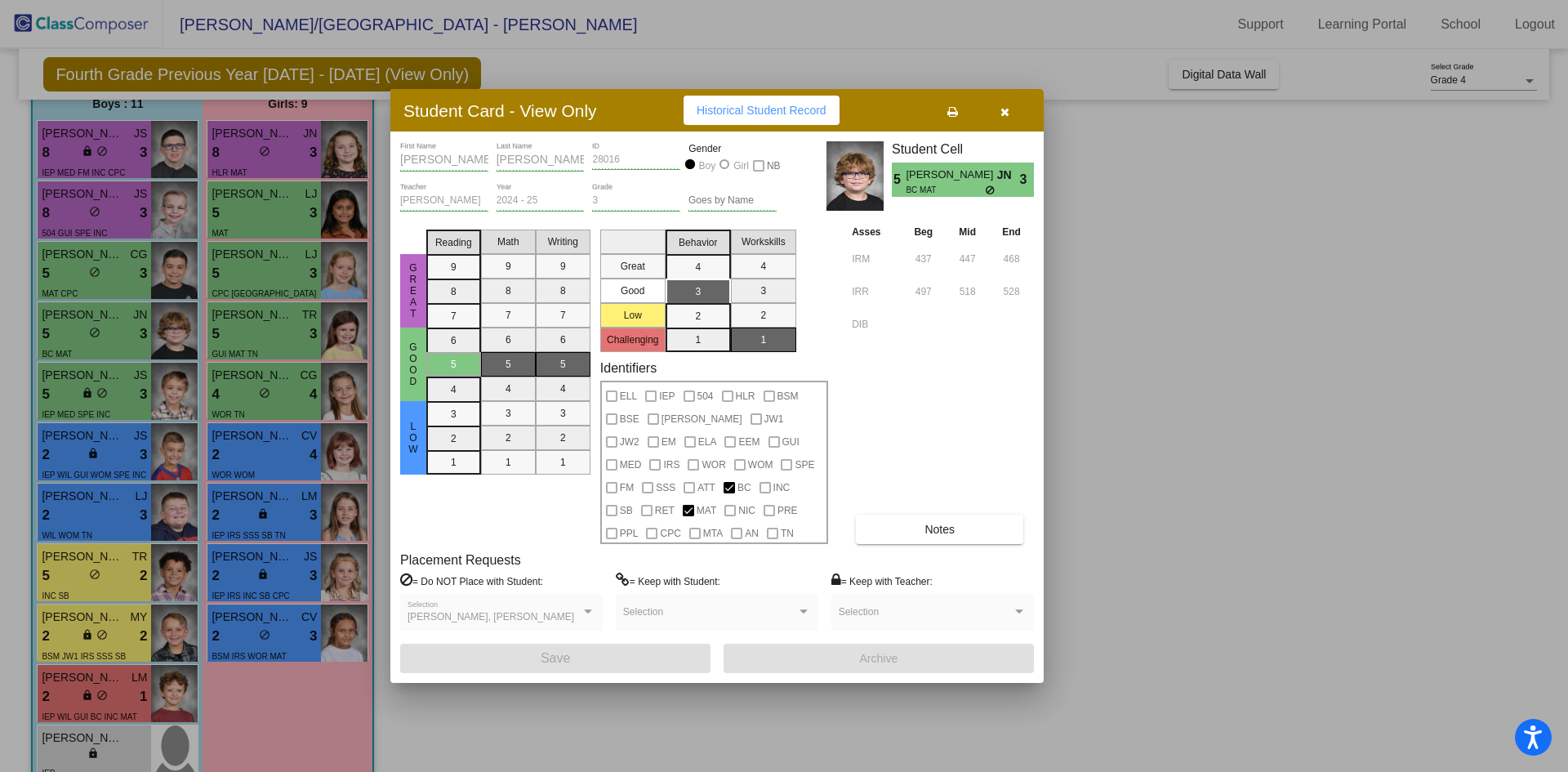
click at [902, 522] on button "Notes" at bounding box center [940, 528] width 168 height 29
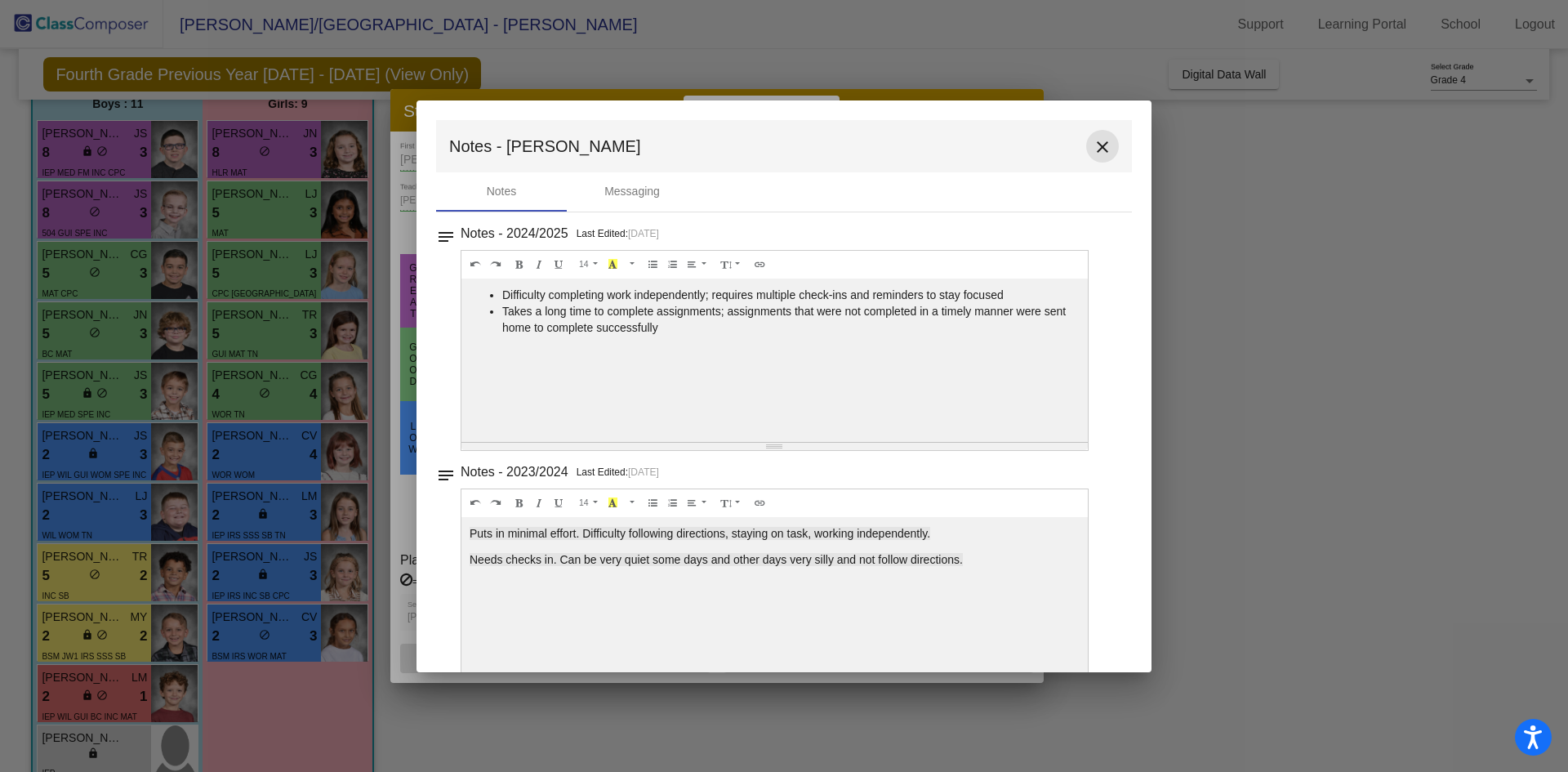
click at [1093, 151] on mat-icon "close" at bounding box center [1103, 147] width 19 height 19
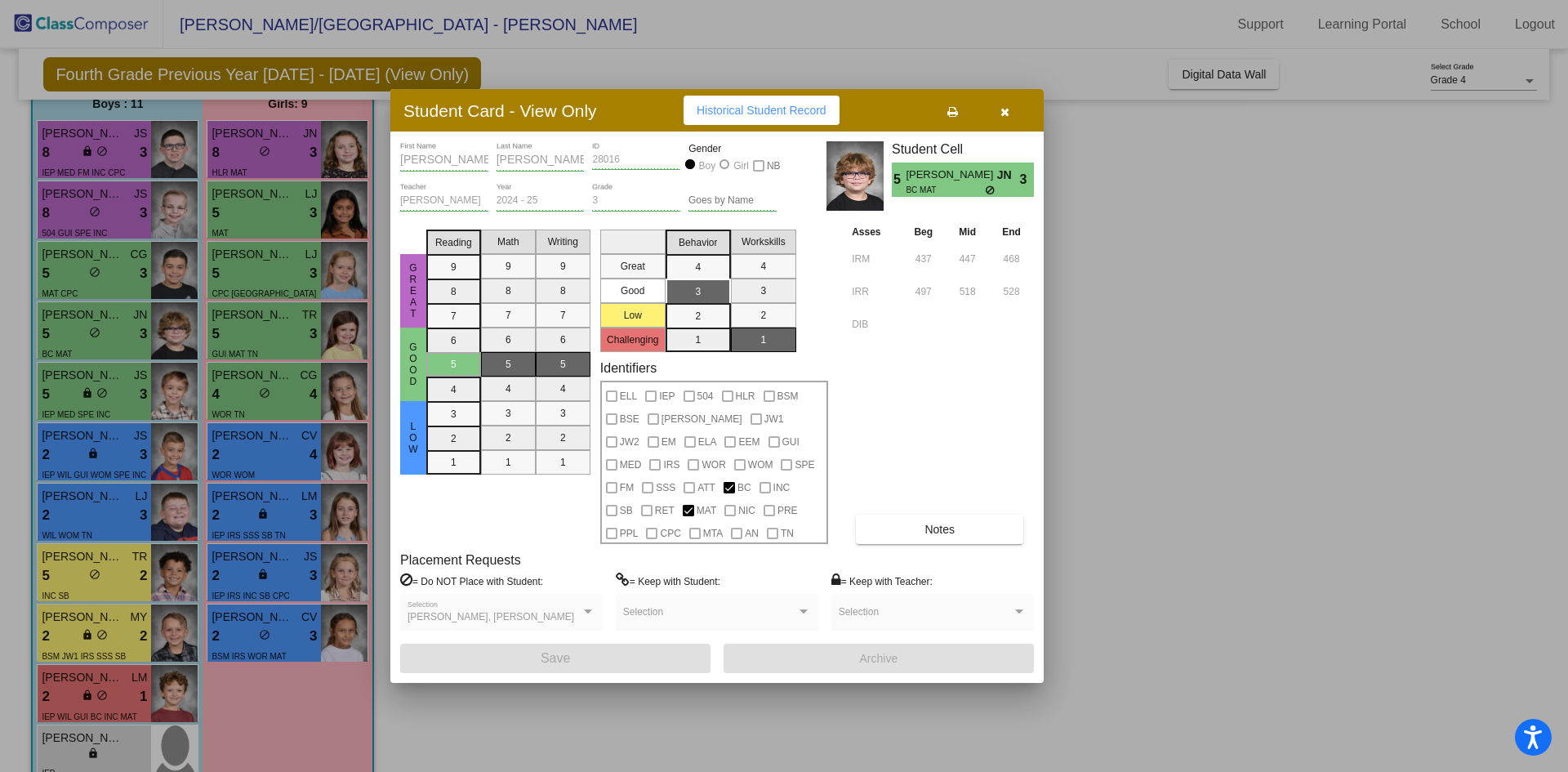
click at [110, 265] on div at bounding box center [784, 386] width 1568 height 772
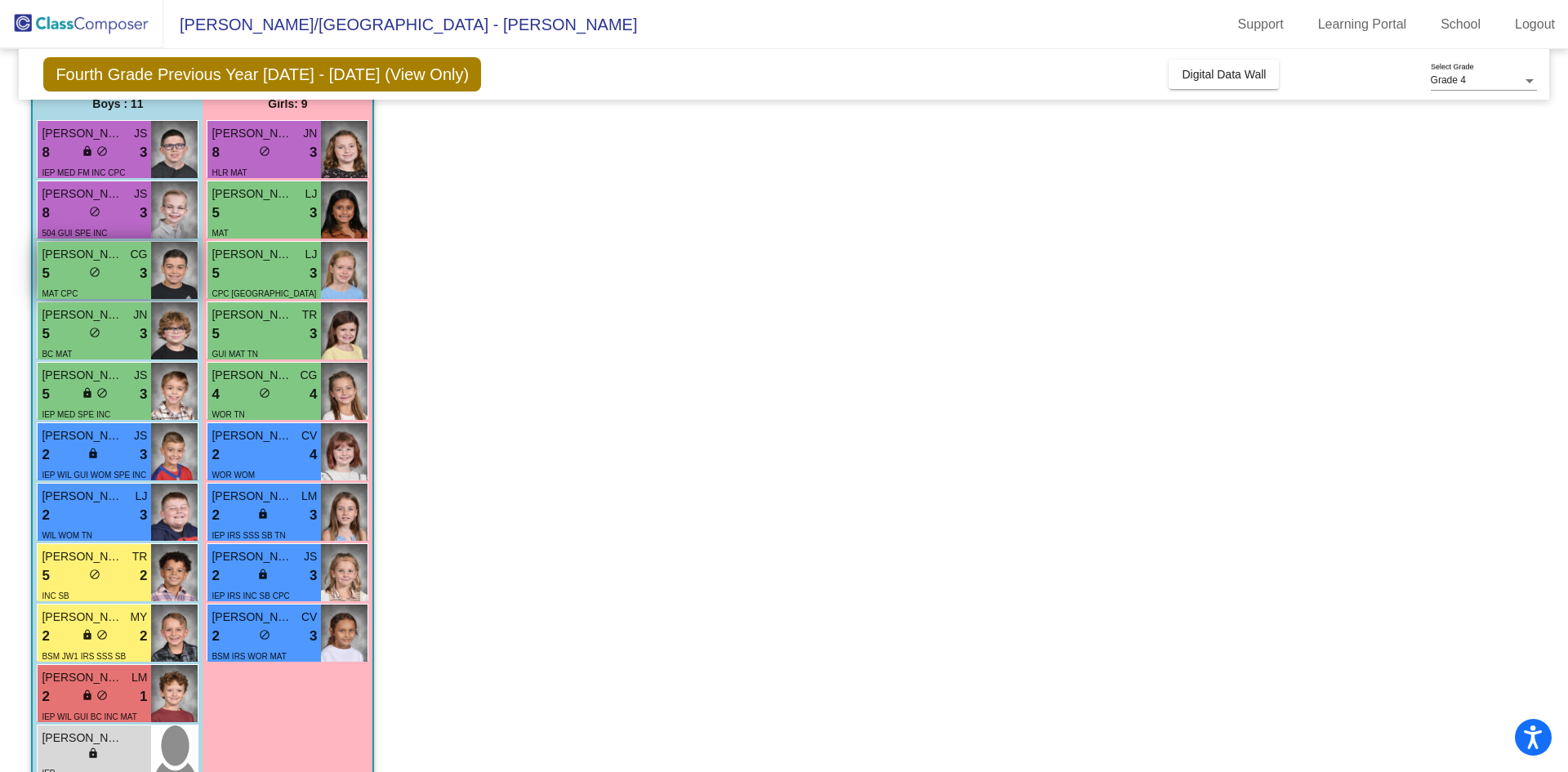
click at [110, 265] on div "5 lock do_not_disturb_alt 3" at bounding box center [94, 274] width 105 height 21
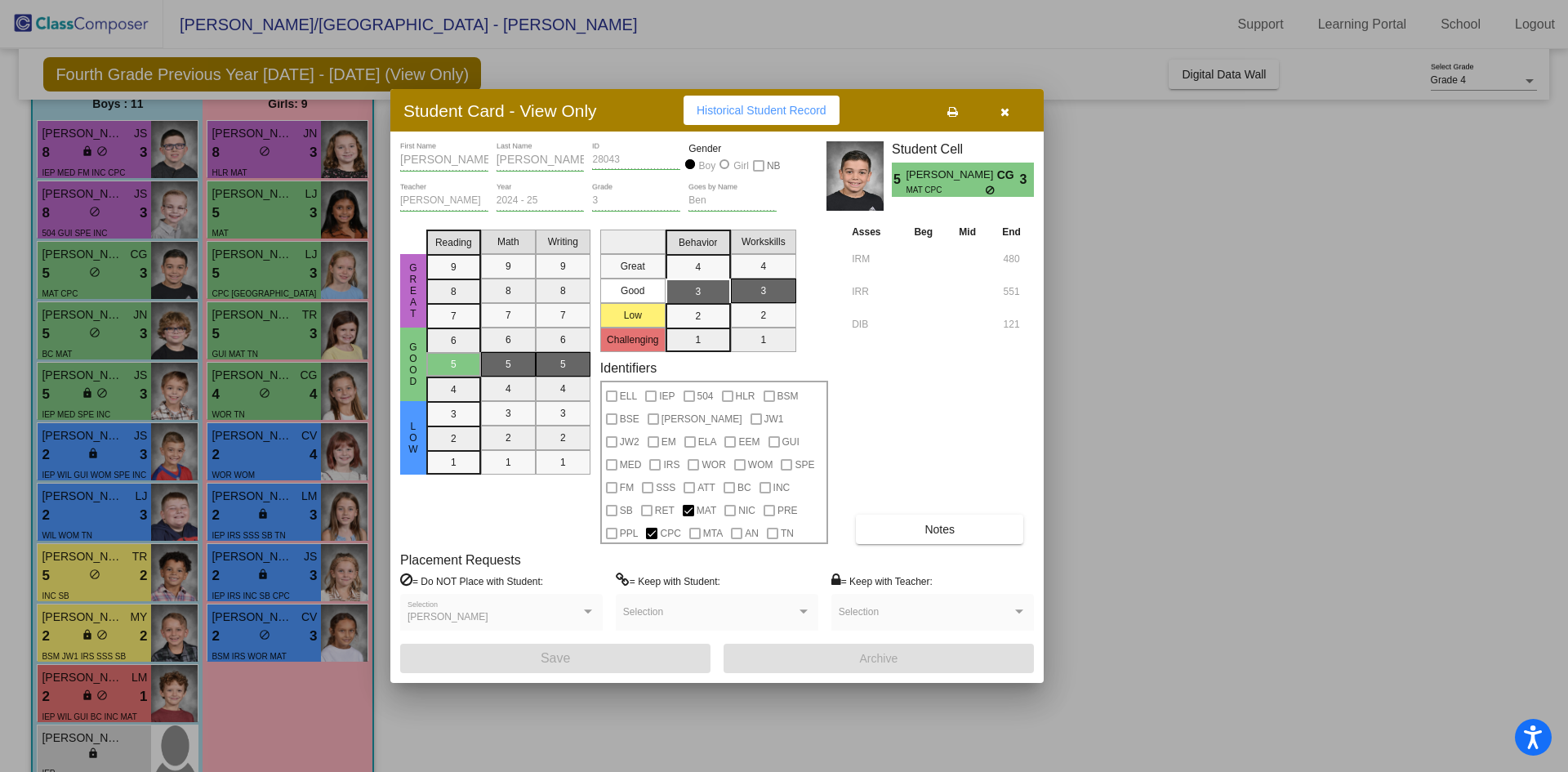
click at [894, 525] on button "Notes" at bounding box center [940, 528] width 168 height 29
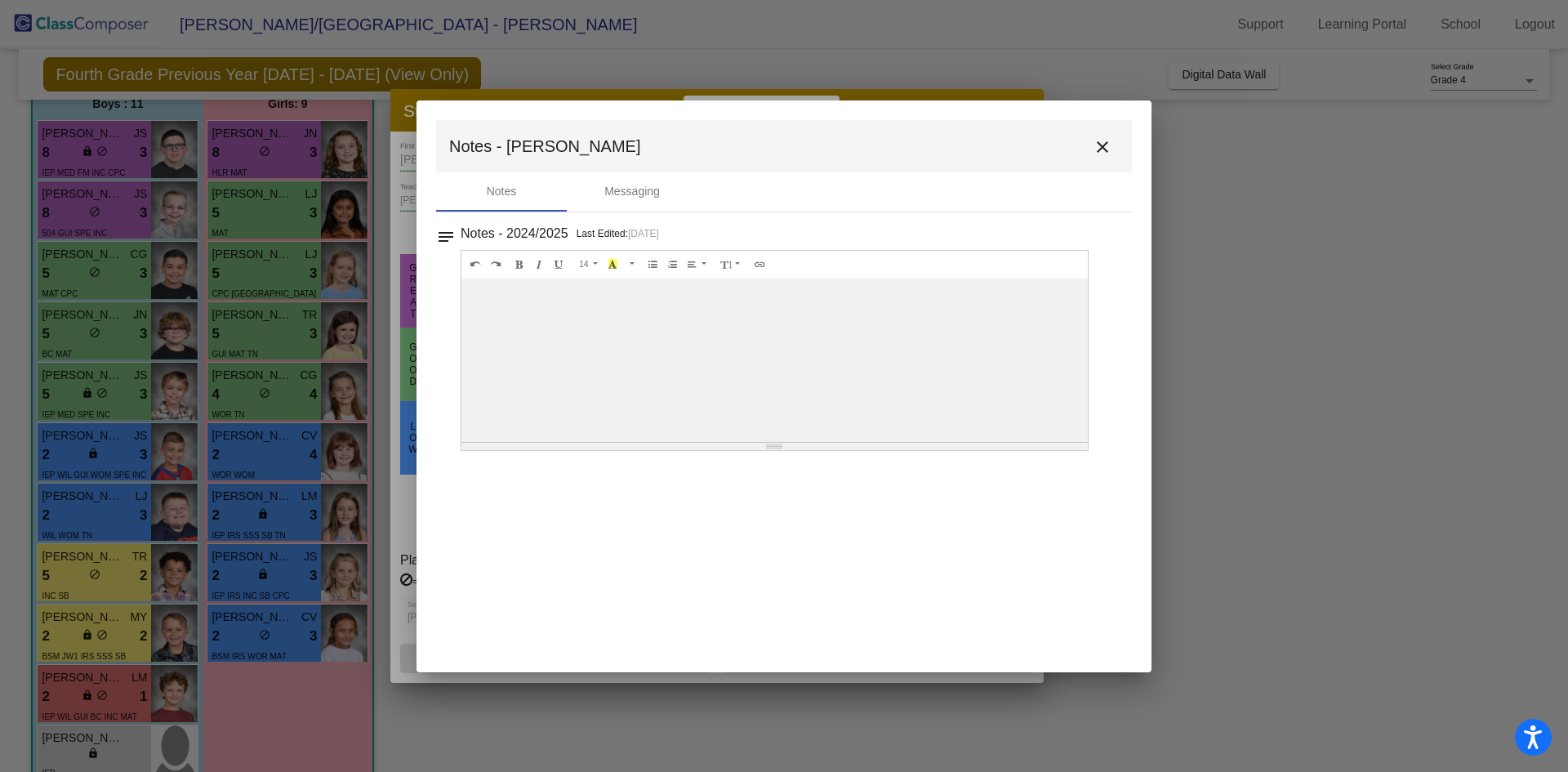
click at [1107, 153] on mat-icon "close" at bounding box center [1103, 147] width 19 height 19
